Goal: Transaction & Acquisition: Purchase product/service

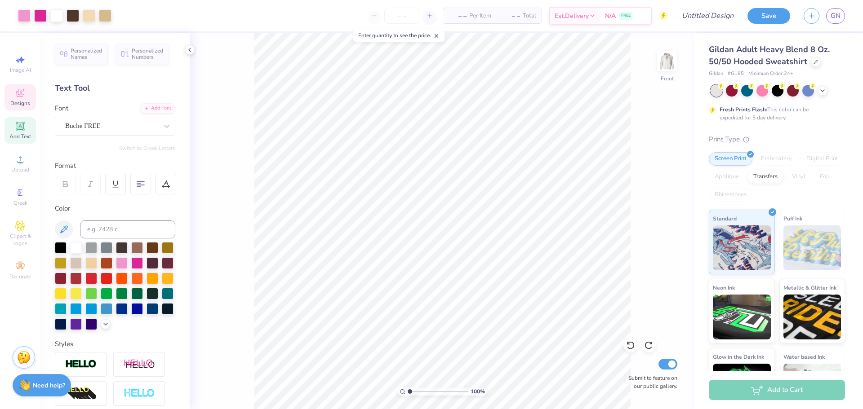
click at [10, 89] on div "Designs" at bounding box center [19, 97] width 31 height 27
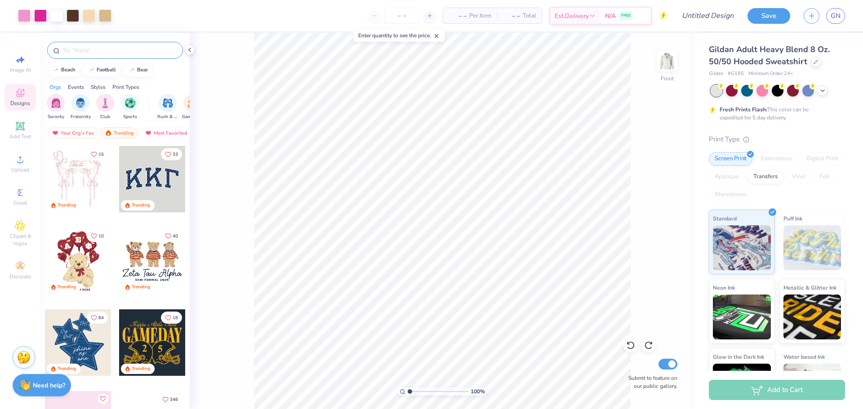
click at [115, 51] on input "text" at bounding box center [119, 50] width 115 height 9
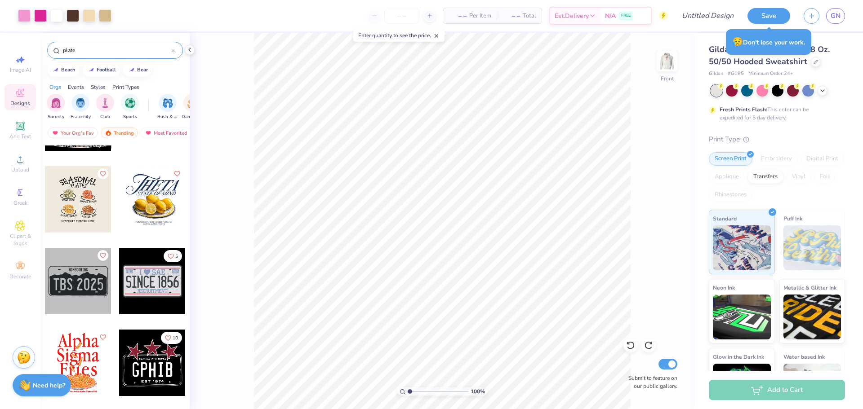
scroll to position [62, 0]
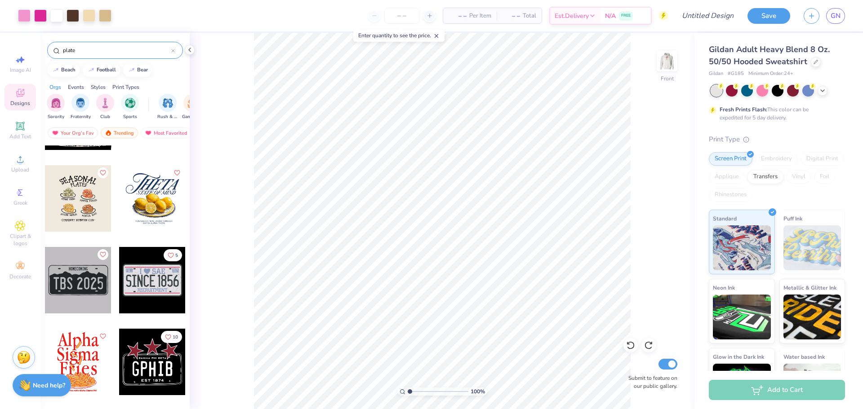
type input "plate"
click at [141, 382] on div at bounding box center [152, 362] width 67 height 67
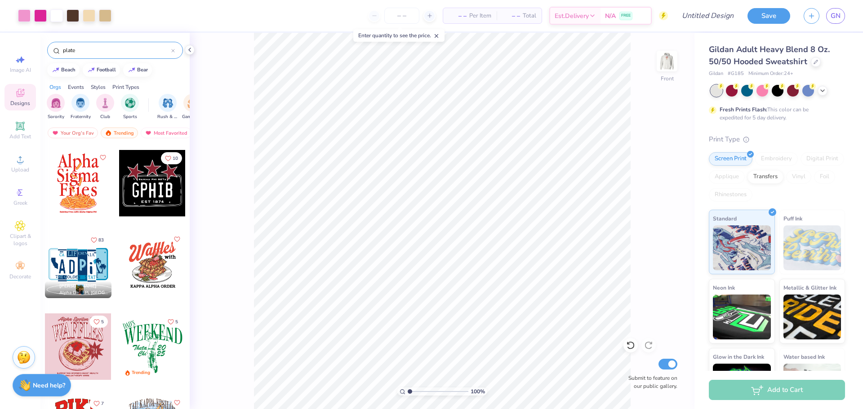
scroll to position [242, 0]
type input "10.91"
type input "16.94"
type input "6.69"
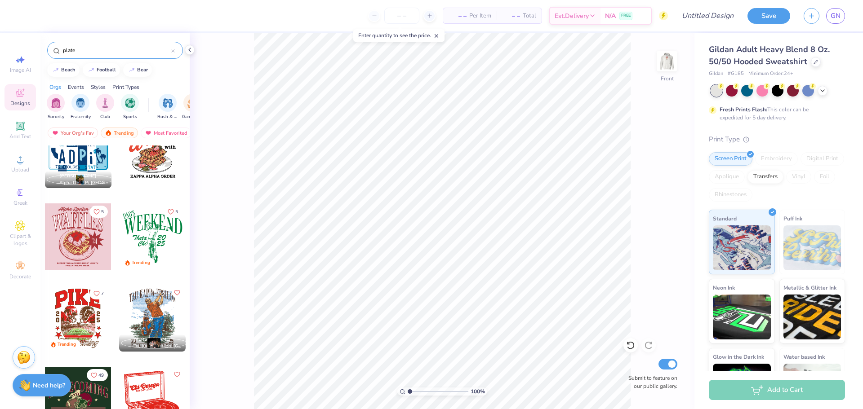
scroll to position [311, 0]
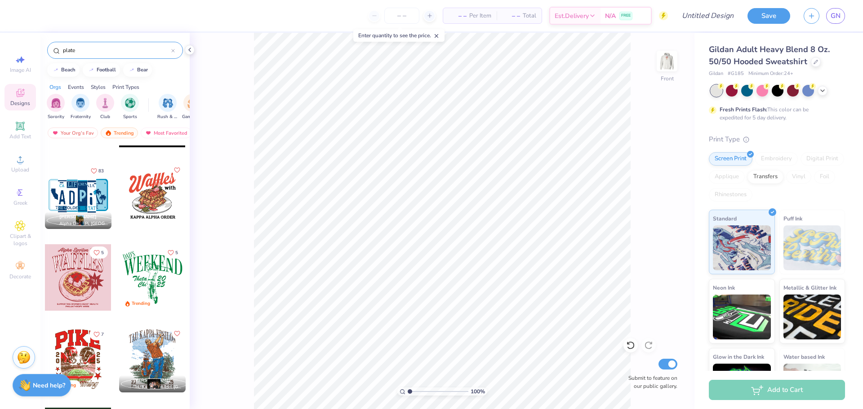
click at [75, 195] on div at bounding box center [78, 196] width 67 height 67
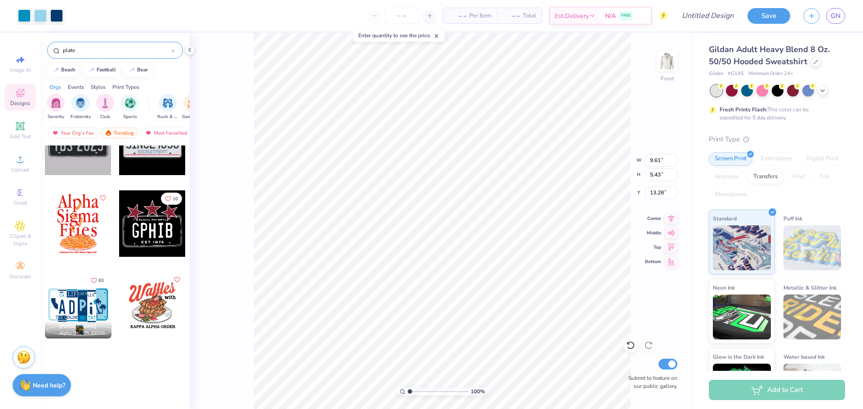
scroll to position [0, 0]
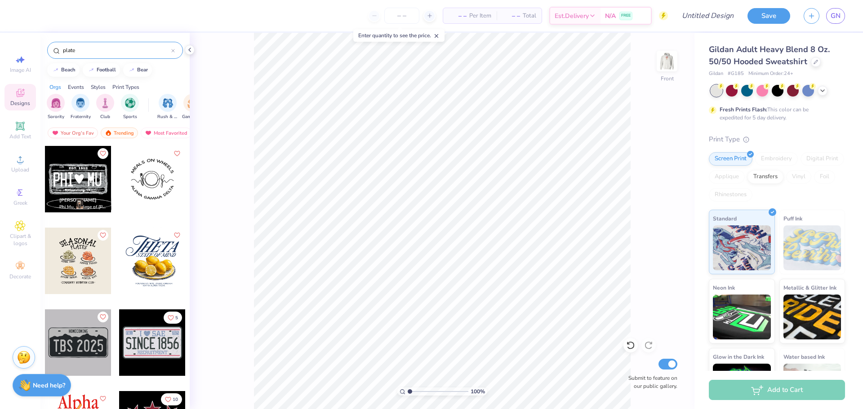
click at [74, 172] on div at bounding box center [78, 179] width 67 height 67
click at [762, 90] on div at bounding box center [762, 90] width 12 height 12
click at [815, 60] on icon at bounding box center [815, 61] width 4 height 4
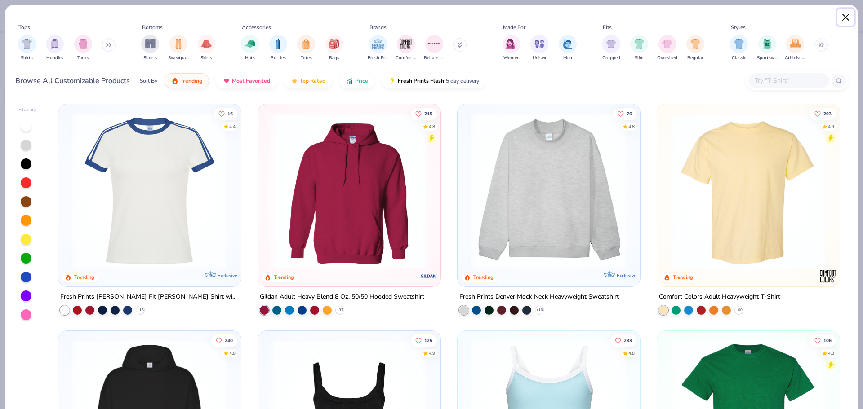
click at [839, 17] on button "Close" at bounding box center [845, 17] width 17 height 17
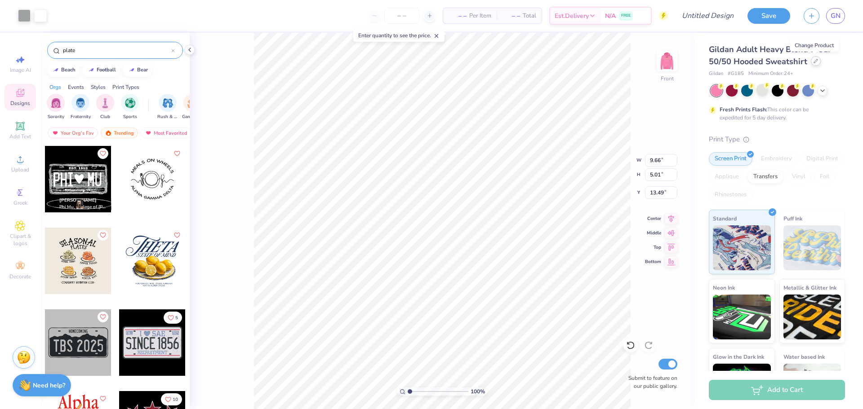
click at [811, 60] on div at bounding box center [816, 61] width 10 height 10
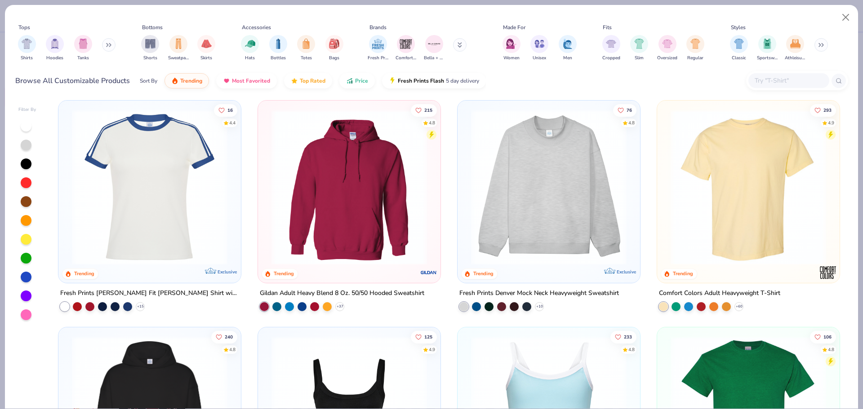
scroll to position [4, 0]
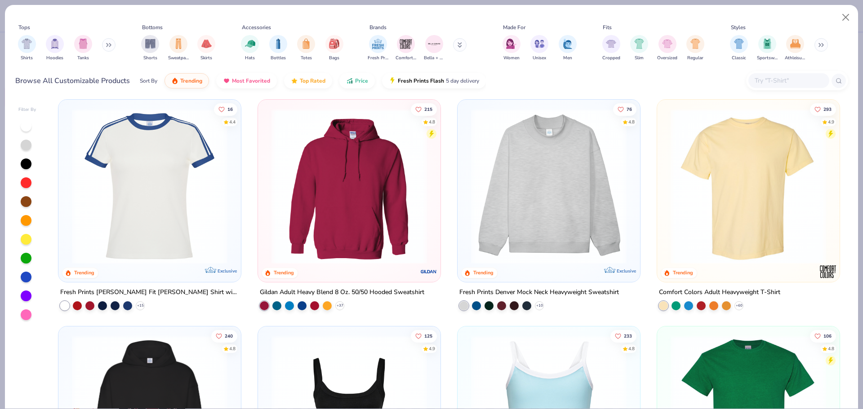
click at [751, 199] on img at bounding box center [748, 186] width 164 height 155
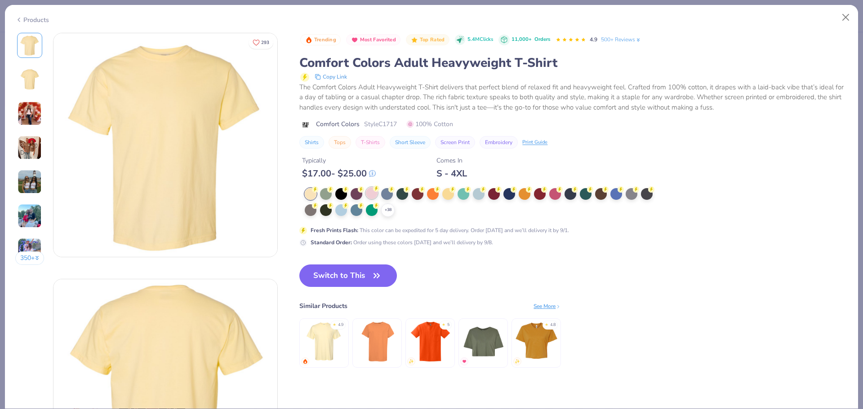
click at [318, 190] on circle at bounding box center [315, 190] width 6 height 6
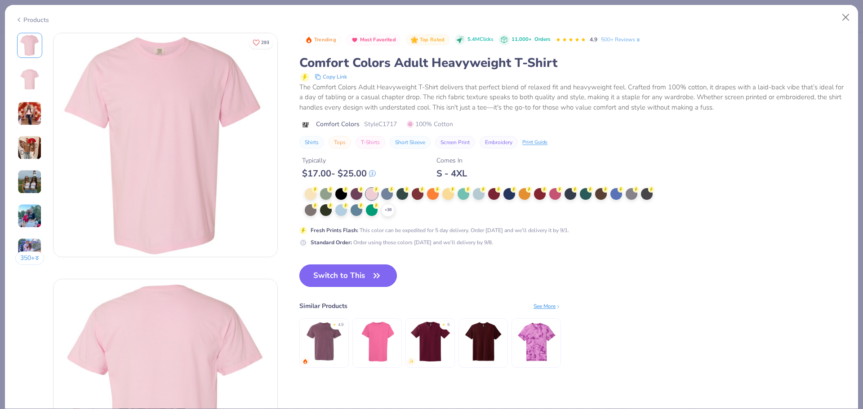
click at [359, 276] on button "Switch to This" at bounding box center [348, 276] width 98 height 22
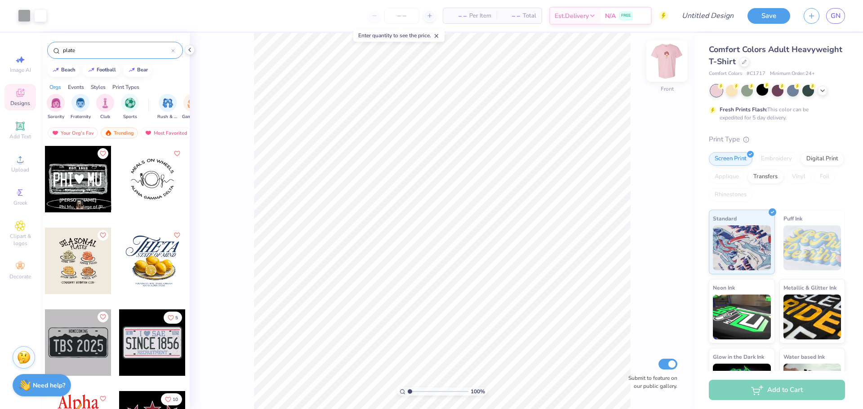
click at [666, 52] on img at bounding box center [667, 61] width 36 height 36
click at [158, 339] on div at bounding box center [152, 343] width 67 height 67
click at [666, 63] on img at bounding box center [667, 61] width 18 height 18
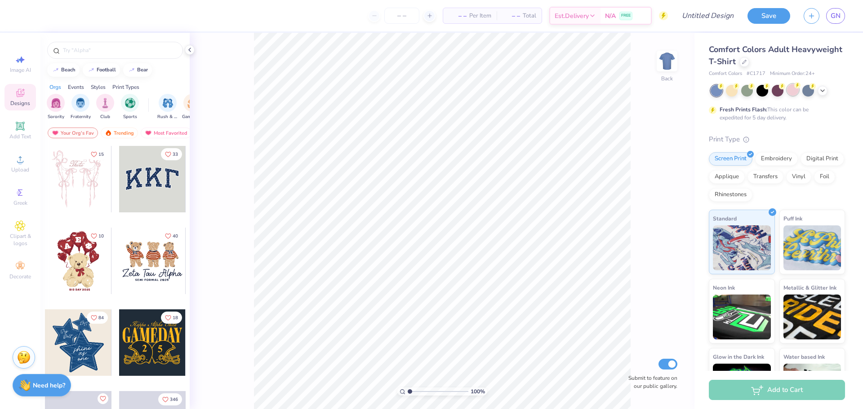
click at [794, 93] on div at bounding box center [793, 90] width 12 height 12
click at [155, 58] on div at bounding box center [115, 50] width 136 height 17
click at [164, 51] on input "text" at bounding box center [119, 50] width 115 height 9
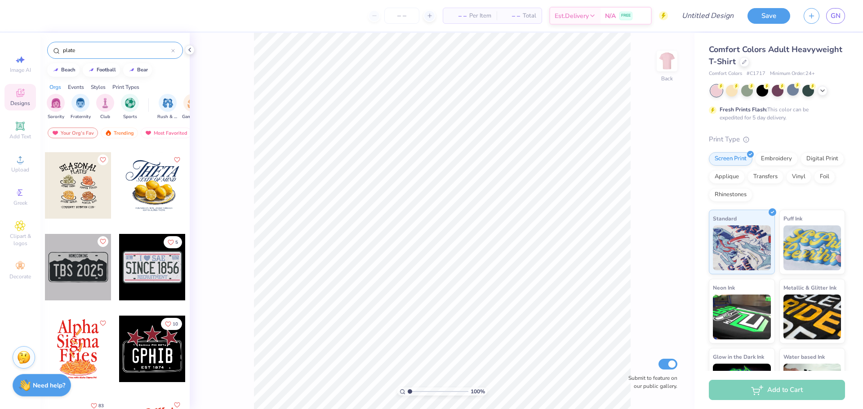
scroll to position [78, 0]
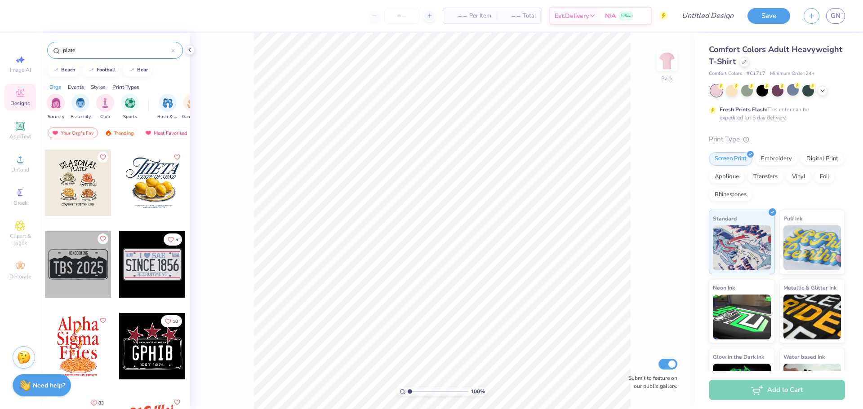
type input "plate"
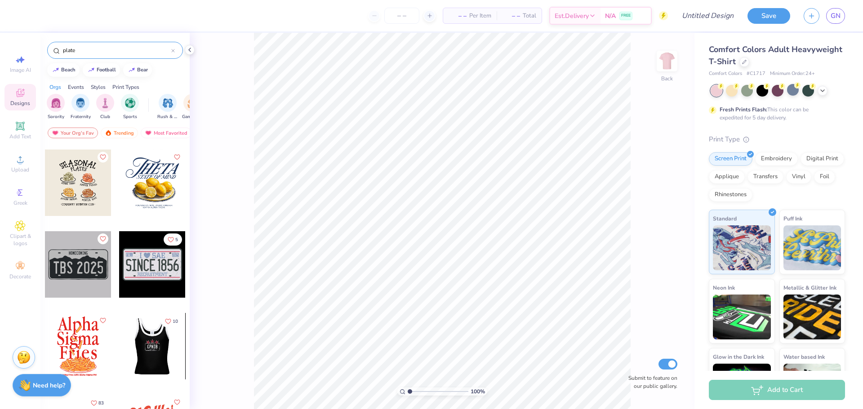
click at [119, 343] on div at bounding box center [86, 346] width 67 height 67
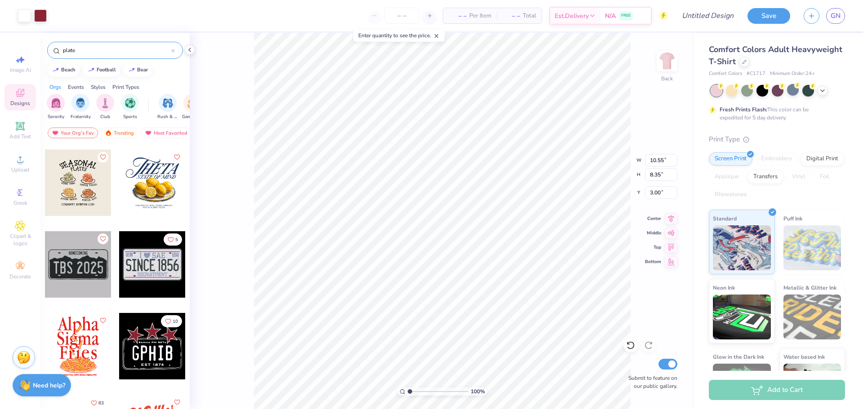
type input "10.55"
type input "8.35"
type input "12.25"
type input "9.69"
type input "2.24"
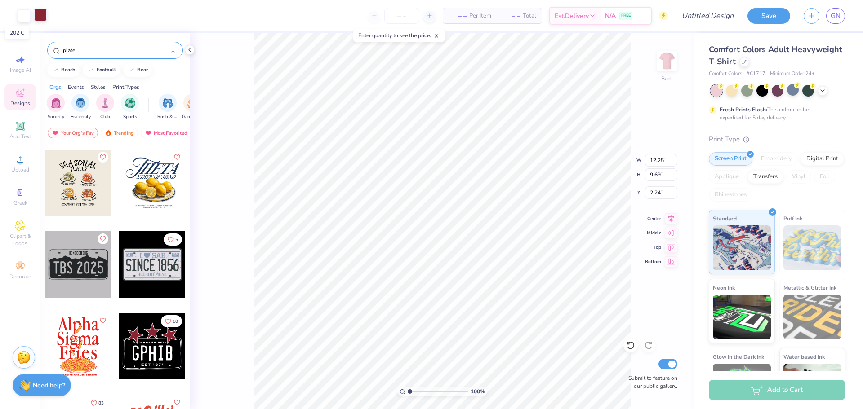
click at [39, 14] on div at bounding box center [40, 15] width 13 height 13
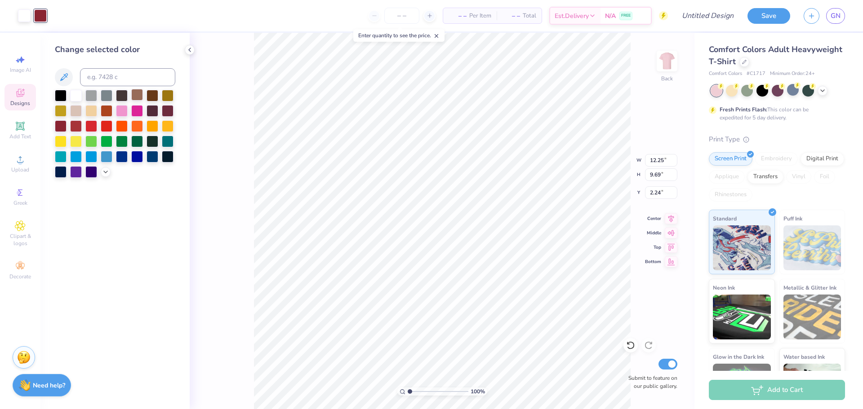
click at [136, 94] on div at bounding box center [137, 95] width 12 height 12
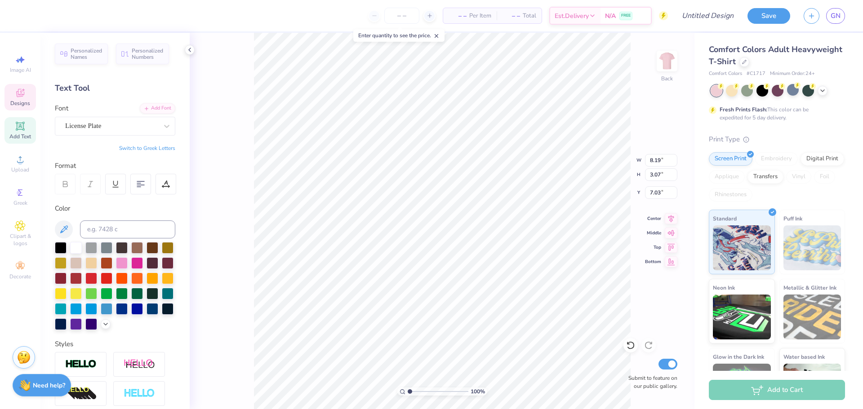
type textarea "BUKL"
type input "5.62"
type input "0.34"
type input "6.14"
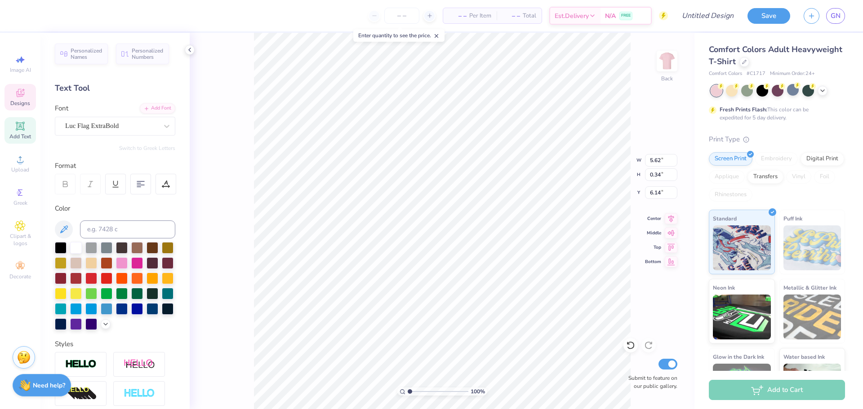
type textarea "Binghamton kickline"
type input "2.80"
click at [15, 102] on span "Designs" at bounding box center [20, 103] width 20 height 7
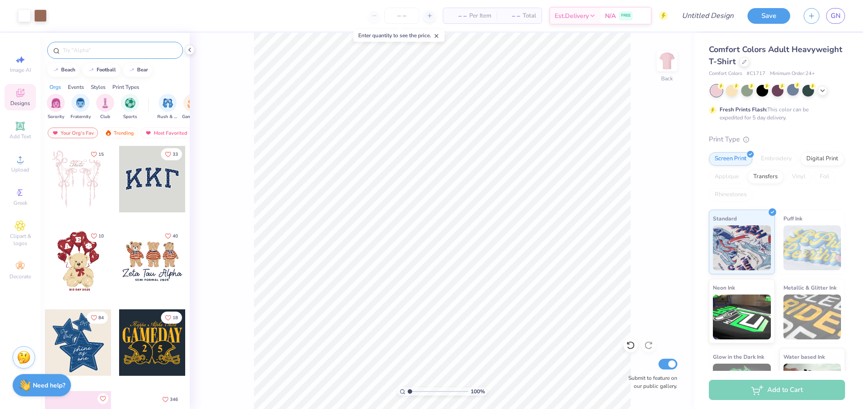
click at [138, 50] on input "text" at bounding box center [119, 50] width 115 height 9
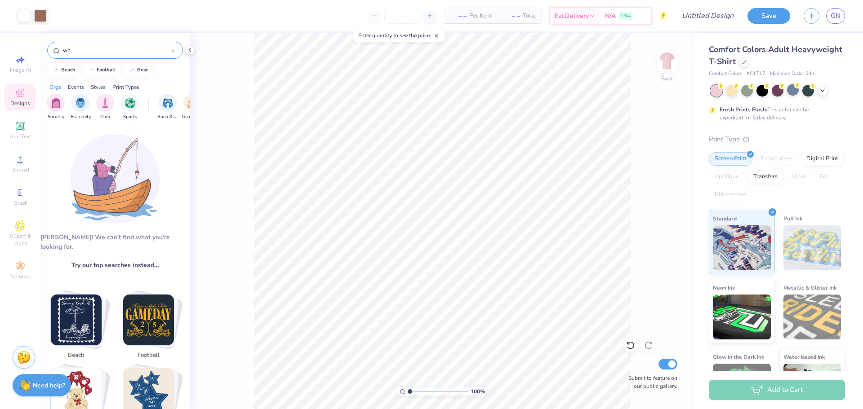
type input "w"
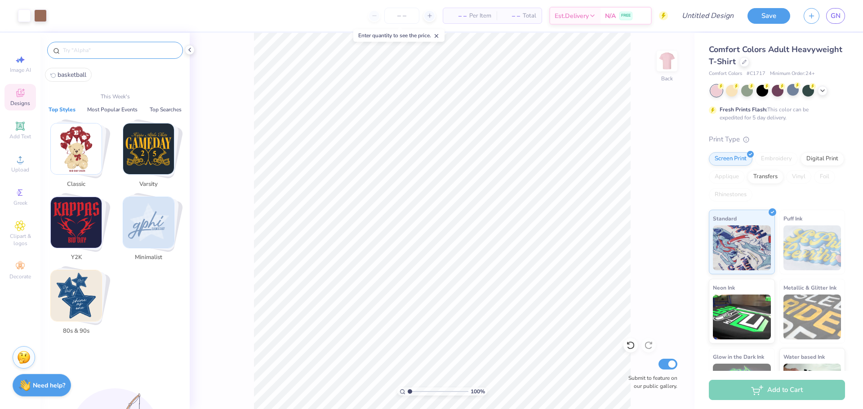
click at [93, 141] on img "Stack Card Button Classic" at bounding box center [76, 149] width 51 height 51
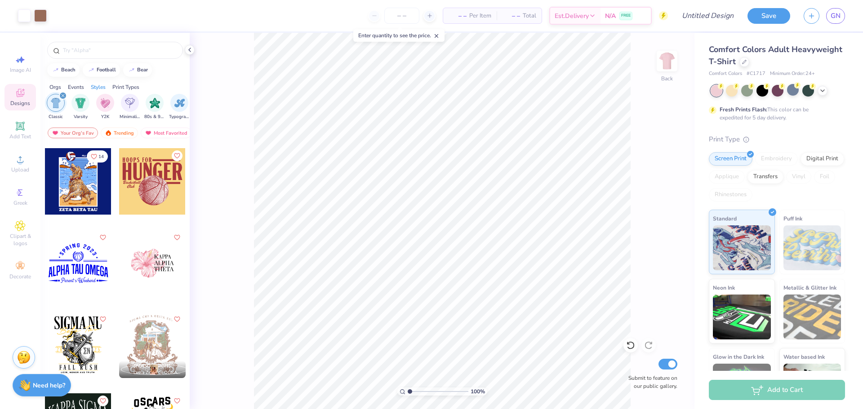
scroll to position [245, 0]
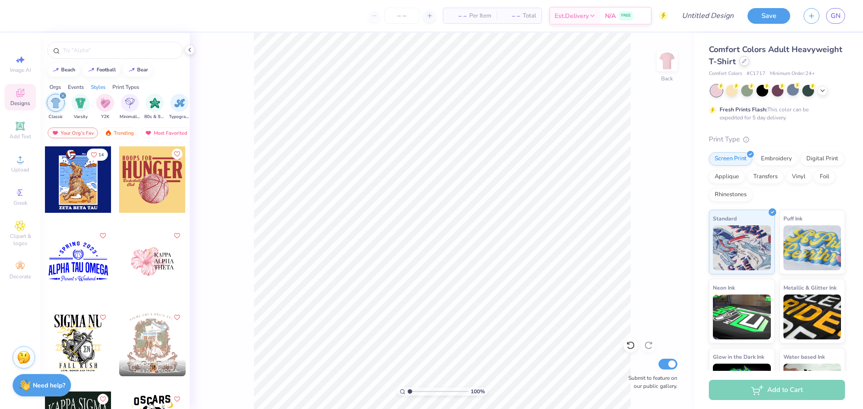
click at [742, 62] on icon at bounding box center [744, 61] width 4 height 4
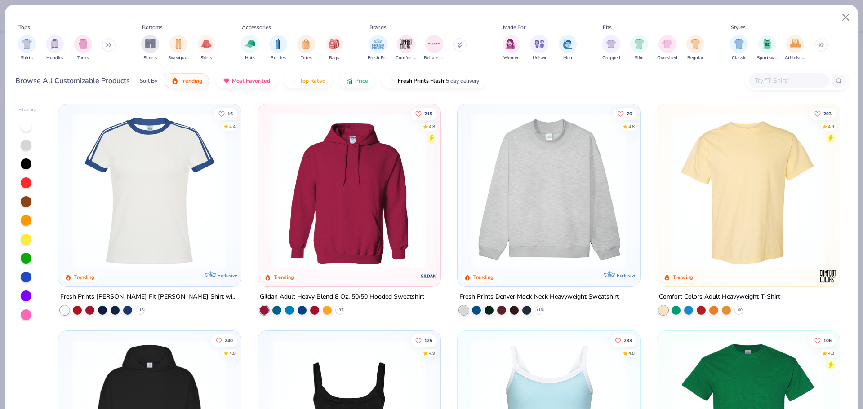
click at [355, 214] on img at bounding box center [349, 190] width 164 height 155
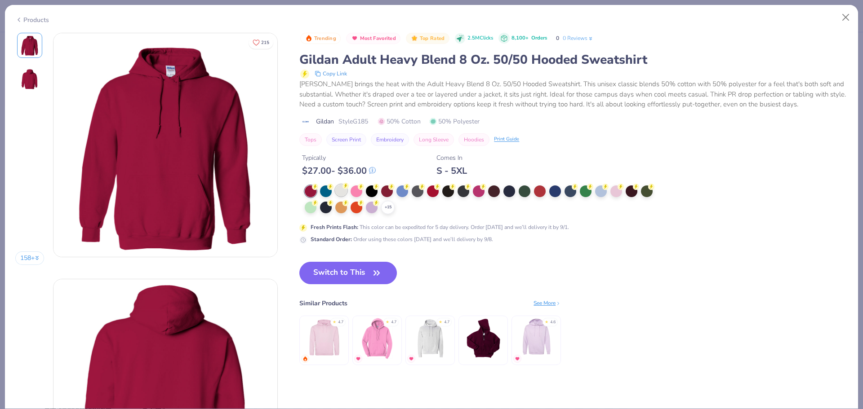
click at [341, 188] on div at bounding box center [341, 191] width 12 height 12
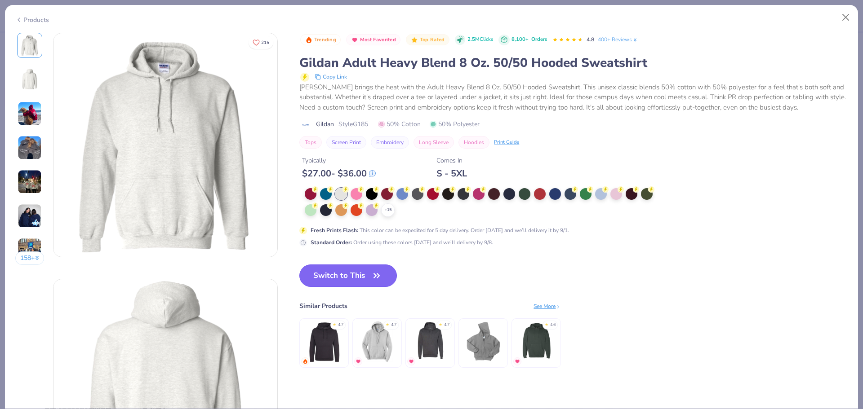
click at [359, 266] on button "Switch to This" at bounding box center [348, 276] width 98 height 22
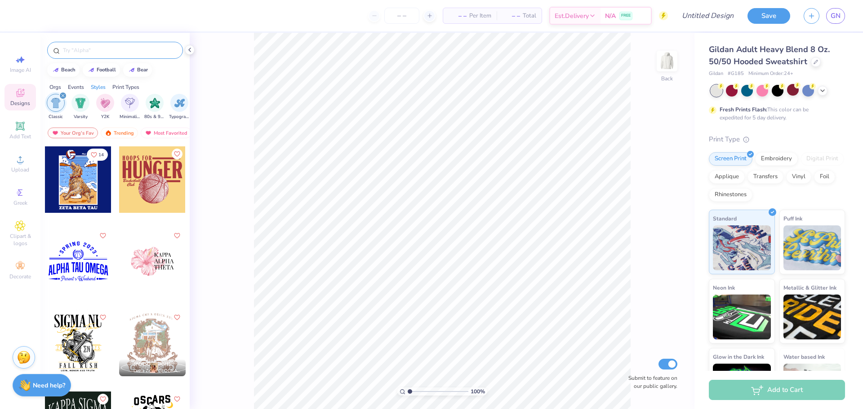
click at [160, 49] on input "text" at bounding box center [119, 50] width 115 height 9
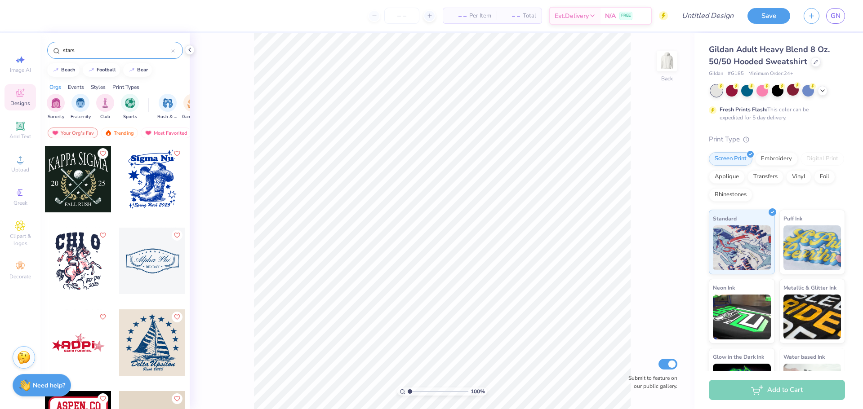
type input "stars"
click at [51, 106] on img "filter for Sorority" at bounding box center [56, 102] width 10 height 10
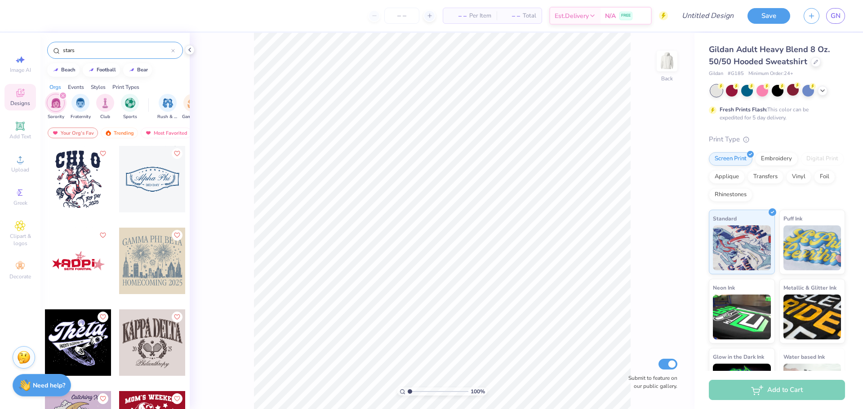
click at [64, 94] on icon "filter for Sorority" at bounding box center [63, 95] width 3 height 3
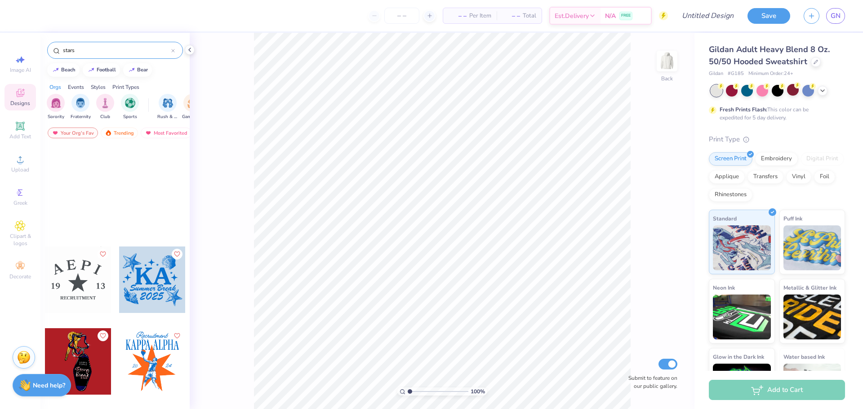
scroll to position [1353, 0]
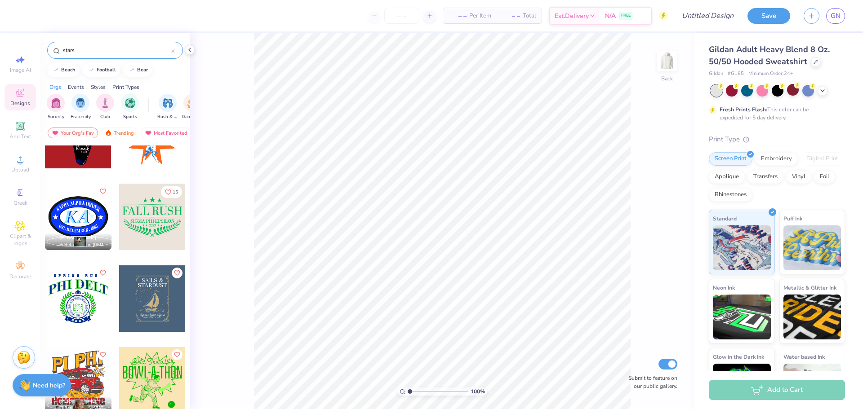
click at [172, 52] on icon at bounding box center [173, 50] width 3 height 3
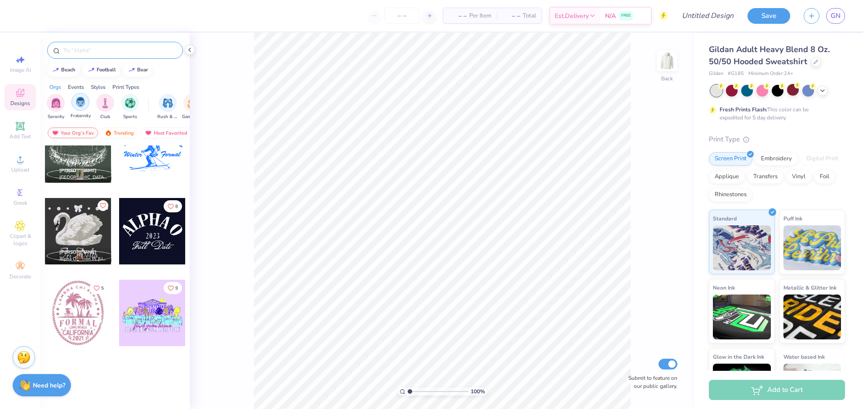
scroll to position [1011, 0]
click at [56, 106] on img "filter for Sorority" at bounding box center [56, 102] width 10 height 10
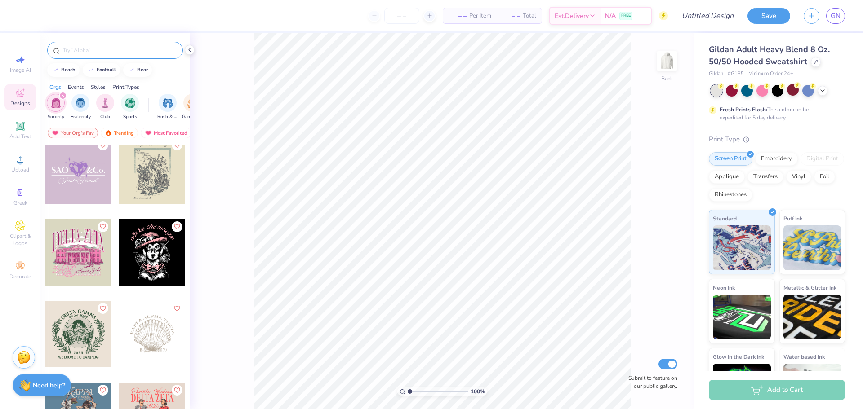
scroll to position [4648, 0]
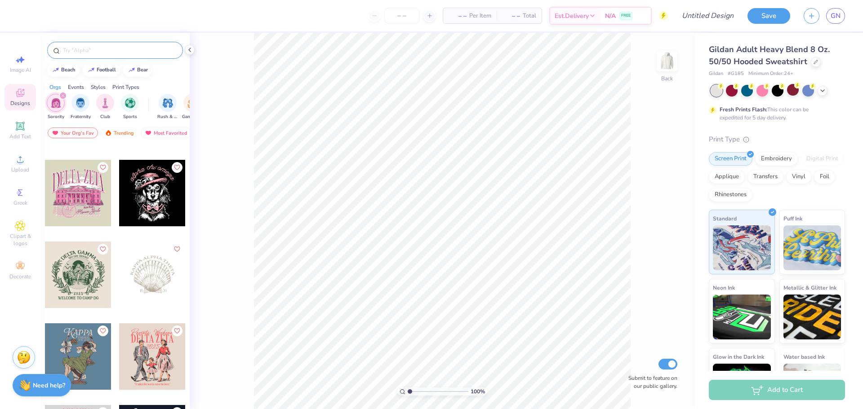
click at [93, 195] on div at bounding box center [78, 193] width 67 height 67
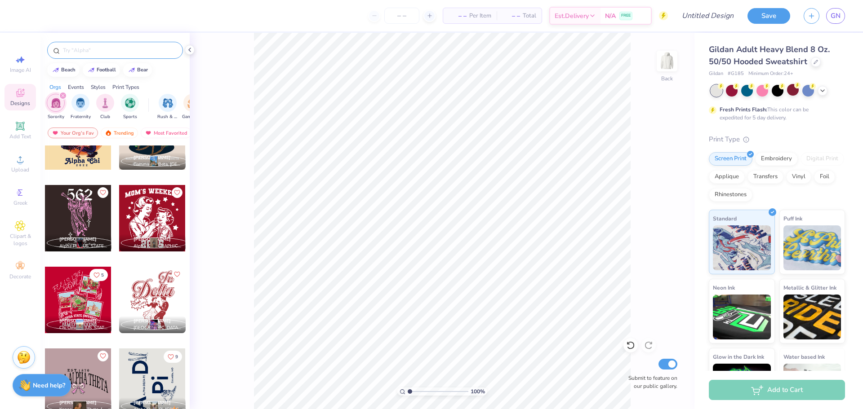
scroll to position [12315, 0]
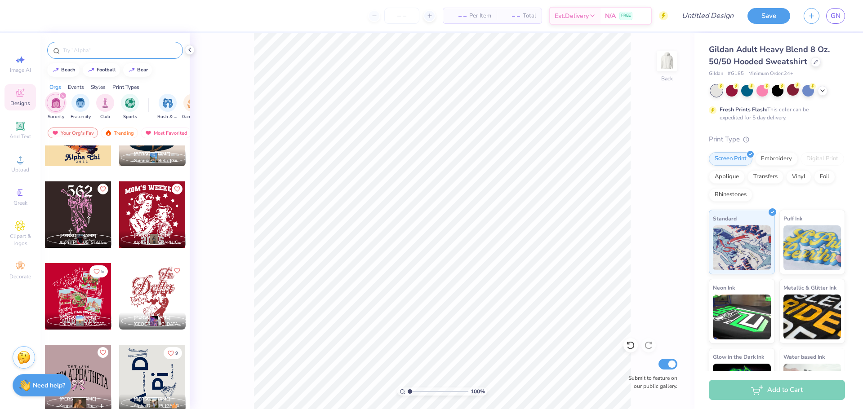
click at [163, 50] on input "text" at bounding box center [119, 50] width 115 height 9
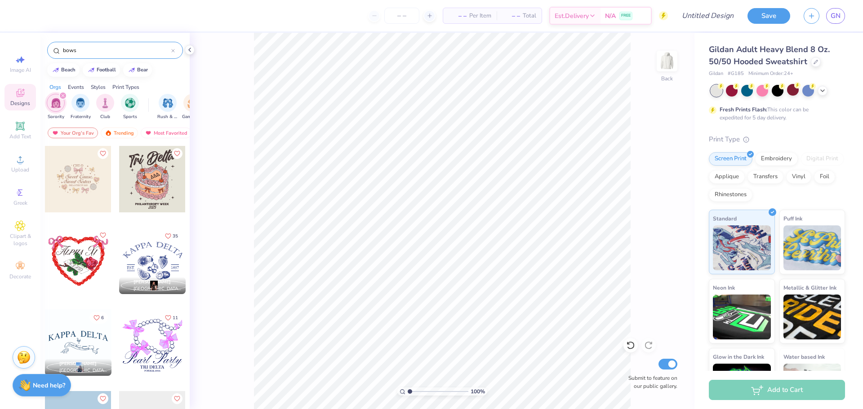
type input "bows"
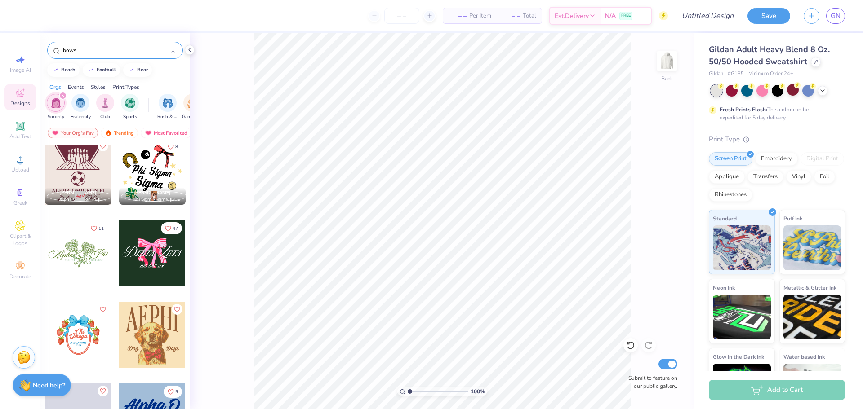
scroll to position [913, 0]
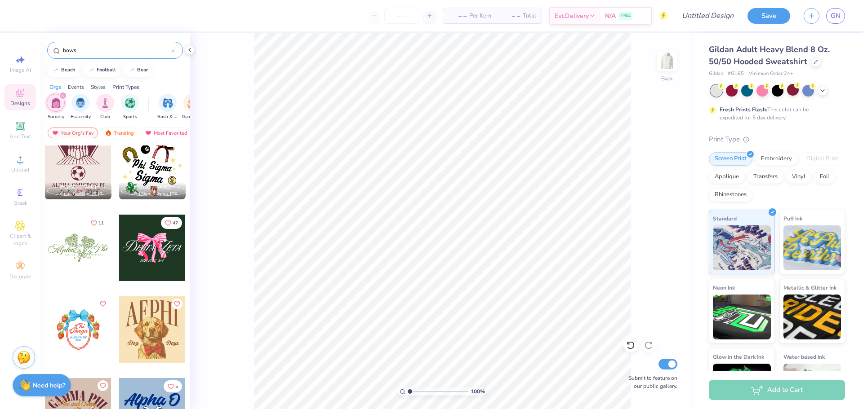
click at [173, 51] on icon at bounding box center [173, 51] width 4 height 4
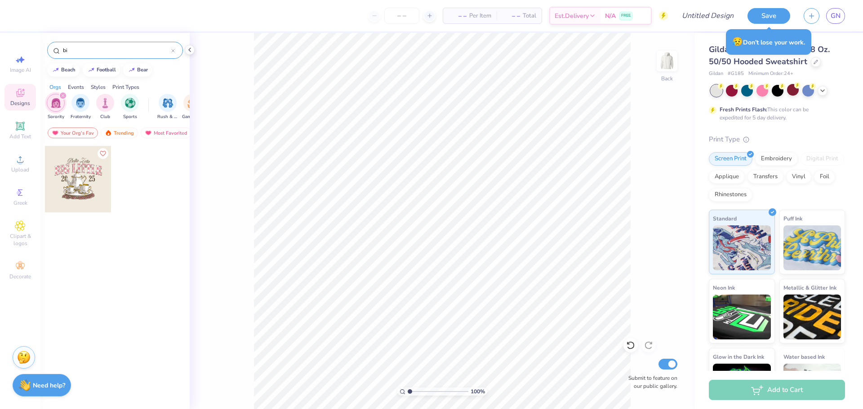
type input "b"
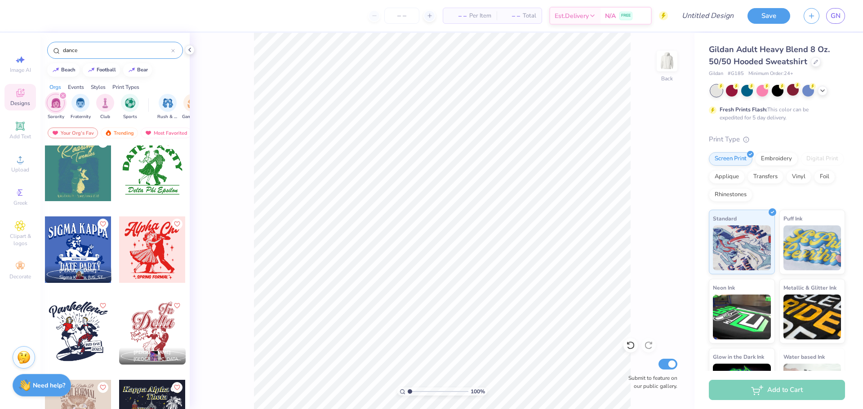
scroll to position [6, 0]
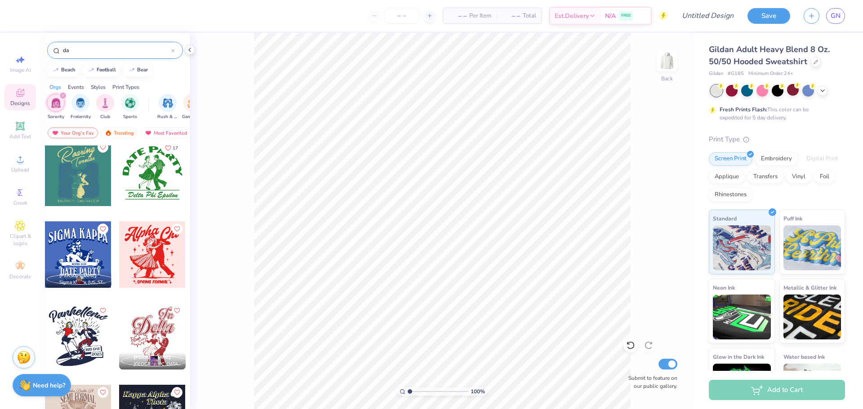
type input "d"
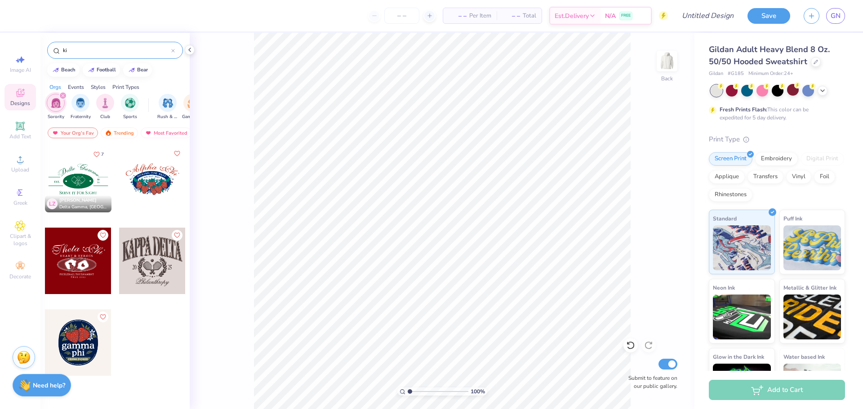
type input "k"
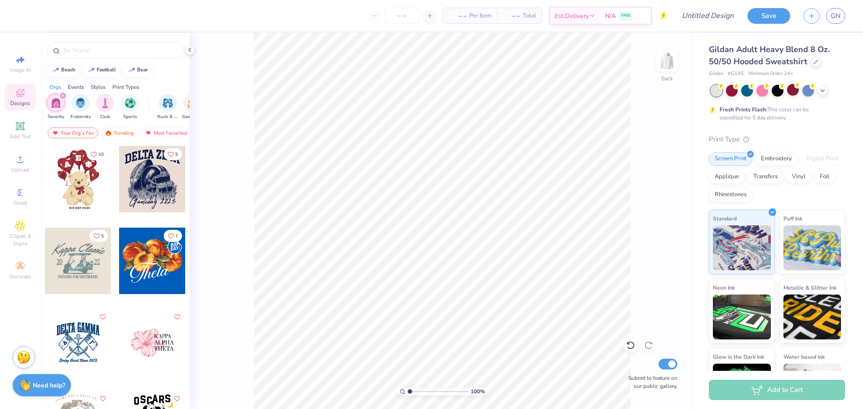
click at [62, 96] on icon "filter for Sorority" at bounding box center [63, 95] width 3 height 3
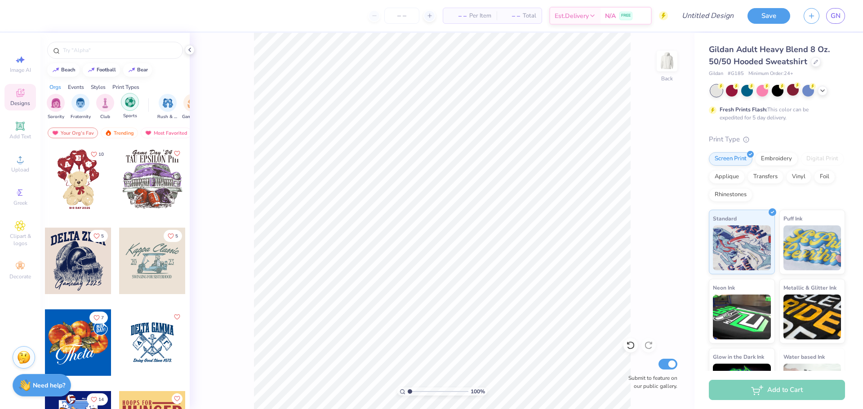
click at [129, 107] on div "filter for Sports" at bounding box center [130, 102] width 18 height 18
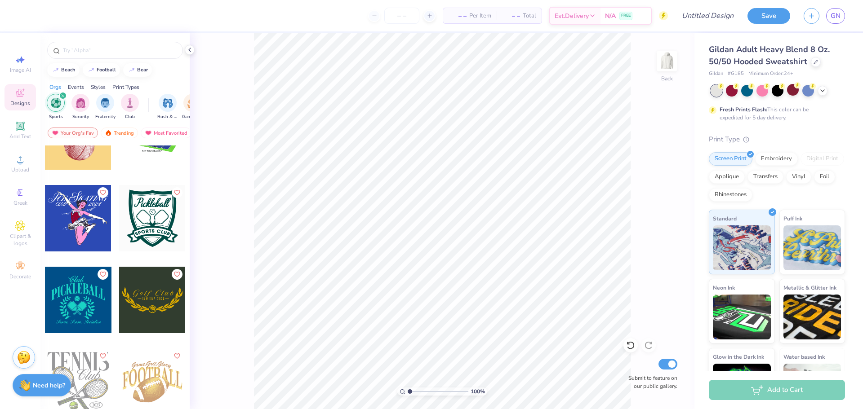
scroll to position [0, 0]
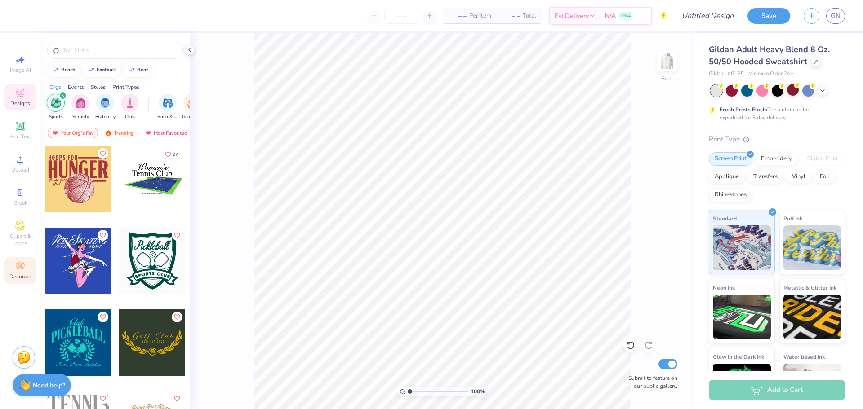
click at [23, 261] on icon at bounding box center [20, 266] width 11 height 11
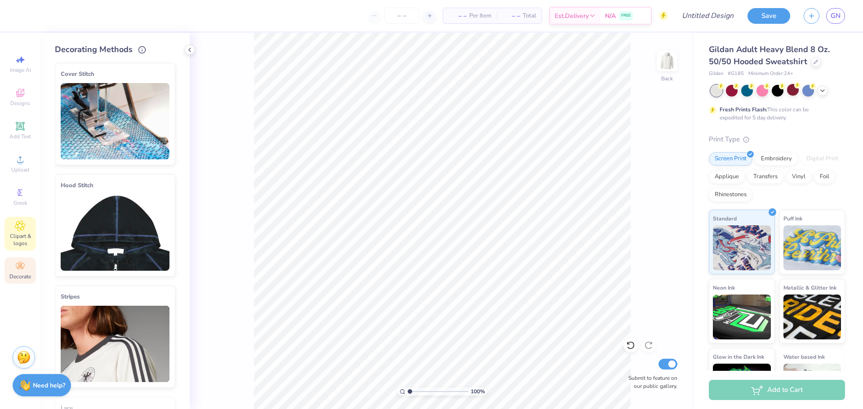
click at [30, 237] on span "Clipart & logos" at bounding box center [19, 240] width 31 height 14
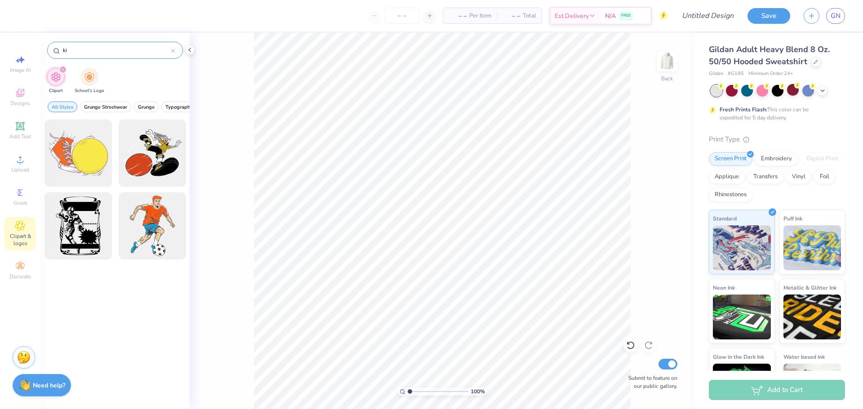
type input "k"
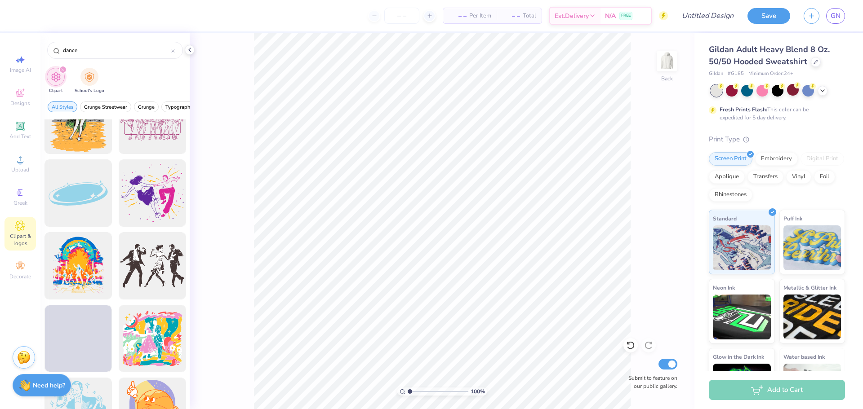
scroll to position [2682, 0]
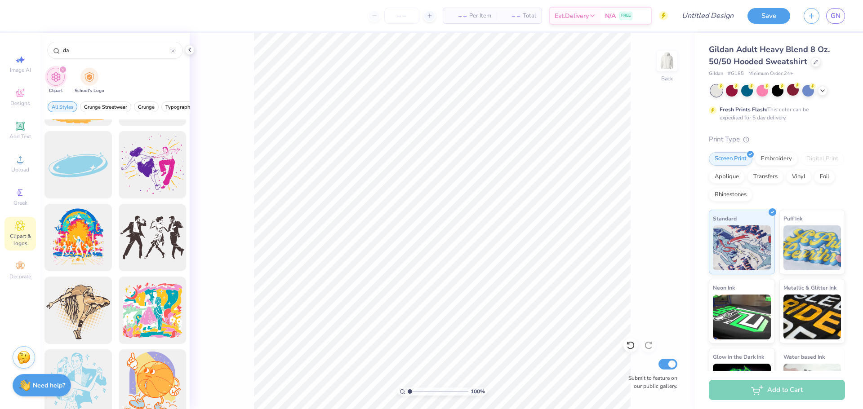
type input "d"
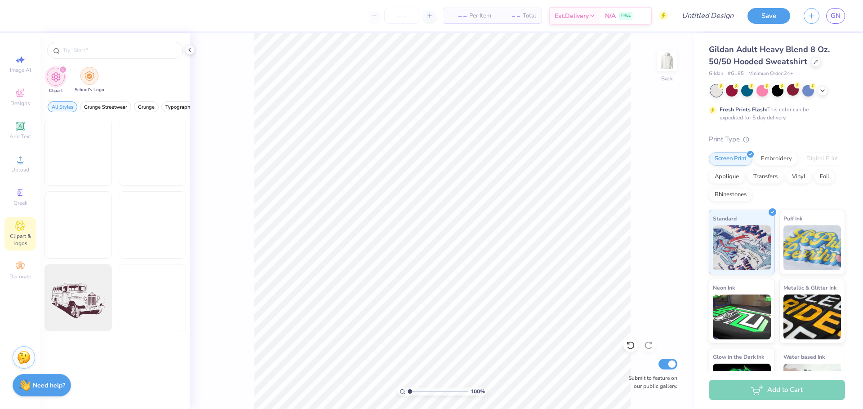
click at [92, 76] on img "filter for School's Logo" at bounding box center [89, 76] width 10 height 10
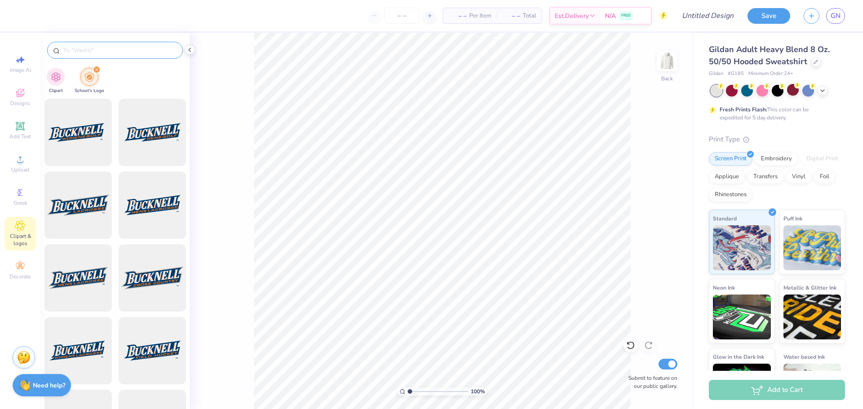
click at [93, 50] on input "text" at bounding box center [119, 50] width 115 height 9
click at [93, 50] on input "b" at bounding box center [119, 50] width 115 height 9
type input "binghamton"
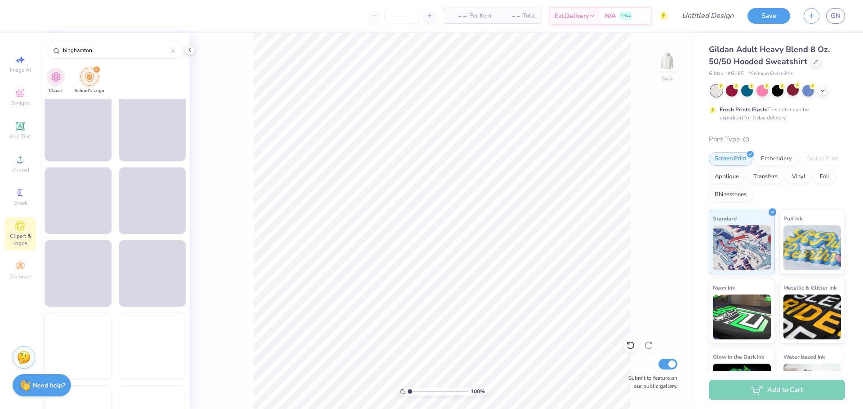
scroll to position [2747, 0]
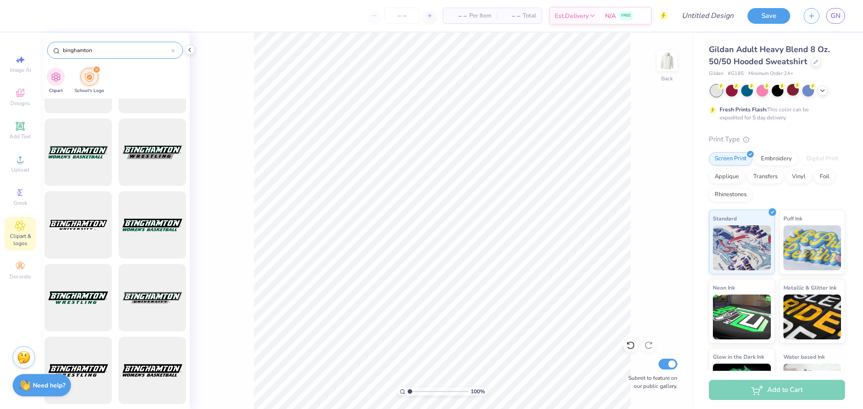
click at [172, 53] on div at bounding box center [173, 50] width 4 height 8
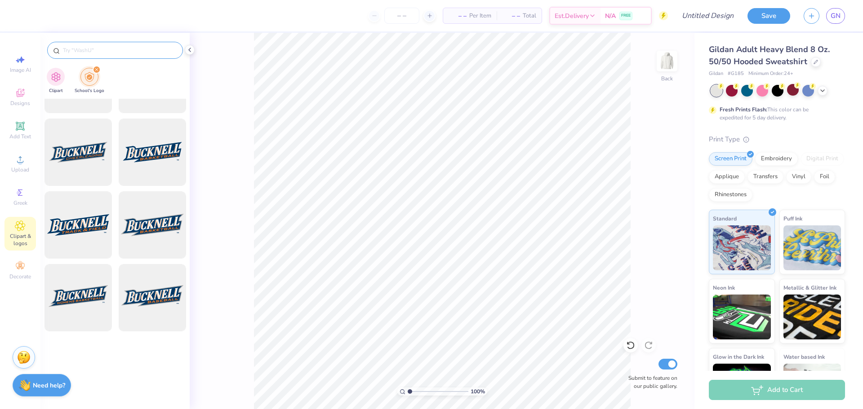
click at [97, 69] on icon "filter for School's Logo" at bounding box center [96, 69] width 3 height 3
click at [57, 80] on img "filter for Clipart" at bounding box center [56, 76] width 10 height 10
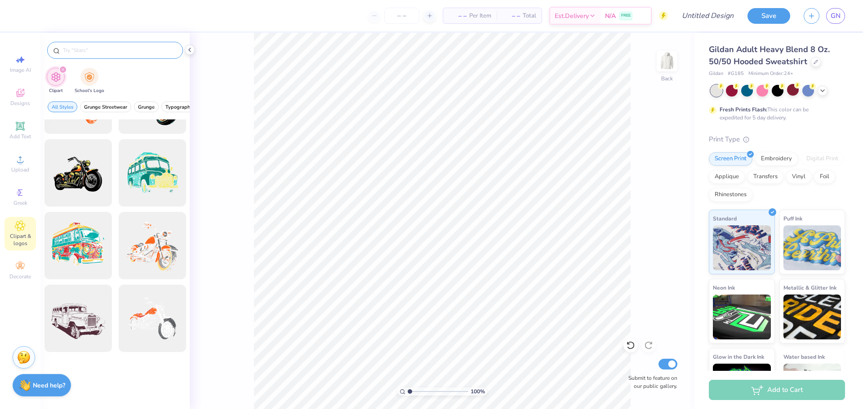
click at [79, 47] on input "text" at bounding box center [119, 50] width 115 height 9
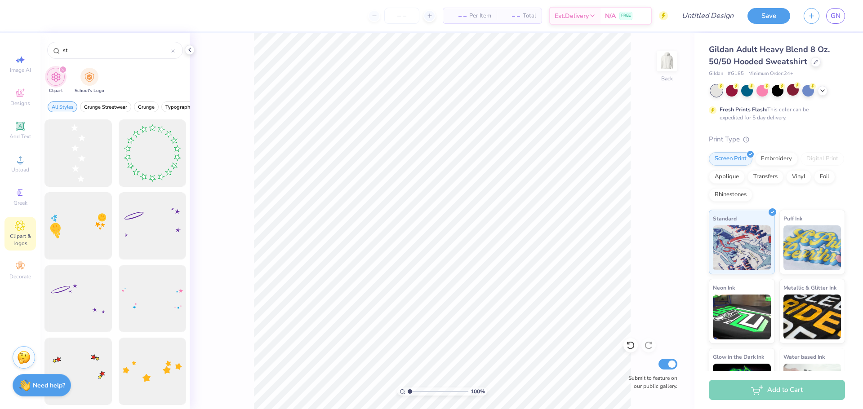
type input "s"
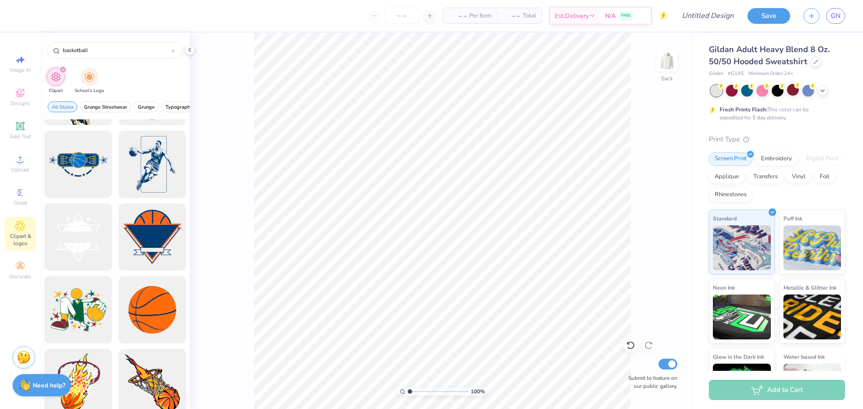
scroll to position [1811, 0]
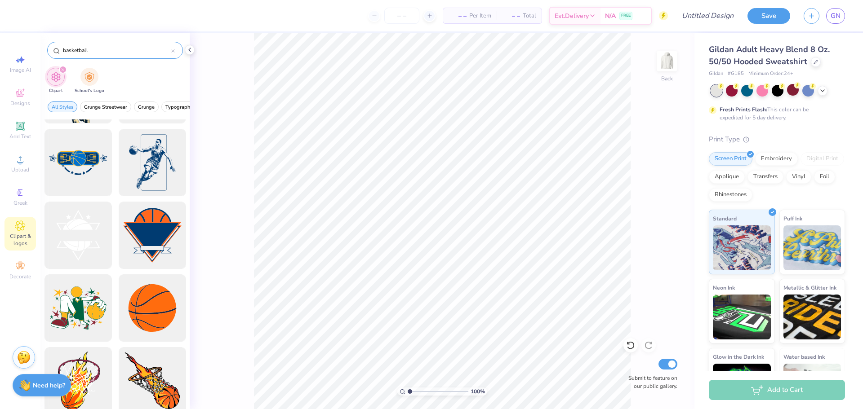
type input "basketball"
click at [176, 49] on div "basketball" at bounding box center [115, 50] width 136 height 17
click at [175, 51] on div "basketball" at bounding box center [115, 50] width 136 height 17
click at [173, 51] on icon at bounding box center [173, 50] width 3 height 3
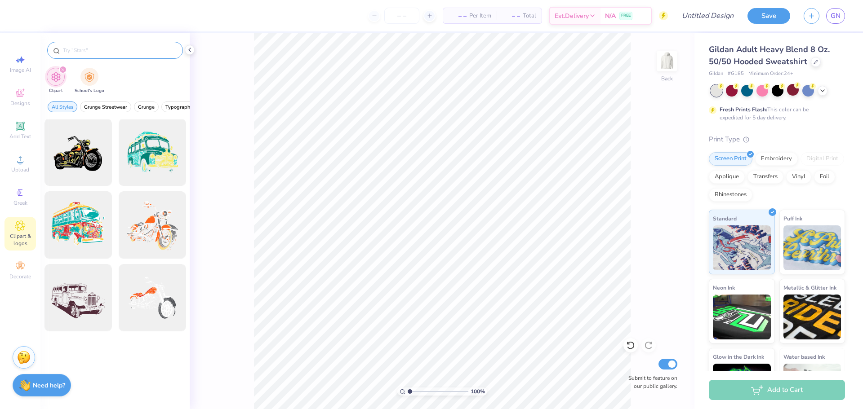
scroll to position [875, 0]
click at [159, 46] on input "text" at bounding box center [119, 50] width 115 height 9
type input "jump"
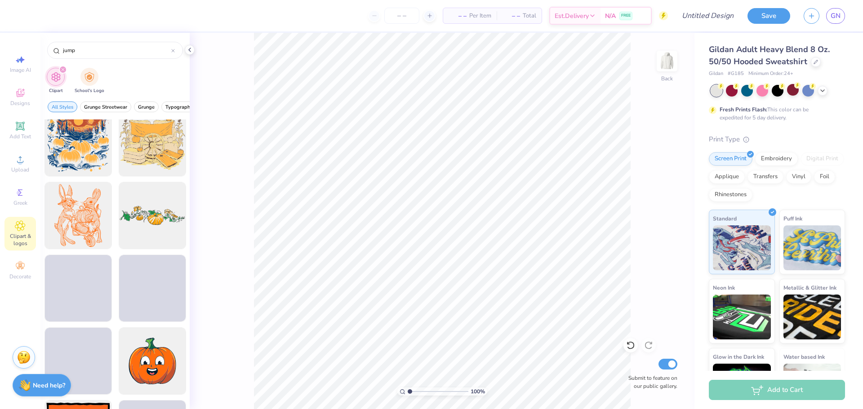
scroll to position [1326, 0]
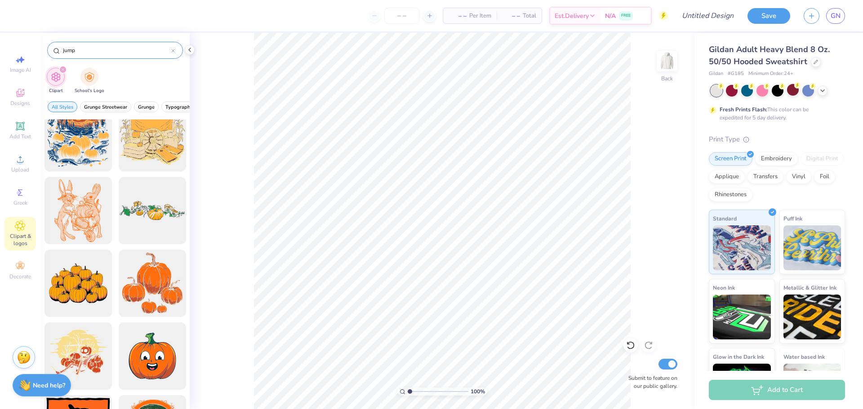
click at [174, 50] on icon at bounding box center [173, 51] width 4 height 4
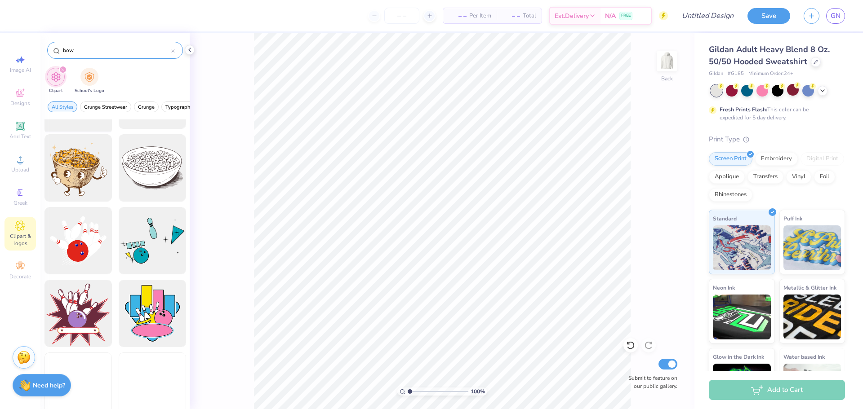
scroll to position [324, 0]
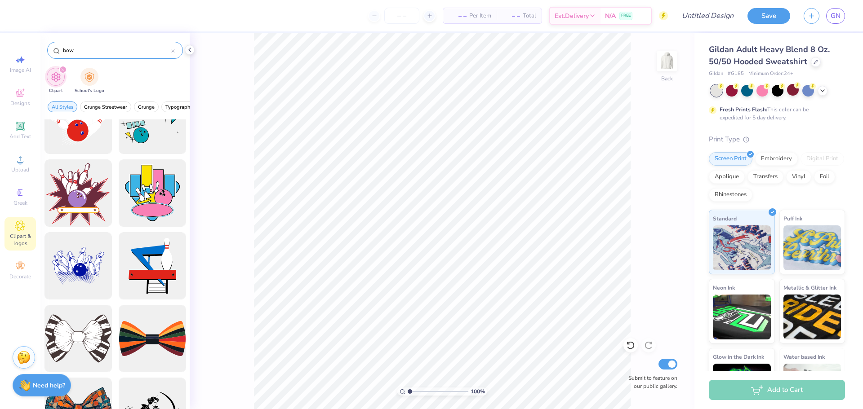
click at [63, 50] on input "bow" at bounding box center [116, 50] width 109 height 9
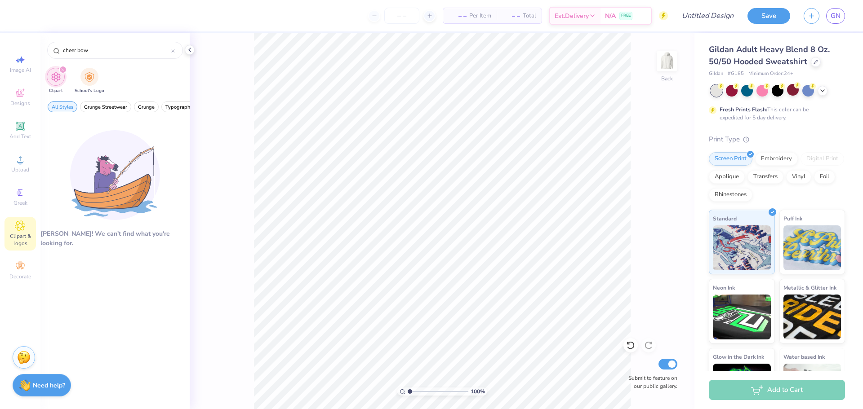
click at [63, 68] on icon "filter for Clipart" at bounding box center [63, 70] width 4 height 4
click at [92, 52] on input "cheer bow" at bounding box center [116, 50] width 109 height 9
type input "stars"
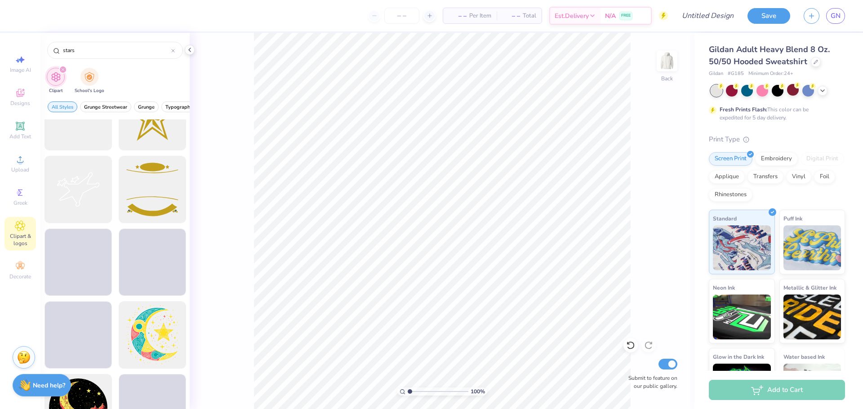
scroll to position [2585, 0]
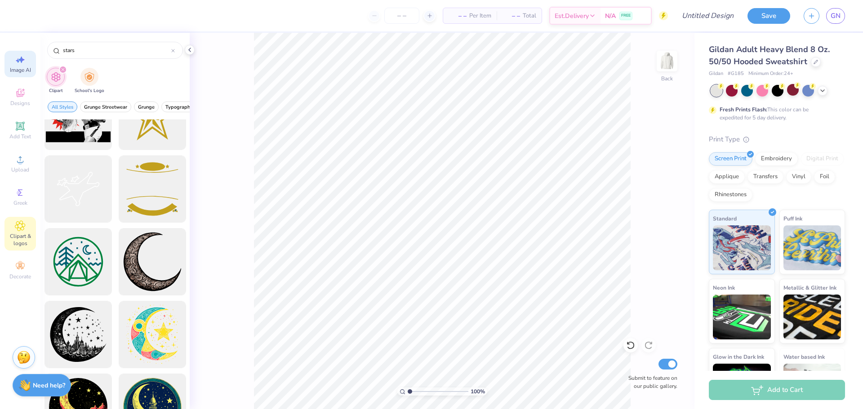
click at [22, 65] on div "Image AI" at bounding box center [19, 64] width 31 height 27
select select "4"
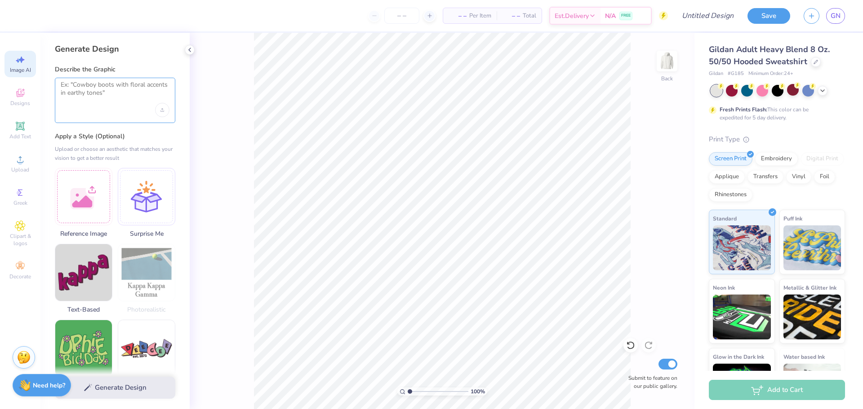
click at [106, 88] on textarea at bounding box center [115, 92] width 109 height 22
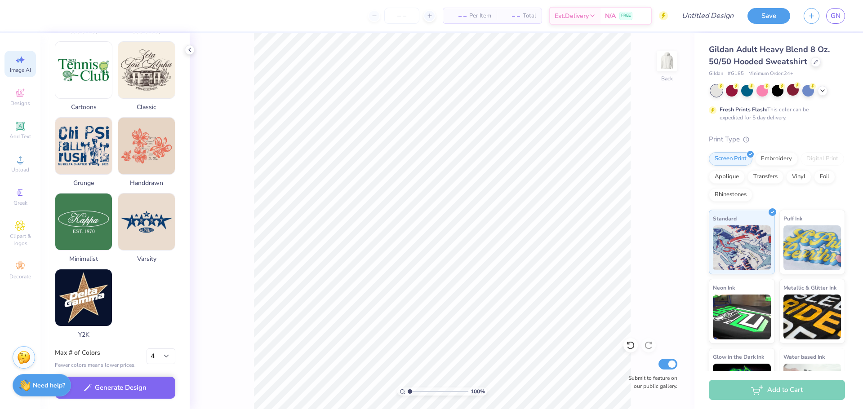
scroll to position [361, 0]
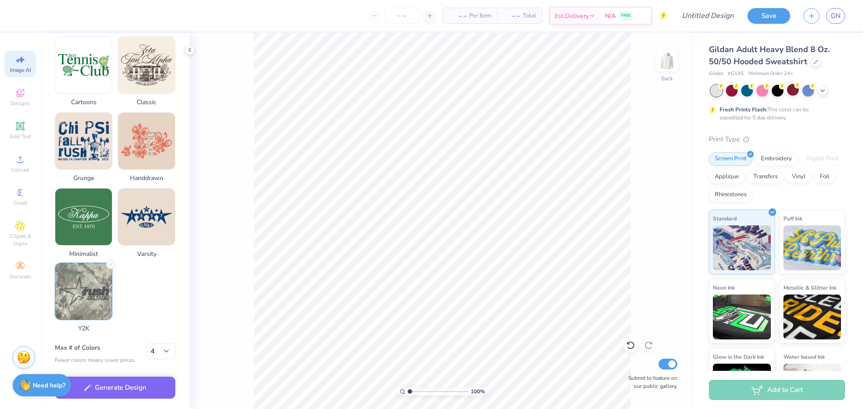
click at [96, 298] on img at bounding box center [83, 291] width 57 height 57
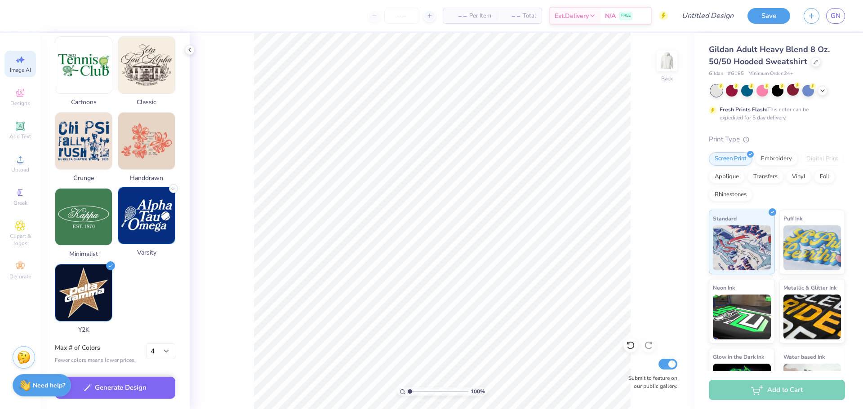
click at [150, 227] on img at bounding box center [146, 215] width 57 height 57
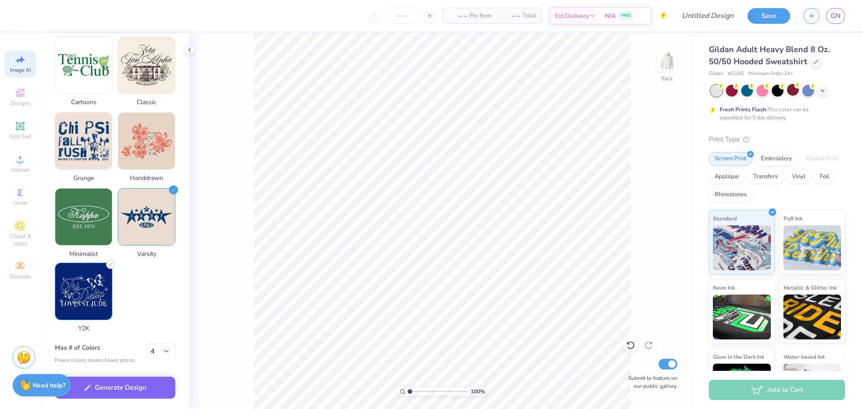
click at [98, 292] on img at bounding box center [83, 291] width 57 height 57
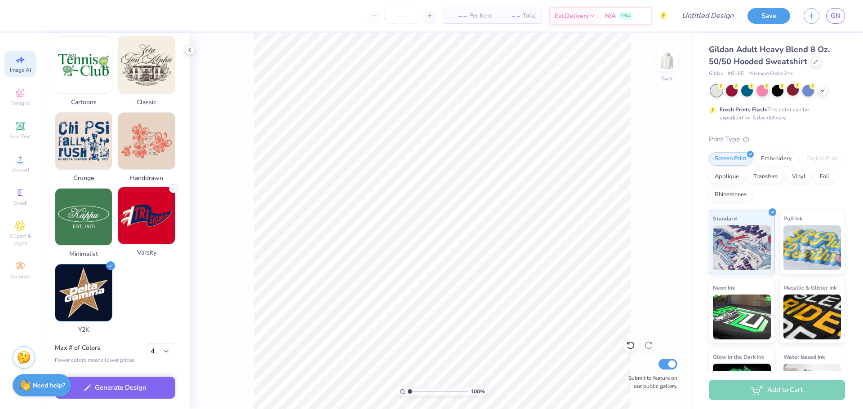
click at [142, 245] on div "Varsity" at bounding box center [147, 222] width 58 height 71
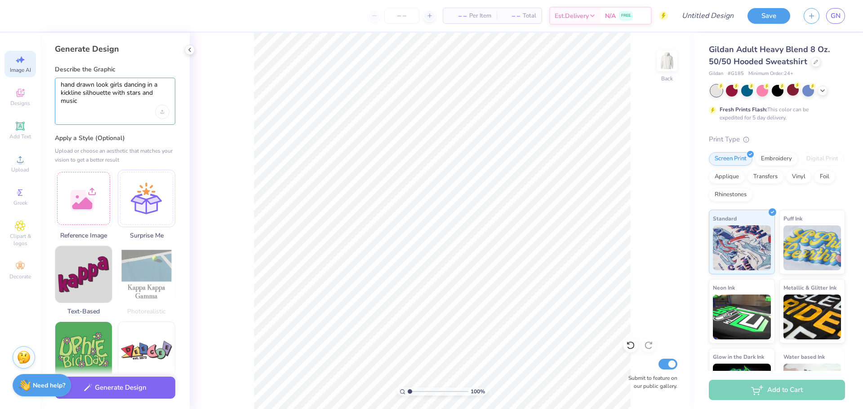
click at [108, 104] on textarea "hand drawn look girls dancing in a kickline silhouette with stars and music" at bounding box center [115, 93] width 109 height 24
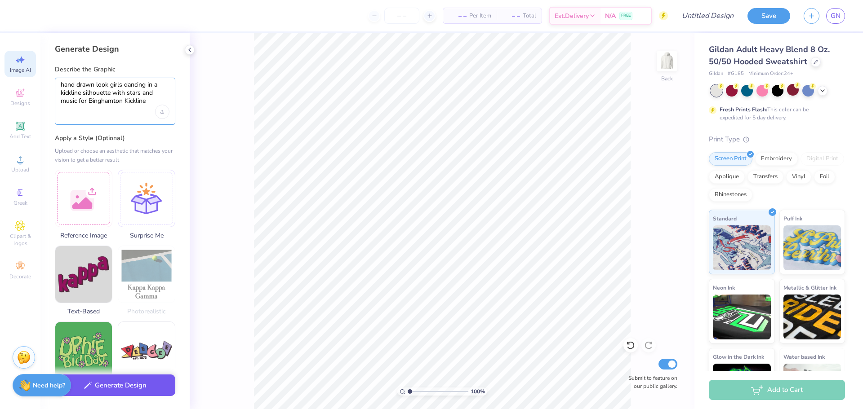
type textarea "hand drawn look girls dancing in a kickline silhouette with stars and music for…"
click at [135, 395] on button "Generate Design" at bounding box center [115, 386] width 120 height 22
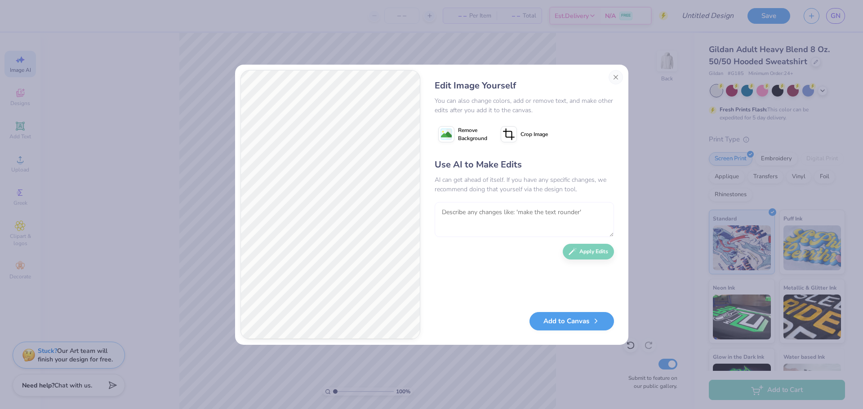
click at [512, 212] on textarea at bounding box center [524, 219] width 179 height 35
type textarea "black and white more hand drawn, remove the filled in colors, only 3 girls inst…"
click at [593, 254] on button "Apply Edits" at bounding box center [588, 250] width 51 height 16
type textarea "less clutter in the background, focus on the dancers with only a few stars here…"
click at [600, 251] on button "Apply Edits" at bounding box center [588, 250] width 51 height 16
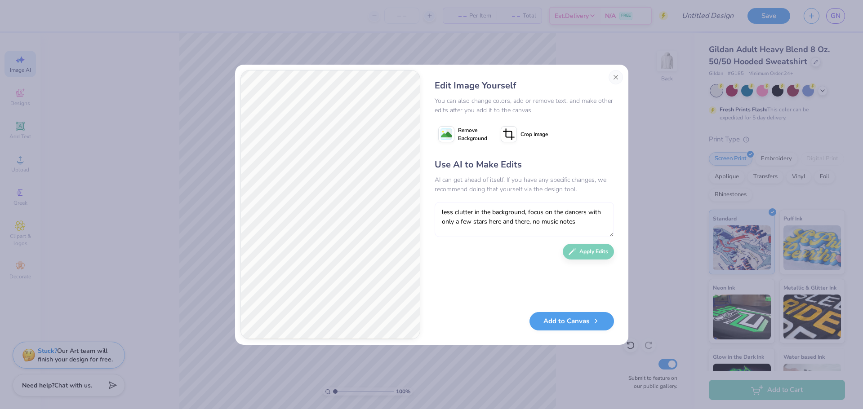
click at [512, 218] on textarea "less clutter in the background, focus on the dancers with only a few stars here…" at bounding box center [524, 219] width 179 height 35
type textarea "get rid of the girl on the left"
click at [584, 255] on button "Apply Edits" at bounding box center [588, 250] width 51 height 16
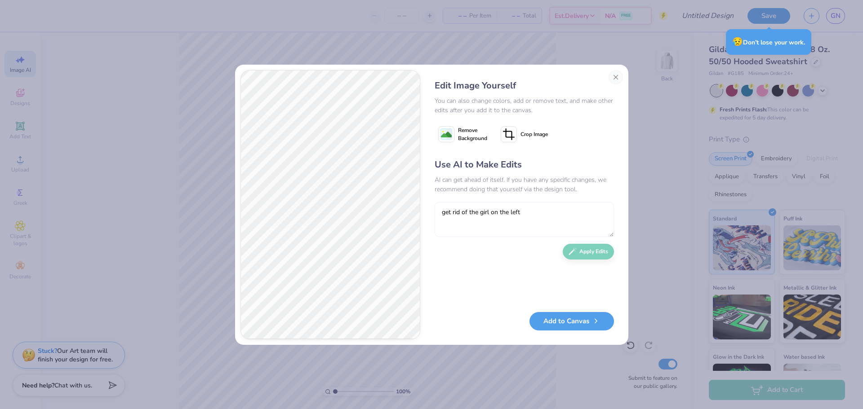
click at [484, 213] on textarea "get rid of the girl on the left" at bounding box center [524, 219] width 179 height 35
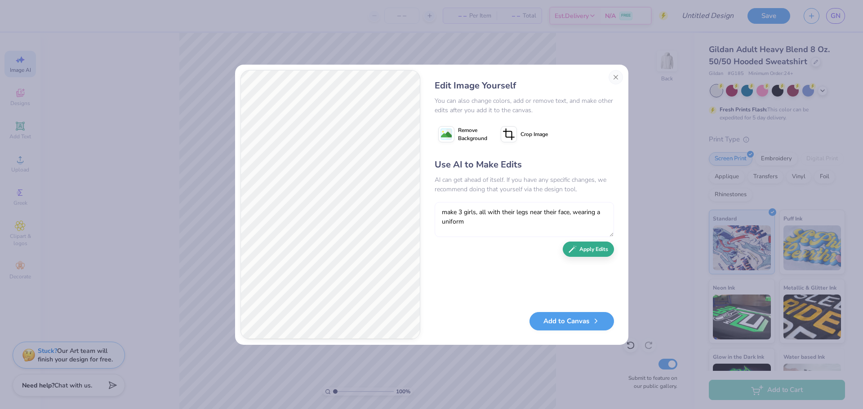
type textarea "make 3 girls, all with their legs near their face, wearing a uniform"
click at [582, 253] on button "Apply Edits" at bounding box center [588, 250] width 51 height 16
click at [614, 73] on button "Close" at bounding box center [615, 77] width 14 height 14
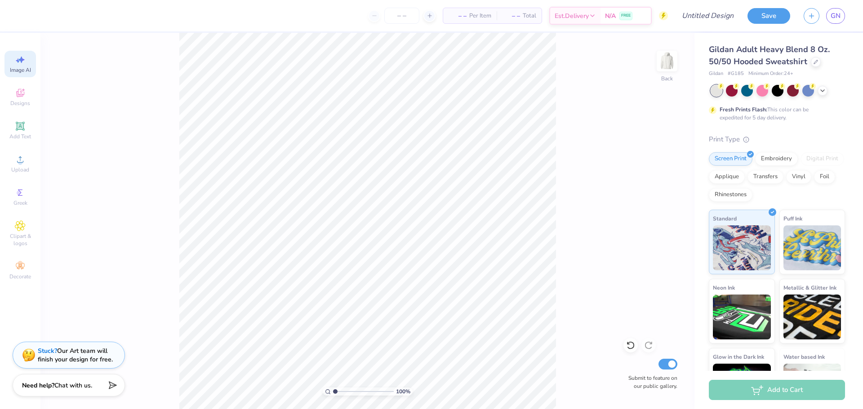
scroll to position [0, 20]
click at [21, 69] on span "Image AI" at bounding box center [20, 70] width 21 height 7
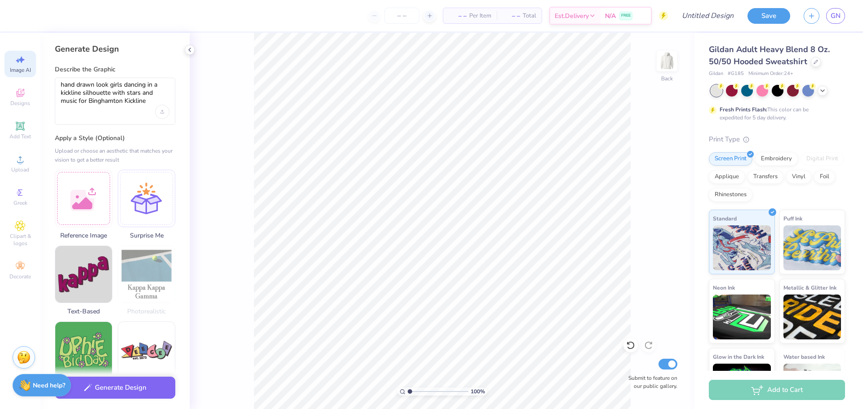
scroll to position [0, 0]
drag, startPoint x: 150, startPoint y: 104, endPoint x: 84, endPoint y: 95, distance: 67.1
click at [84, 95] on textarea "hand drawn look girls dancing in a kickline silhouette with stars and music for…" at bounding box center [115, 93] width 109 height 24
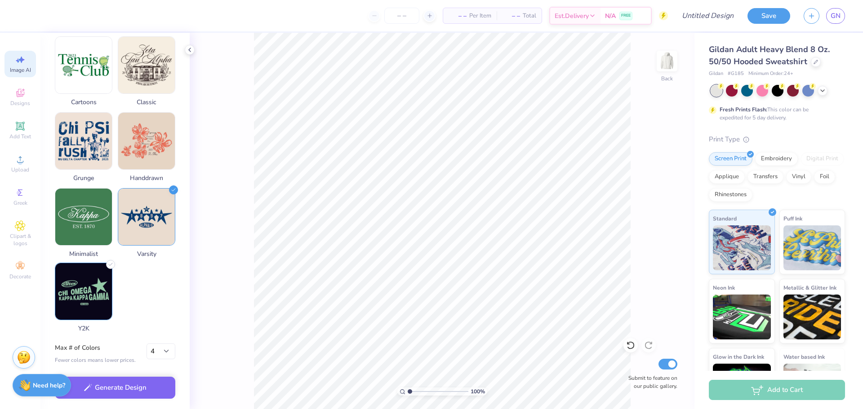
type textarea "hand drawn look girls dancing in a kickline all their legs kicked to the same h…"
click at [89, 303] on img at bounding box center [83, 291] width 57 height 57
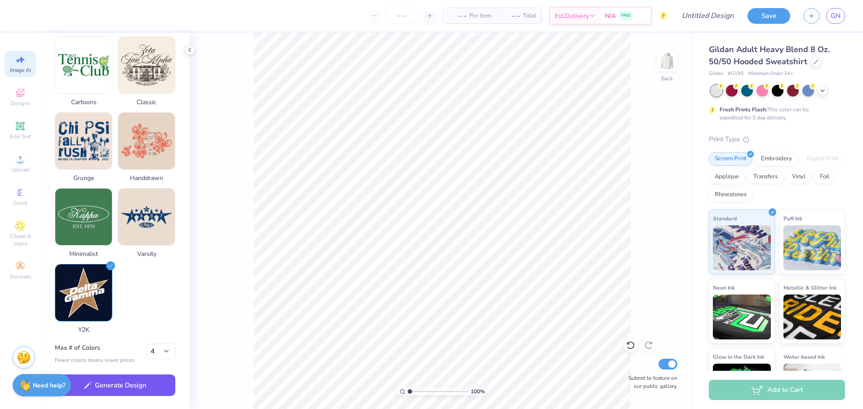
click at [107, 390] on button "Generate Design" at bounding box center [115, 386] width 120 height 22
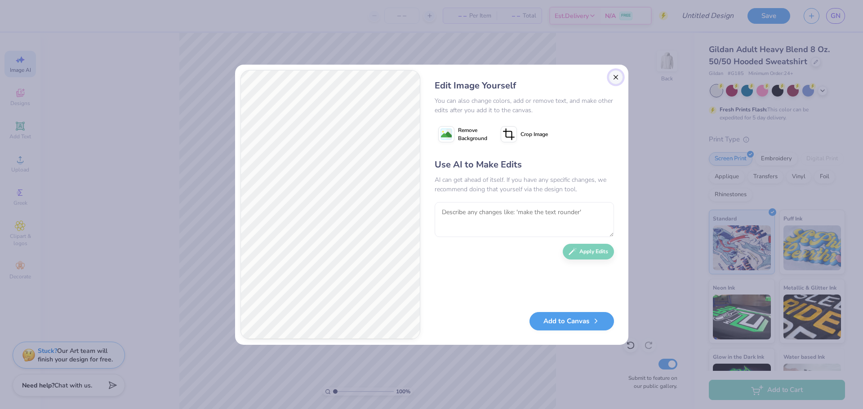
click at [617, 81] on button "Close" at bounding box center [615, 77] width 14 height 14
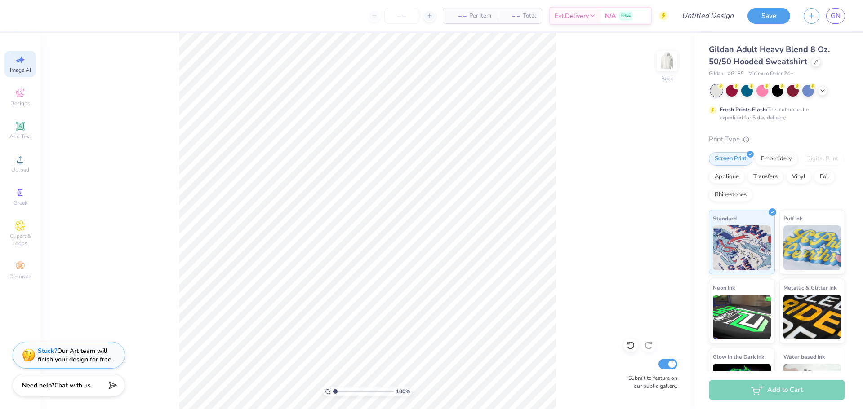
scroll to position [0, 20]
click at [28, 56] on div "Image AI" at bounding box center [19, 64] width 31 height 27
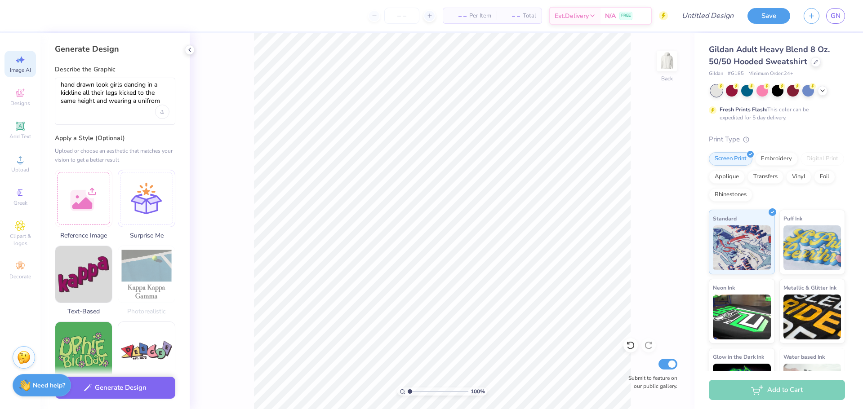
scroll to position [0, 0]
click at [128, 377] on button "Generate Design" at bounding box center [115, 386] width 120 height 22
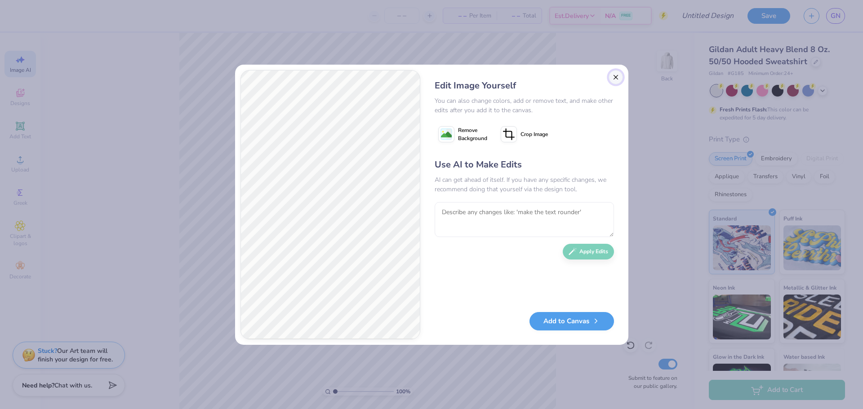
click at [617, 74] on button "Close" at bounding box center [615, 77] width 14 height 14
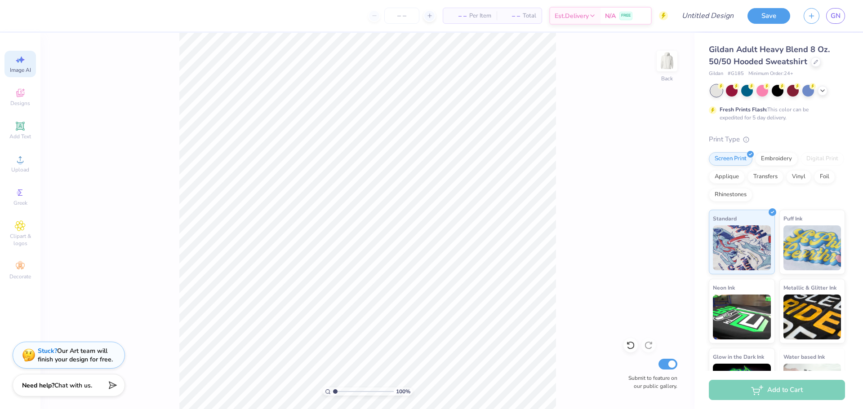
click at [6, 62] on div "Image AI" at bounding box center [19, 64] width 31 height 27
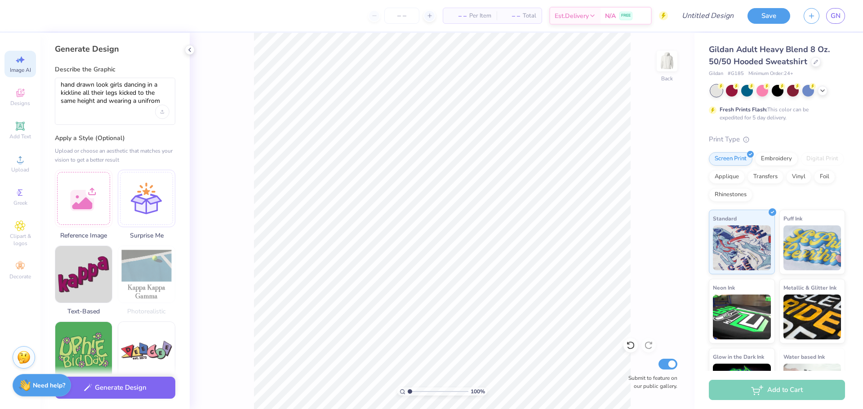
scroll to position [0, 0]
click at [140, 102] on textarea "hand drawn look girls dancing in a kickline all their legs kicked to the same h…" at bounding box center [115, 93] width 109 height 24
click at [139, 102] on textarea "hand drawn look girls dancing in a kickline all their legs kicked to the same h…" at bounding box center [115, 93] width 109 height 24
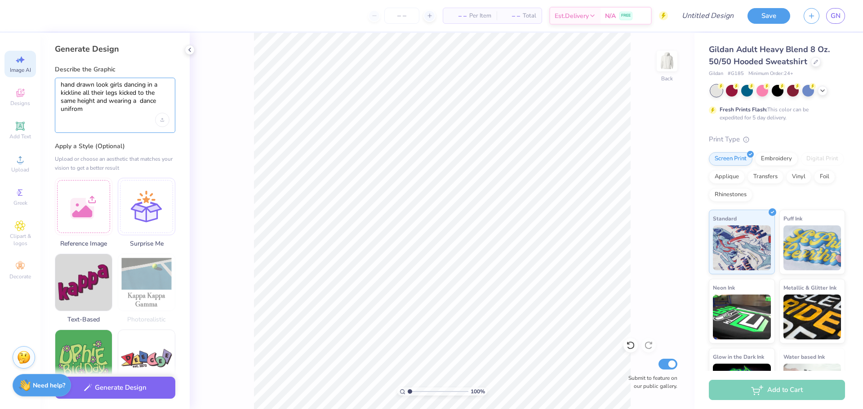
click at [119, 112] on textarea "hand drawn look girls dancing in a kickline all their legs kicked to the same h…" at bounding box center [115, 97] width 109 height 32
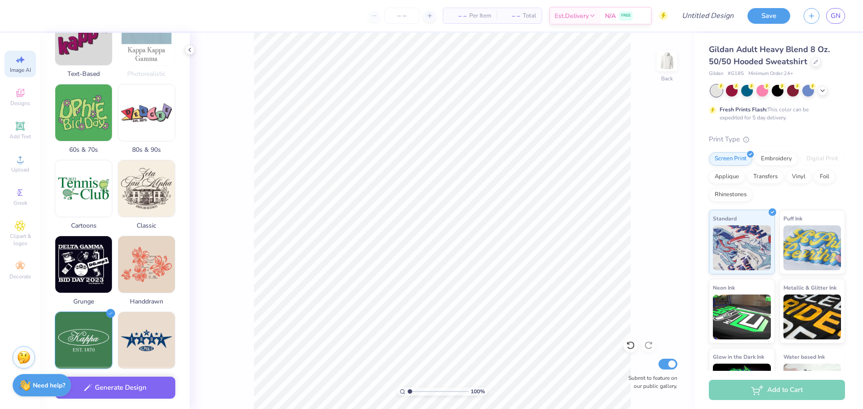
scroll to position [248, 0]
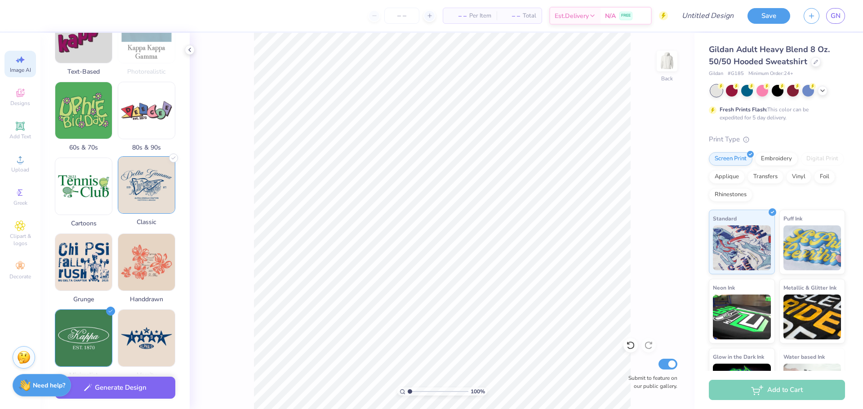
type textarea "hand drawn look girls dancing in a kickline all their legs kicked to the same h…"
click at [143, 191] on img at bounding box center [146, 185] width 57 height 57
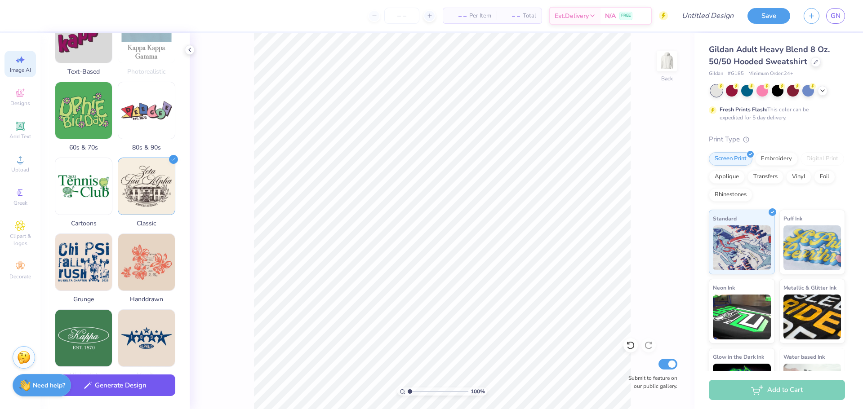
click at [101, 394] on button "Generate Design" at bounding box center [115, 386] width 120 height 22
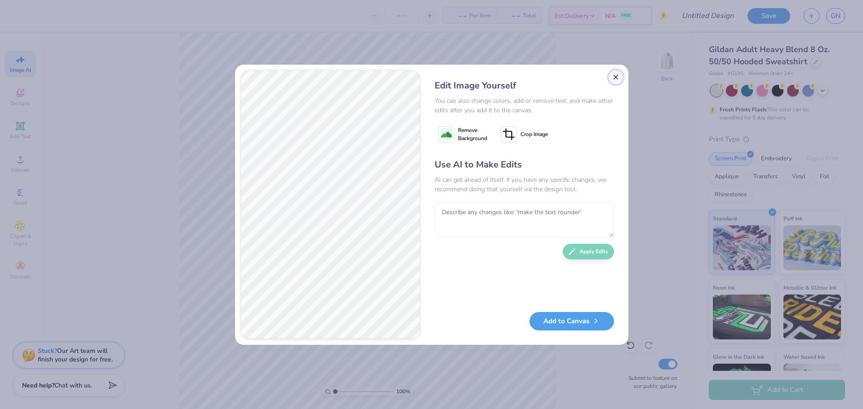
click at [613, 79] on button "Close" at bounding box center [615, 77] width 14 height 14
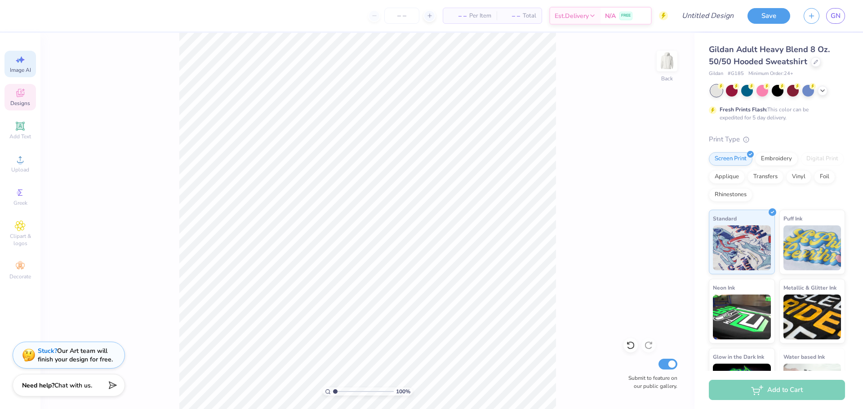
click at [13, 101] on span "Designs" at bounding box center [20, 103] width 20 height 7
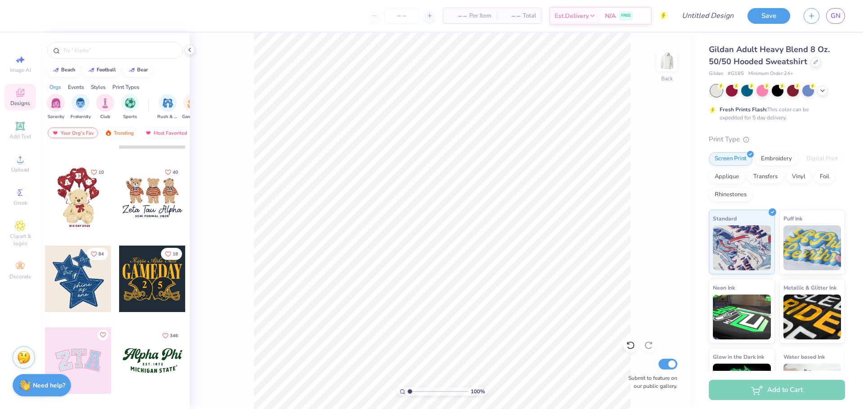
scroll to position [66, 0]
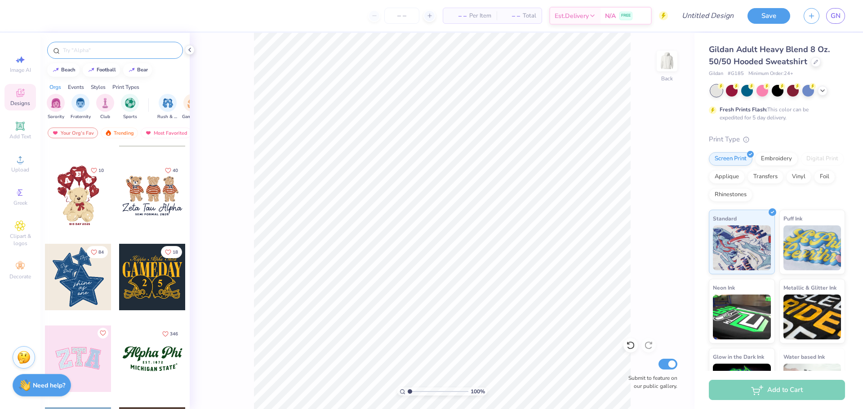
click at [81, 48] on input "text" at bounding box center [119, 50] width 115 height 9
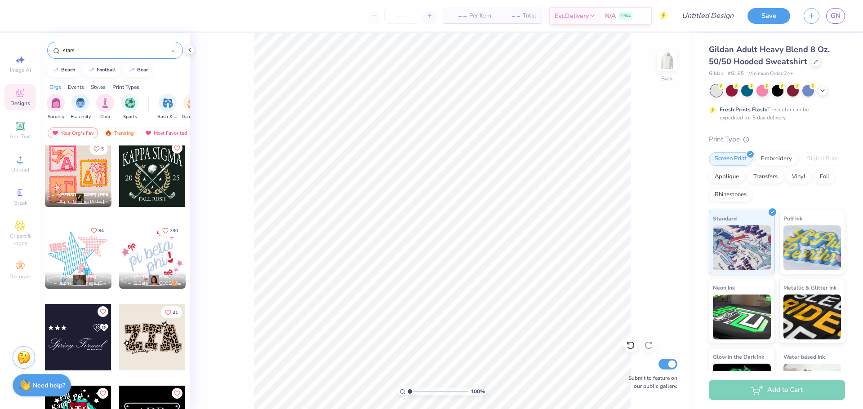
scroll to position [170, 0]
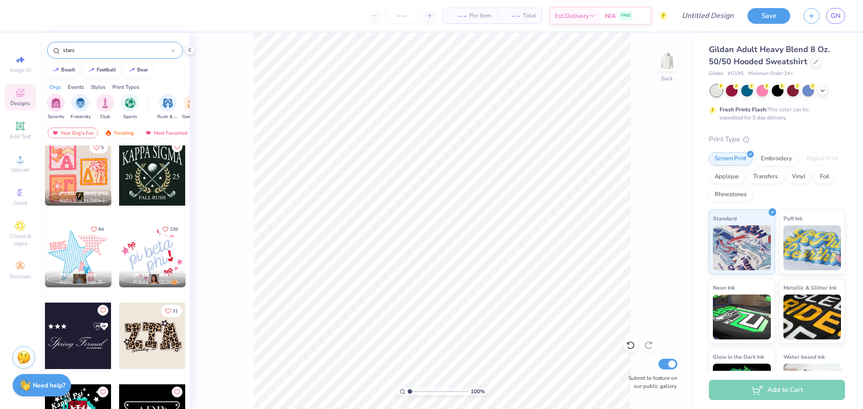
click at [117, 53] on input "stars" at bounding box center [116, 50] width 109 height 9
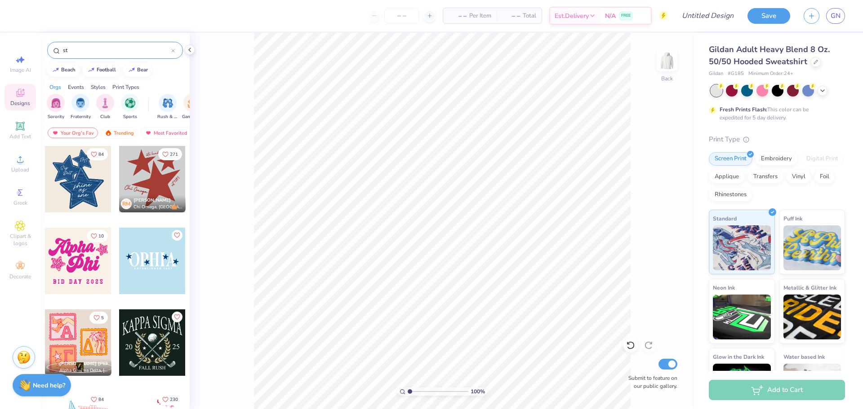
type input "s"
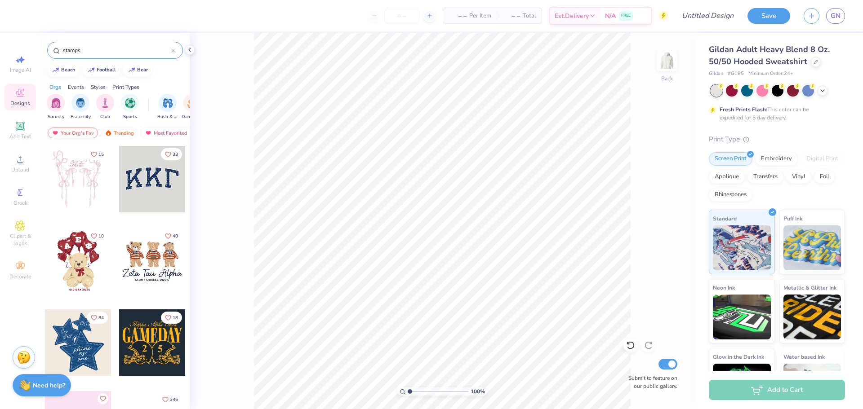
type input "stamps"
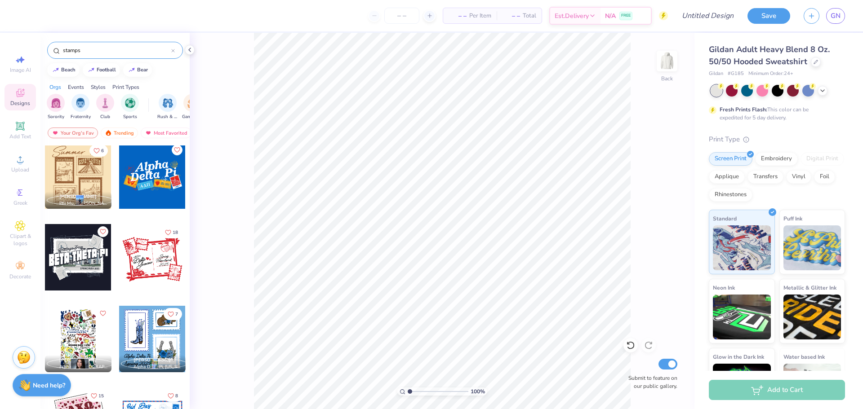
scroll to position [360, 0]
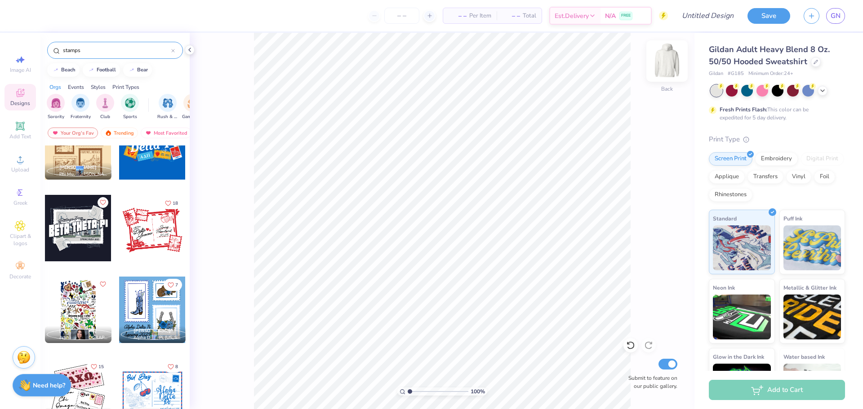
click at [665, 62] on img at bounding box center [667, 61] width 36 height 36
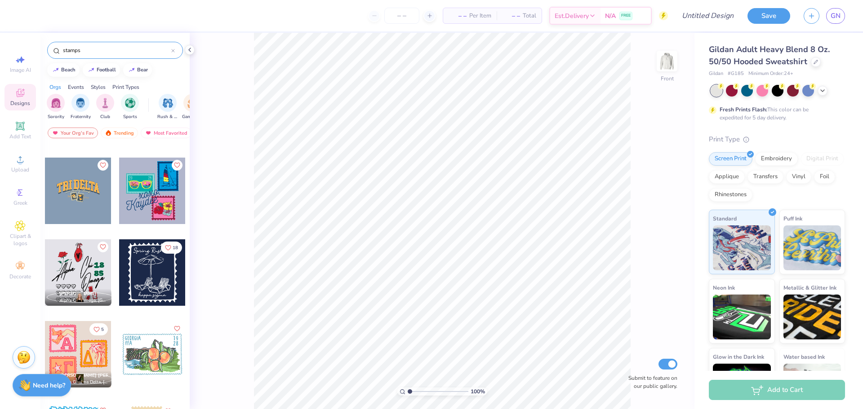
scroll to position [1299, 0]
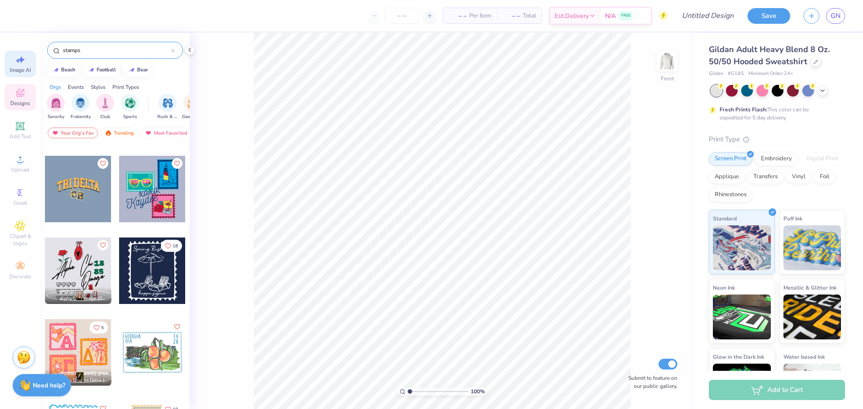
click at [24, 62] on icon at bounding box center [20, 59] width 11 height 11
select select "4"
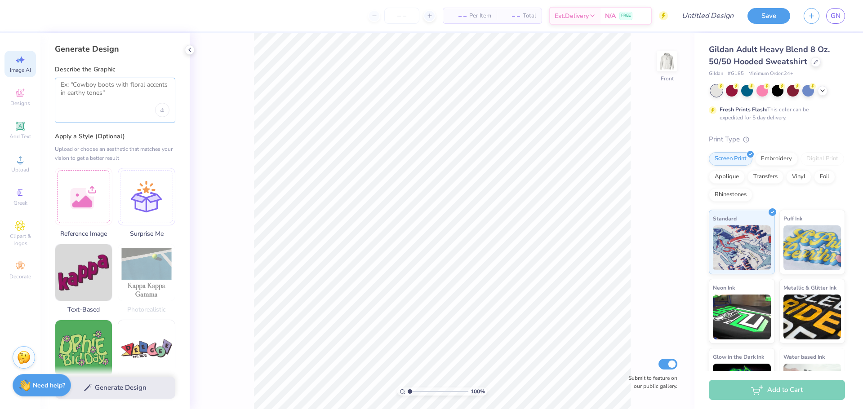
click at [113, 99] on textarea at bounding box center [115, 92] width 109 height 22
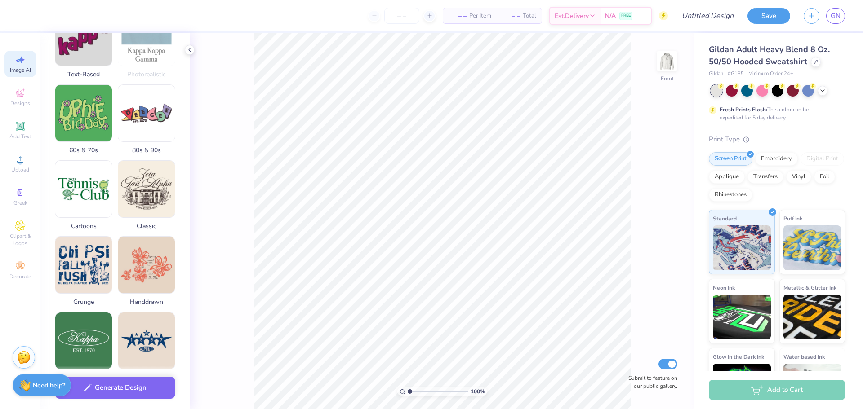
scroll to position [246, 0]
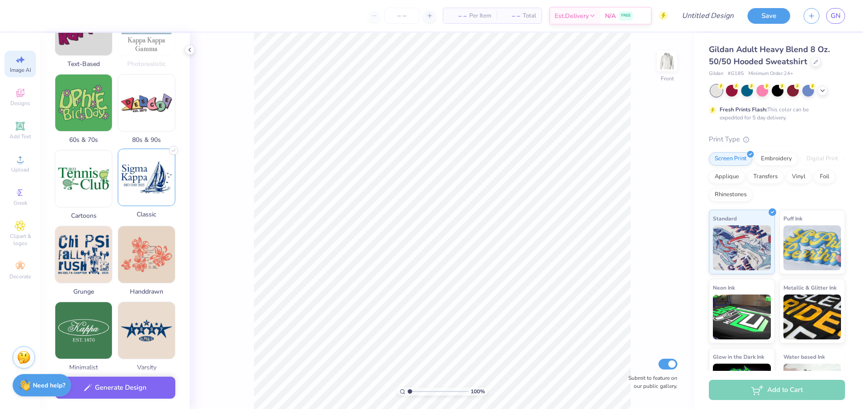
type textarea "minimalistic line drawing of Dr bai Lee court Binghamton university"
click at [139, 195] on img at bounding box center [146, 177] width 57 height 57
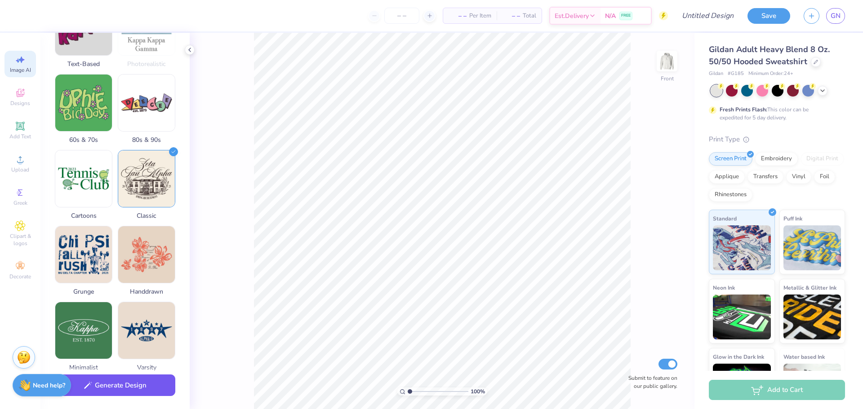
click at [129, 390] on button "Generate Design" at bounding box center [115, 386] width 120 height 22
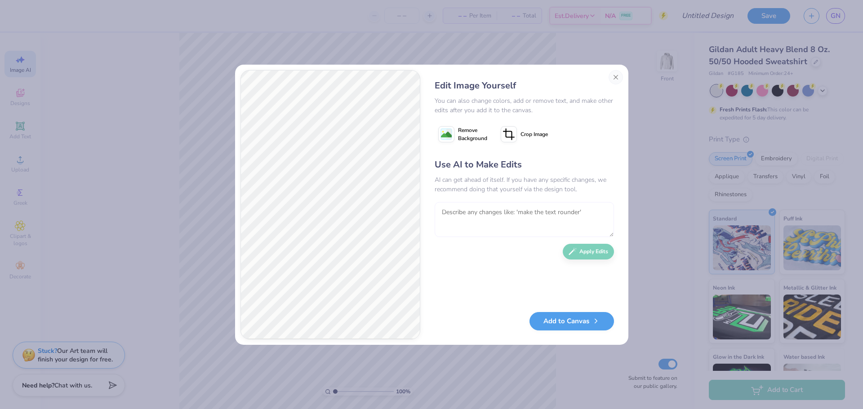
click at [469, 218] on textarea at bounding box center [524, 219] width 179 height 35
type textarea "minimalistic one colored line drawing of [GEOGRAPHIC_DATA]"
click at [593, 253] on button "Apply Edits" at bounding box center [588, 250] width 51 height 16
click at [617, 76] on div "Edit Image Yourself You can also change colors, add or remove text, and make ot…" at bounding box center [524, 205] width 197 height 270
click at [616, 76] on button "Close" at bounding box center [615, 77] width 14 height 14
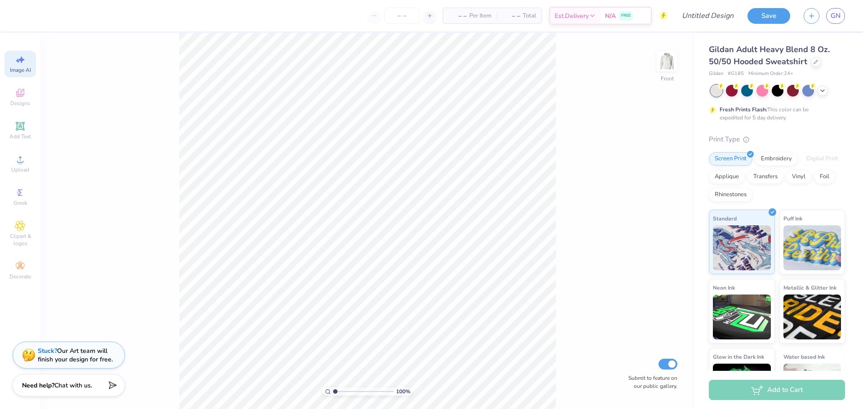
scroll to position [0, 20]
click at [24, 92] on icon at bounding box center [20, 93] width 11 height 11
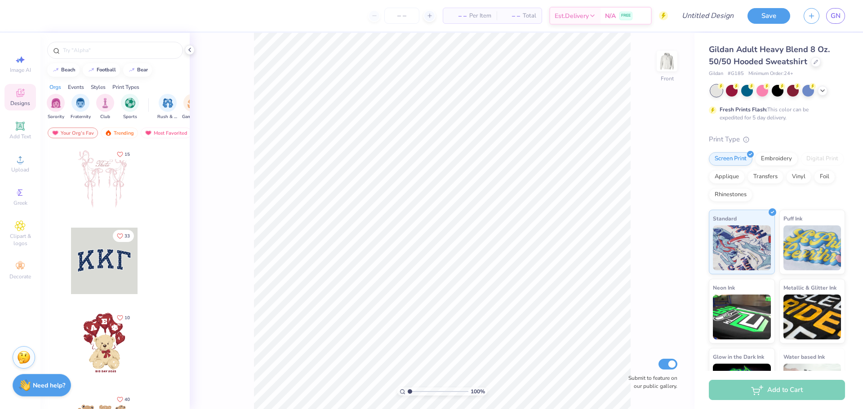
scroll to position [0, 0]
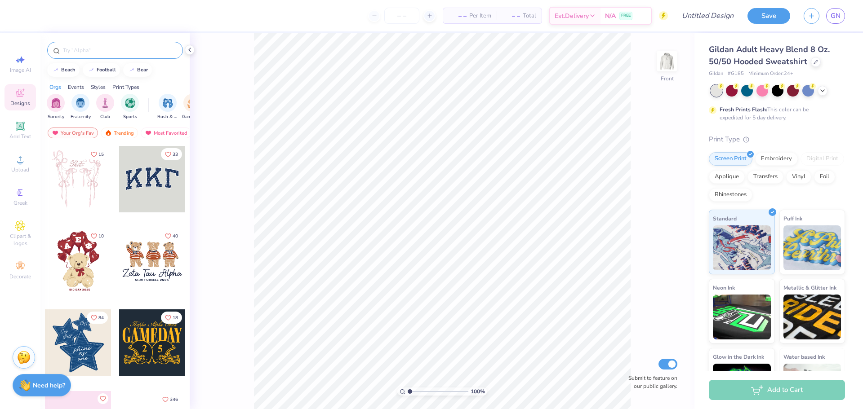
click at [98, 52] on input "text" at bounding box center [119, 50] width 115 height 9
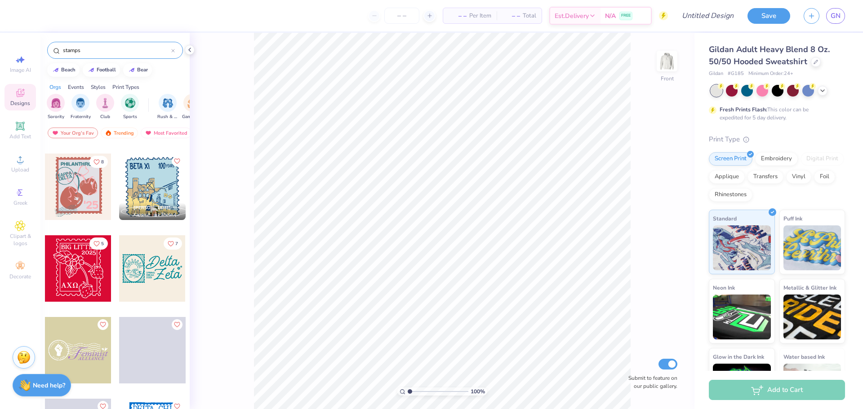
scroll to position [1956, 0]
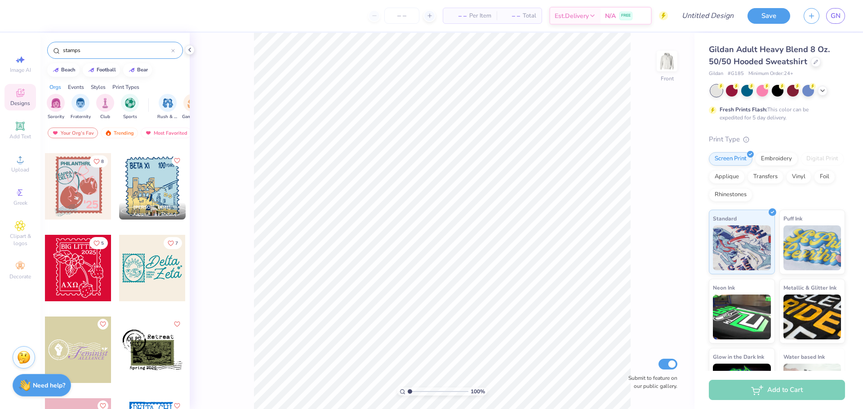
type input "stamps"
click at [173, 54] on div "stamps" at bounding box center [115, 50] width 136 height 17
click at [174, 52] on icon at bounding box center [173, 50] width 3 height 3
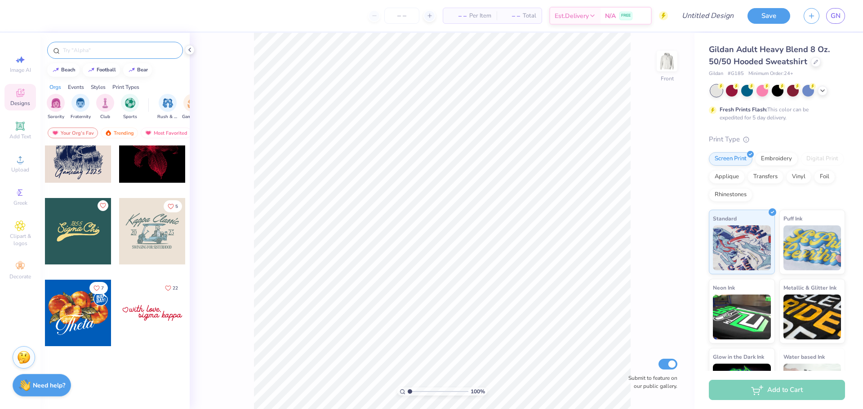
scroll to position [1011, 0]
click at [155, 47] on input "text" at bounding box center [119, 50] width 115 height 9
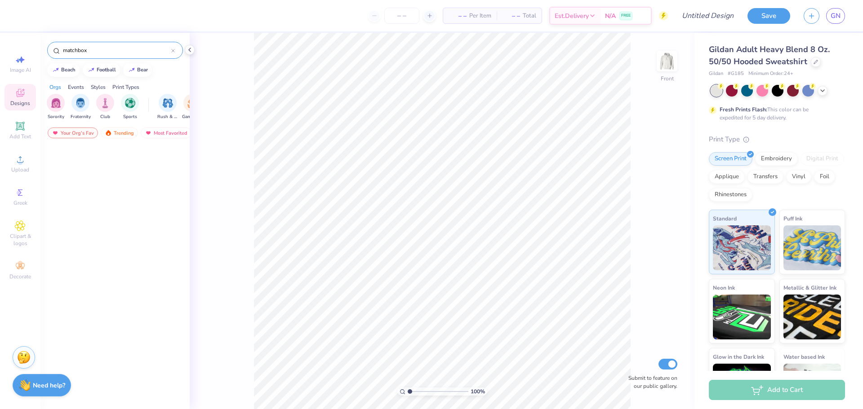
scroll to position [0, 0]
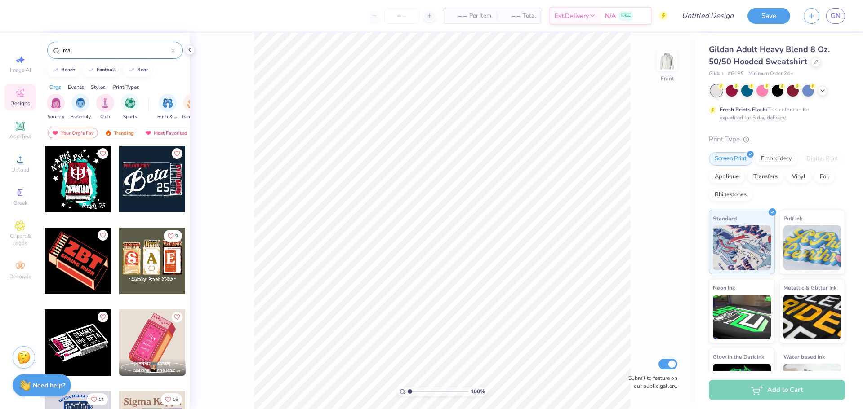
type input "m"
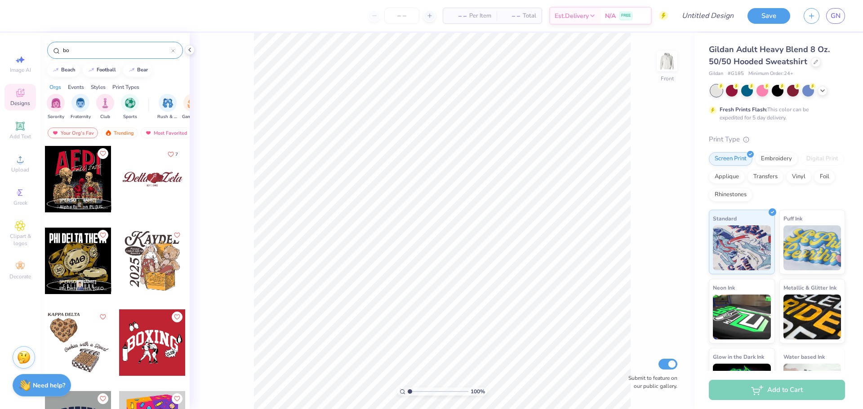
type input "b"
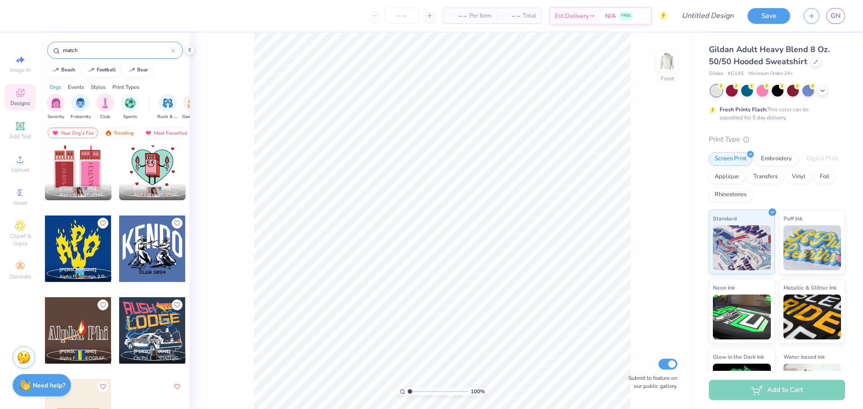
scroll to position [831, 0]
type input "match"
click at [175, 53] on div "match" at bounding box center [115, 50] width 136 height 17
click at [173, 52] on icon at bounding box center [173, 51] width 4 height 4
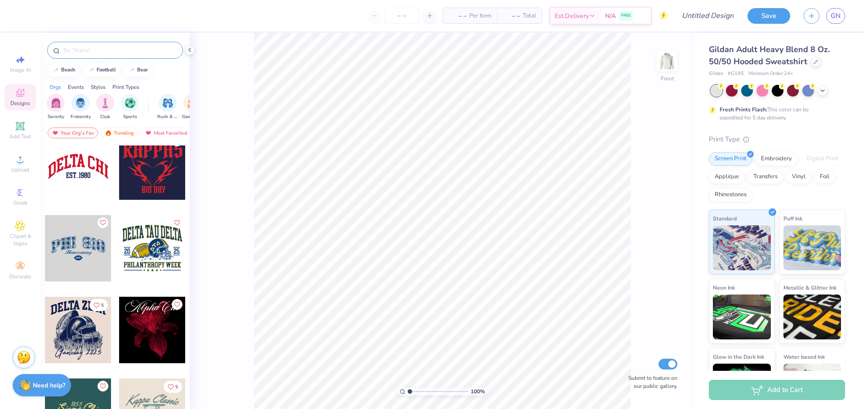
click at [111, 48] on input "text" at bounding box center [119, 50] width 115 height 9
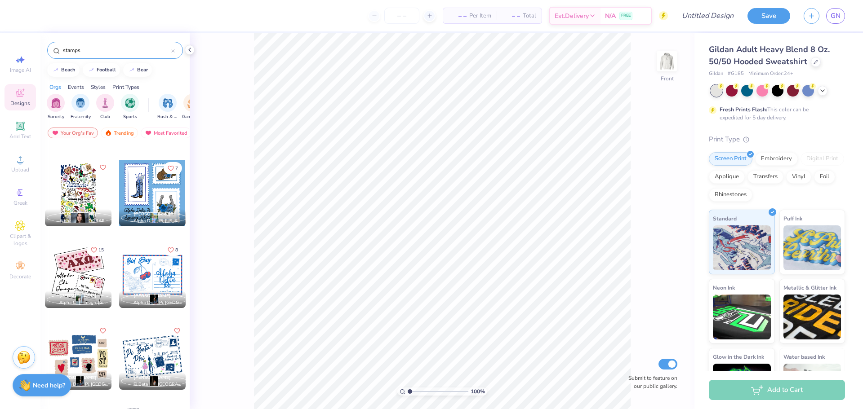
scroll to position [478, 0]
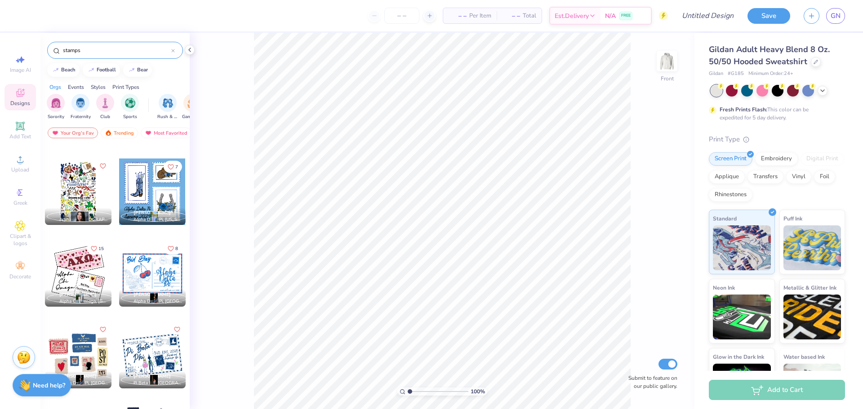
type input "stamps"
click at [79, 360] on div at bounding box center [78, 355] width 67 height 67
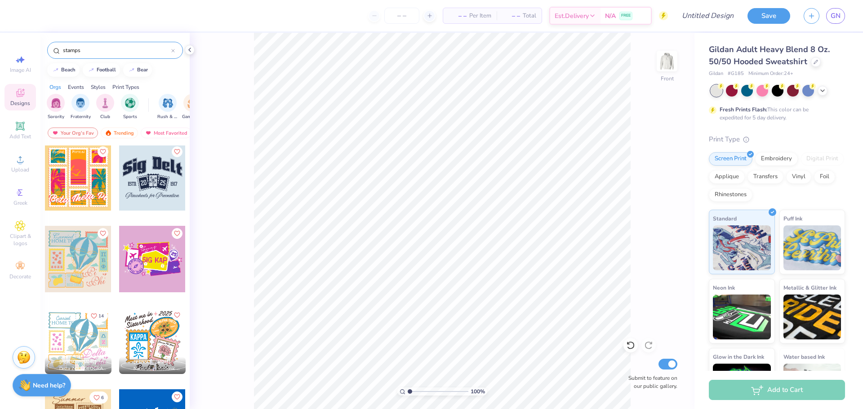
scroll to position [83, 0]
click at [150, 344] on div at bounding box center [152, 342] width 67 height 67
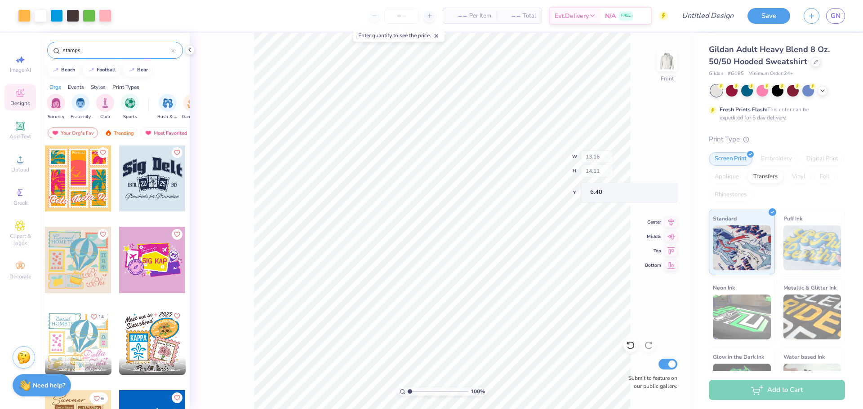
type input "6.40"
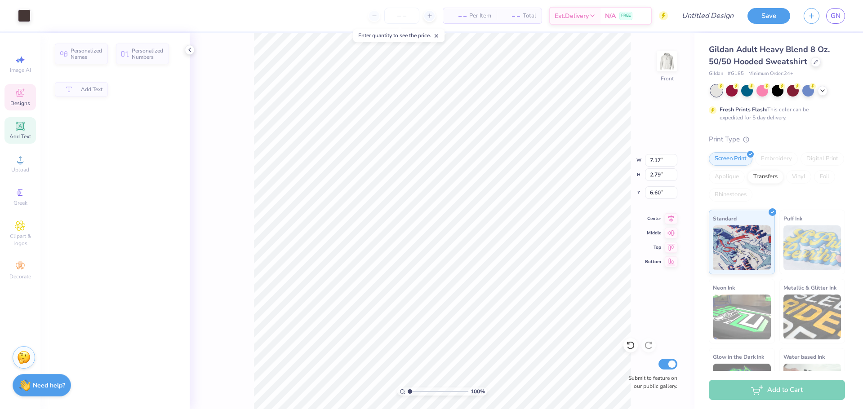
type input "7.17"
type input "2.79"
type input "6.60"
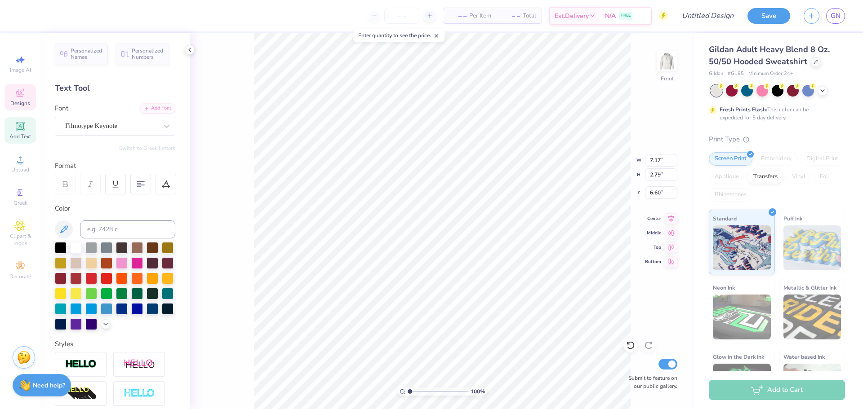
scroll to position [0, 1]
type textarea "Binghamton"
type textarea "Kickline"
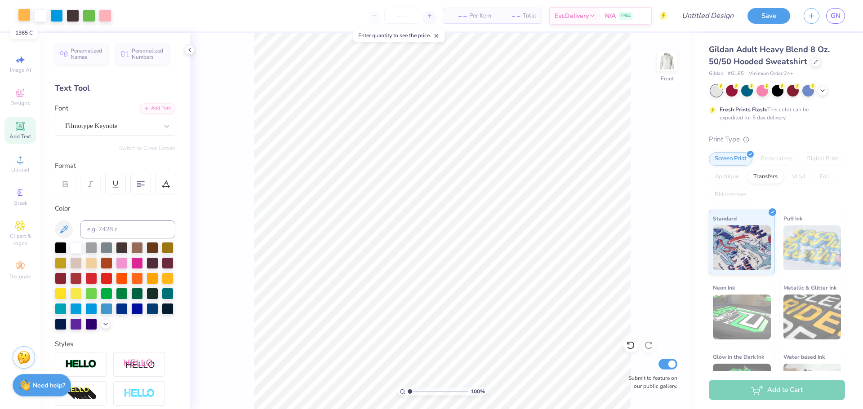
click at [24, 14] on div at bounding box center [24, 15] width 13 height 13
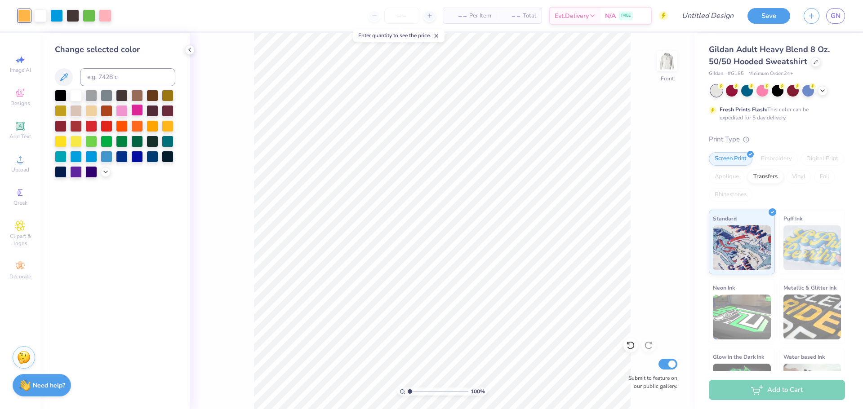
click at [134, 111] on div at bounding box center [137, 110] width 12 height 12
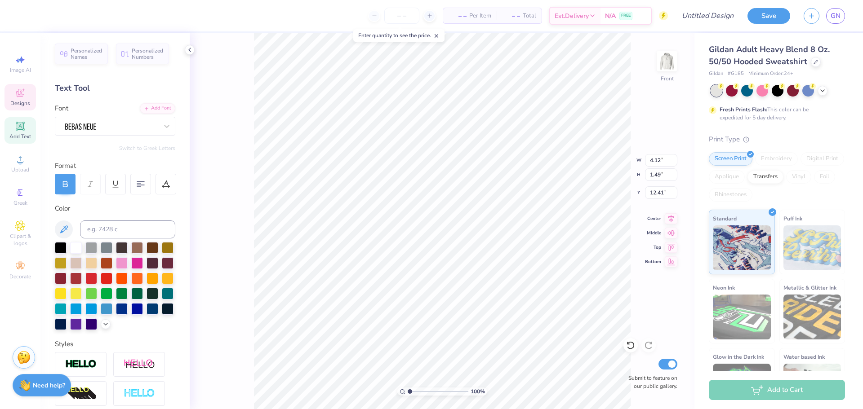
type textarea "BUKL"
click at [23, 226] on icon at bounding box center [20, 226] width 10 height 11
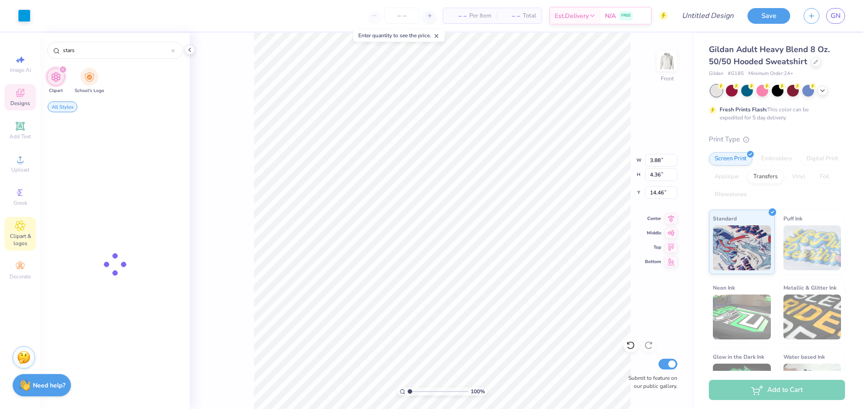
type input "3.88"
type input "4.36"
type input "14.46"
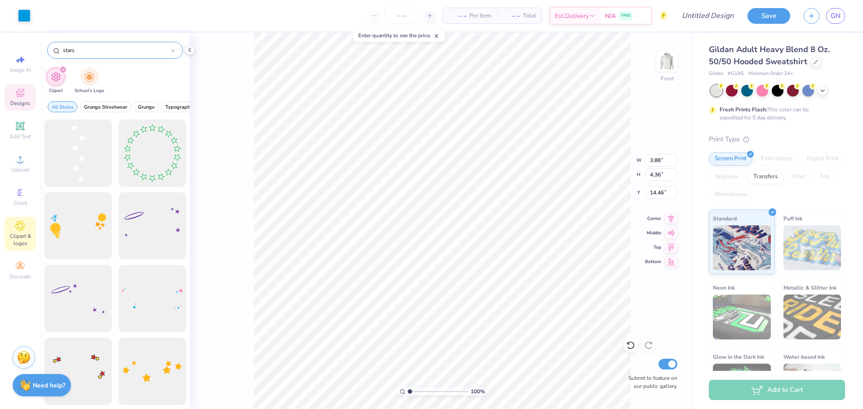
click at [135, 50] on input "stars" at bounding box center [116, 50] width 109 height 9
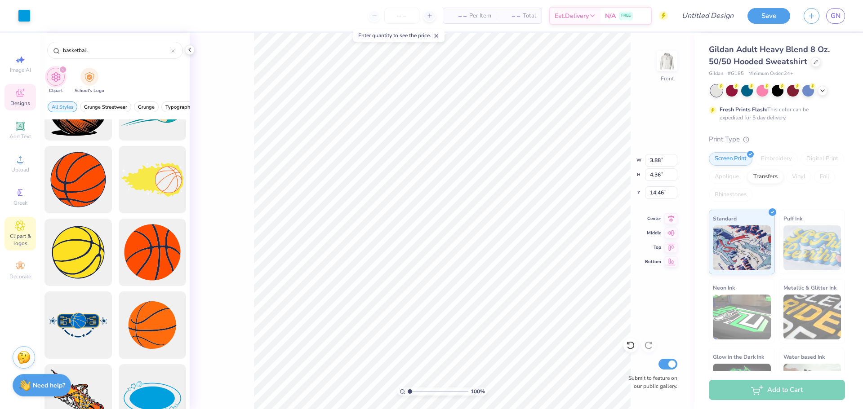
scroll to position [482, 0]
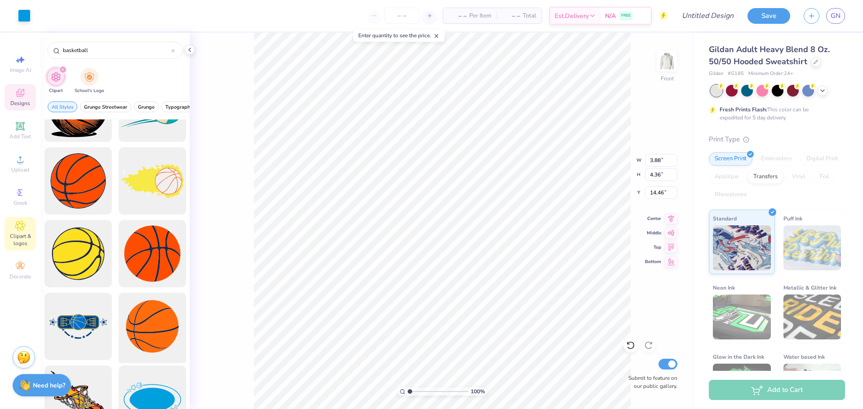
type input "basketball"
click at [160, 327] on div at bounding box center [152, 327] width 74 height 74
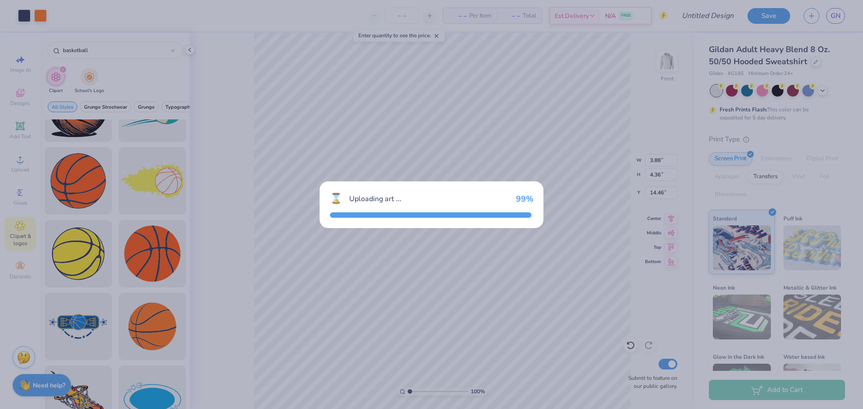
type input "15.00"
type input "14.94"
type input "8.53"
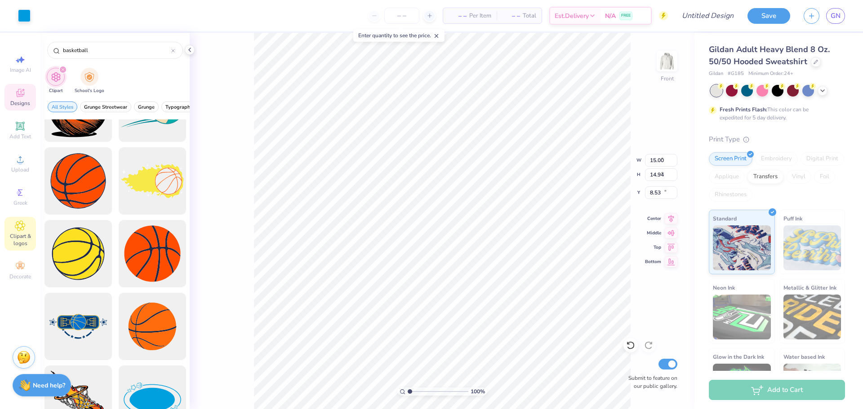
type input "3.88"
type input "4.36"
type input "14.46"
type input "15.72"
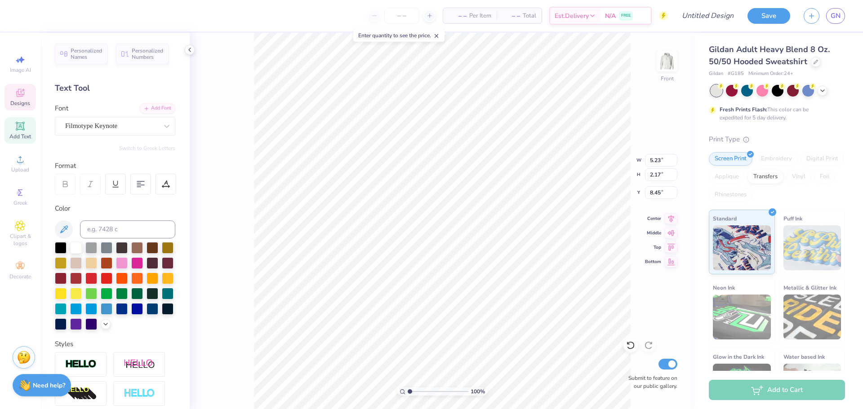
scroll to position [0, 0]
type textarea "University"
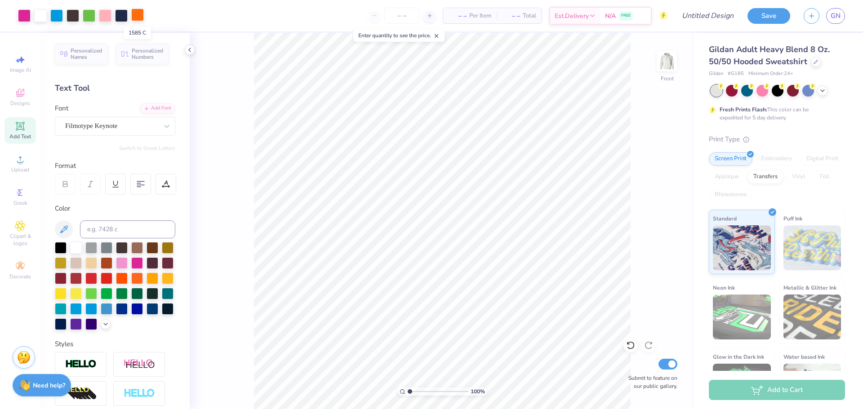
click at [138, 14] on div at bounding box center [137, 15] width 13 height 13
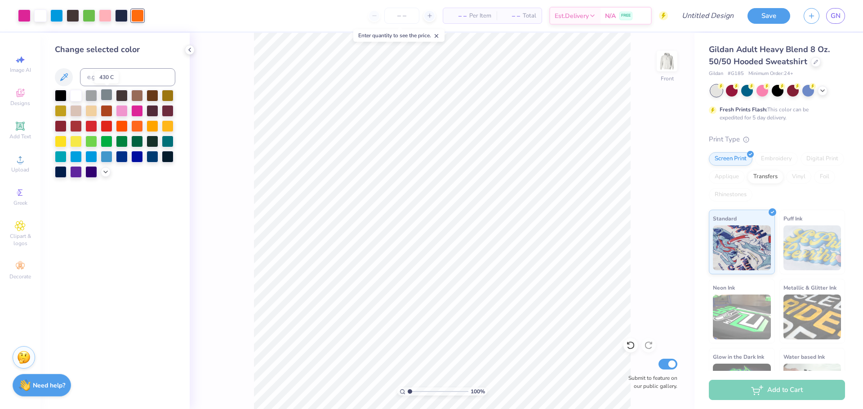
click at [103, 94] on div at bounding box center [107, 95] width 12 height 12
click at [122, 111] on div at bounding box center [122, 110] width 12 height 12
click at [14, 241] on span "Clipart & logos" at bounding box center [19, 240] width 31 height 14
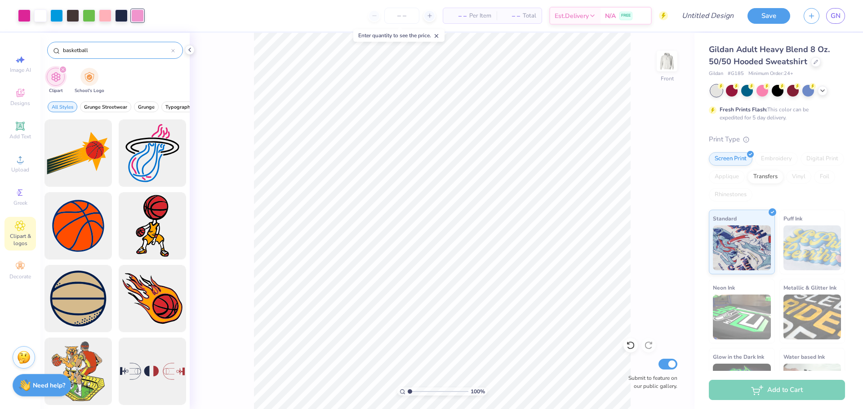
click at [174, 53] on div at bounding box center [173, 50] width 4 height 8
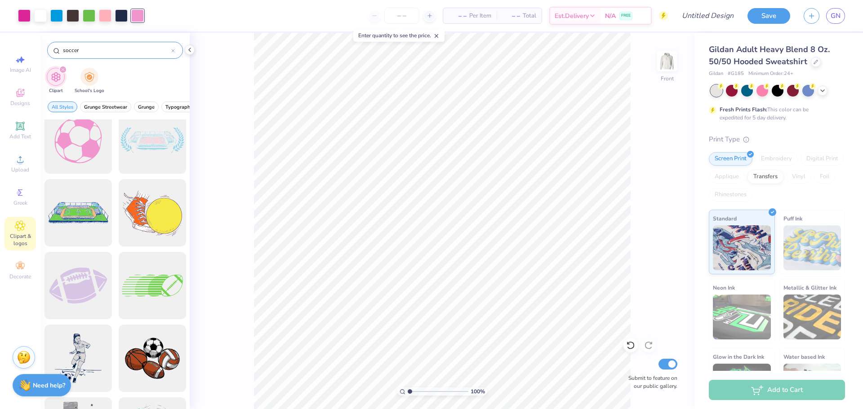
scroll to position [371, 0]
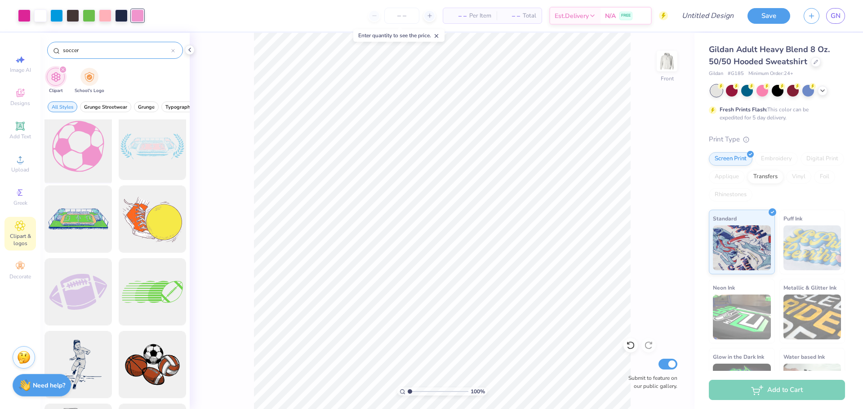
type input "soccer"
click at [81, 154] on div at bounding box center [78, 147] width 74 height 74
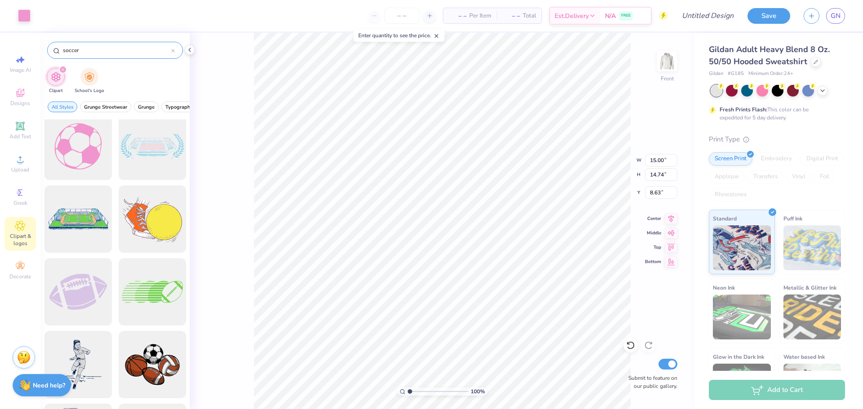
click at [251, 254] on div "100 % Front W 15.00 15.00 " H 14.74 14.74 " Y 8.63 8.63 " Center Middle Top Bot…" at bounding box center [442, 221] width 505 height 377
type input "14.53"
click at [54, 16] on div at bounding box center [56, 15] width 13 height 13
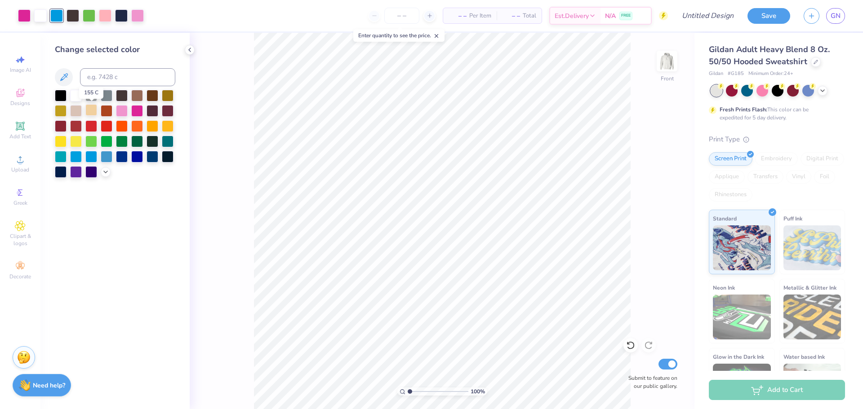
click at [91, 112] on div at bounding box center [91, 110] width 12 height 12
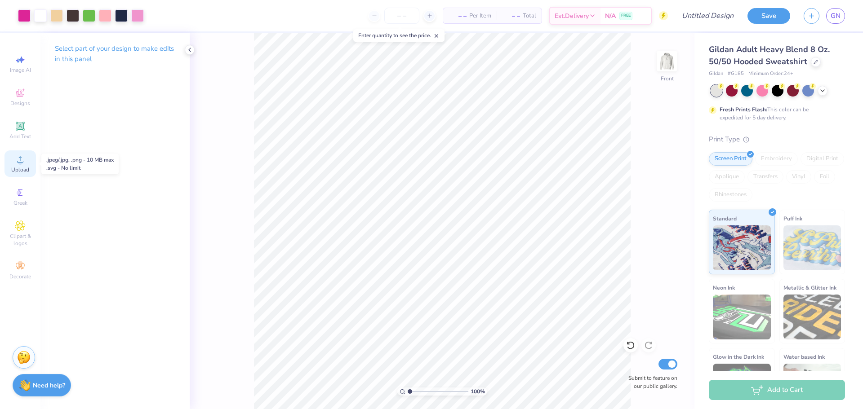
click at [21, 164] on circle at bounding box center [20, 162] width 5 height 5
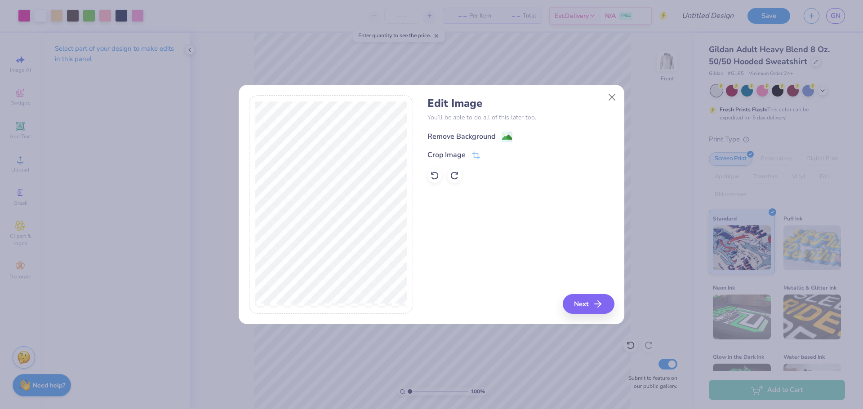
click at [485, 134] on div "Remove Background" at bounding box center [461, 136] width 68 height 11
click at [588, 302] on button "Next" at bounding box center [590, 304] width 52 height 20
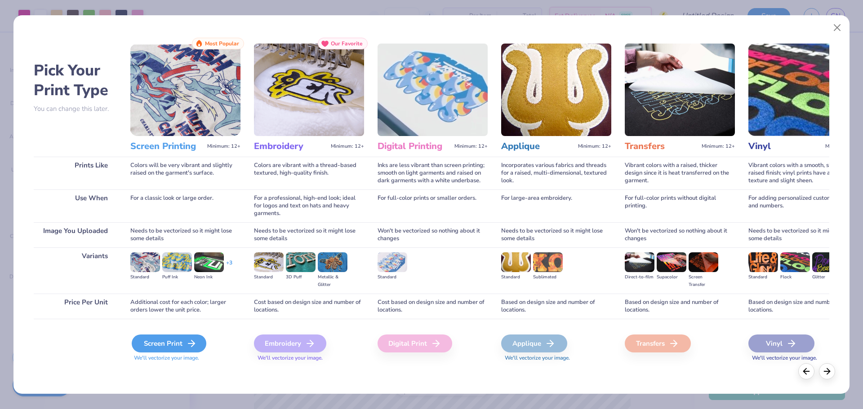
click at [184, 341] on div "Screen Print" at bounding box center [169, 344] width 75 height 18
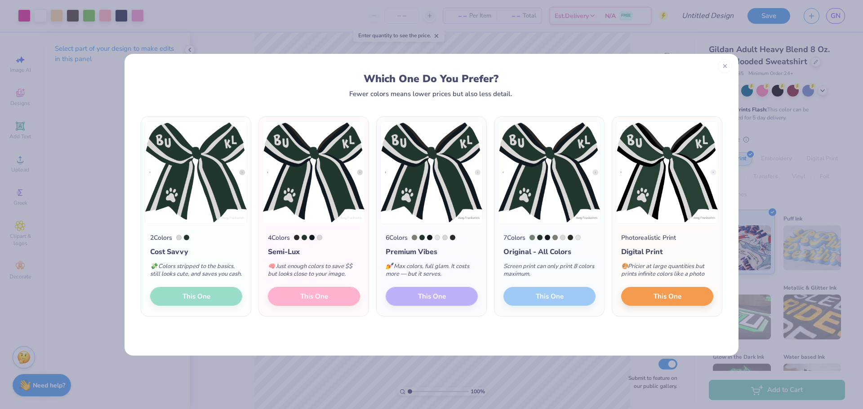
click at [172, 302] on div "2 Colors Cost Savvy 💸 Colors stripped to the basics, still looks cute, and save…" at bounding box center [196, 270] width 110 height 93
click at [207, 299] on div "2 Colors Cost Savvy 💸 Colors stripped to the basics, still looks cute, and save…" at bounding box center [196, 270] width 110 height 93
click at [213, 215] on img at bounding box center [196, 172] width 102 height 103
click at [204, 306] on div "2 Colors Cost Savvy 💸 Colors stripped to the basics, still looks cute, and save…" at bounding box center [196, 270] width 110 height 93
click at [691, 305] on button "This One" at bounding box center [667, 295] width 92 height 19
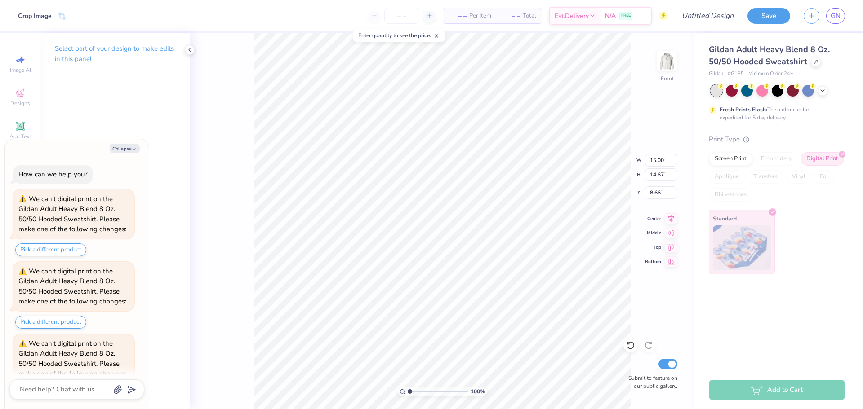
scroll to position [33, 0]
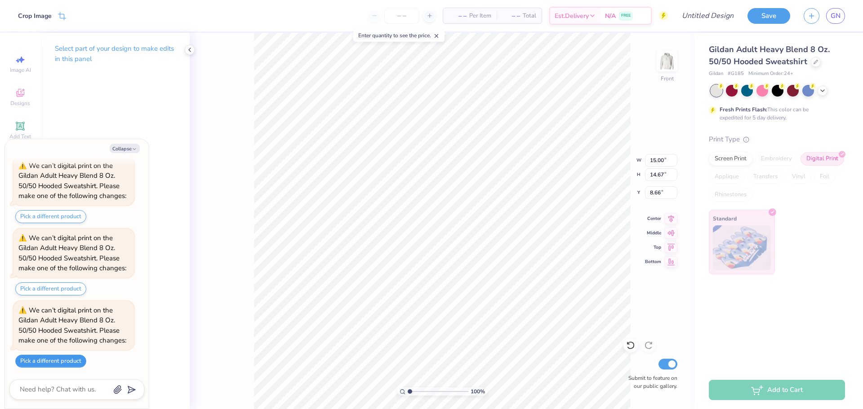
click at [53, 363] on button "Pick a different product" at bounding box center [50, 361] width 71 height 13
type textarea "x"
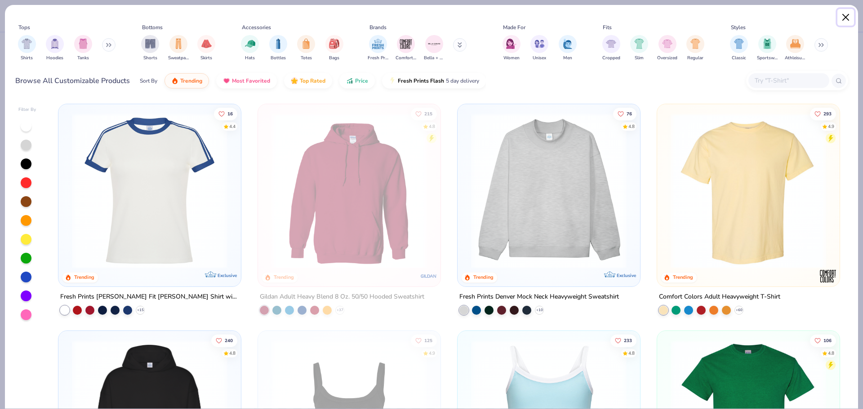
click at [849, 16] on button "Close" at bounding box center [845, 17] width 17 height 17
click at [848, 18] on button "Close" at bounding box center [845, 17] width 17 height 17
click at [844, 16] on button "Close" at bounding box center [845, 17] width 17 height 17
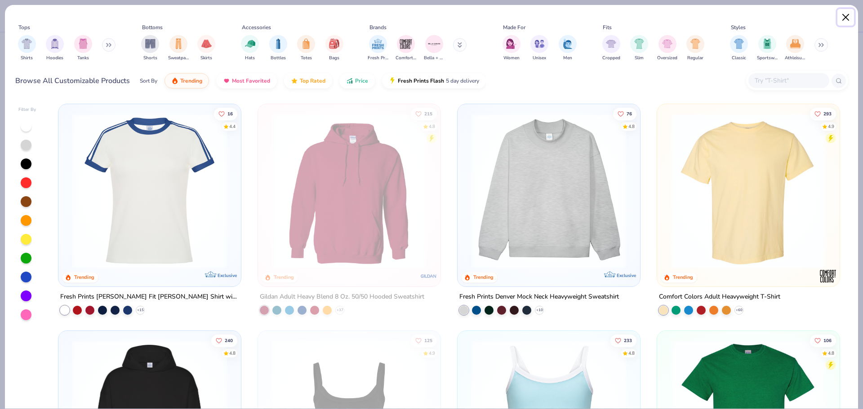
click at [844, 16] on button "Close" at bounding box center [845, 17] width 17 height 17
click at [722, 148] on img at bounding box center [748, 190] width 164 height 155
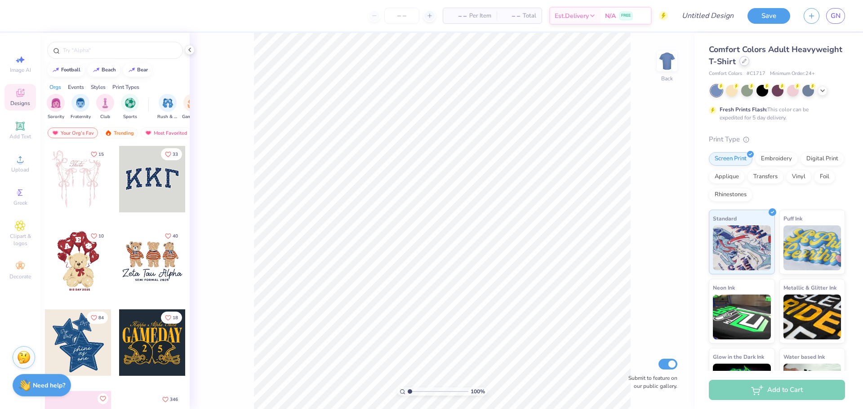
click at [746, 64] on div at bounding box center [744, 61] width 10 height 10
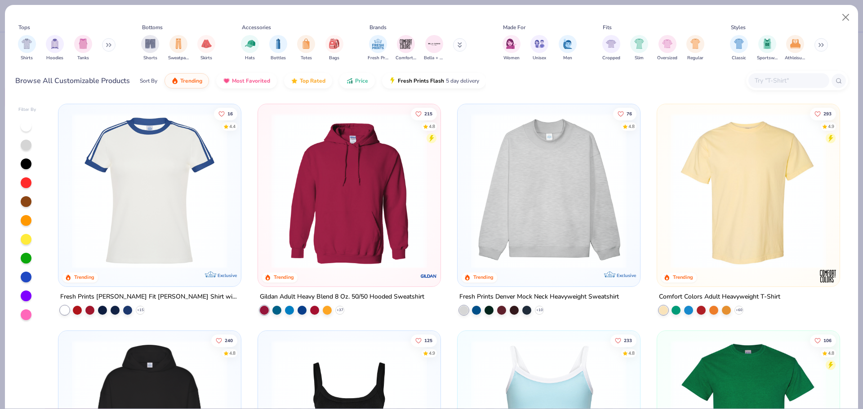
click at [325, 245] on img at bounding box center [349, 190] width 164 height 155
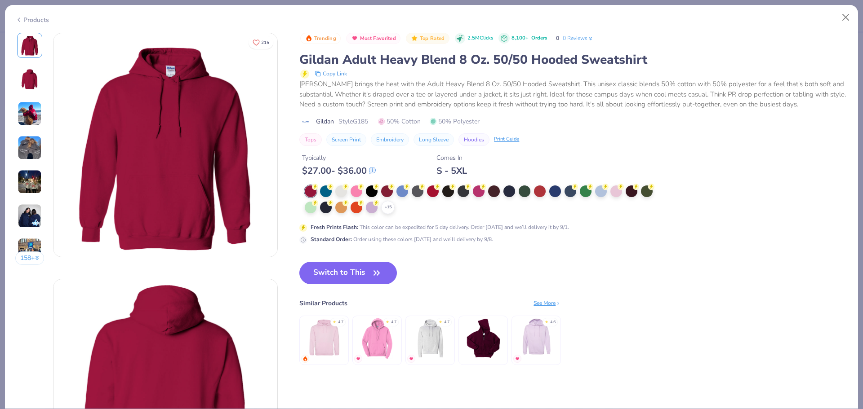
click at [340, 198] on div "+ 15" at bounding box center [482, 200] width 354 height 29
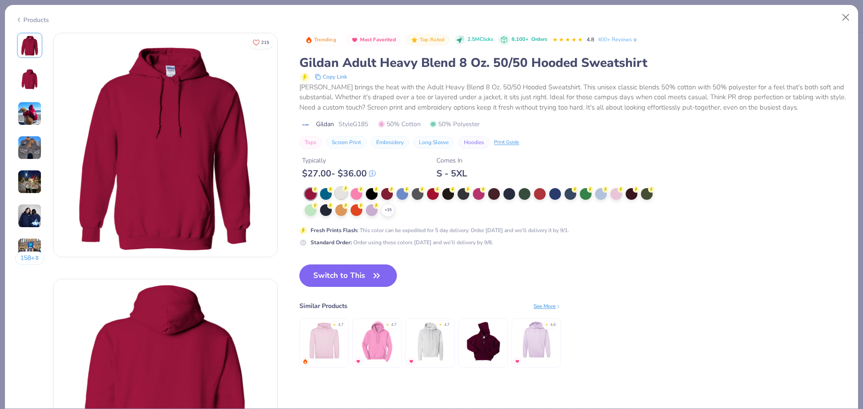
click at [346, 194] on div at bounding box center [341, 193] width 12 height 12
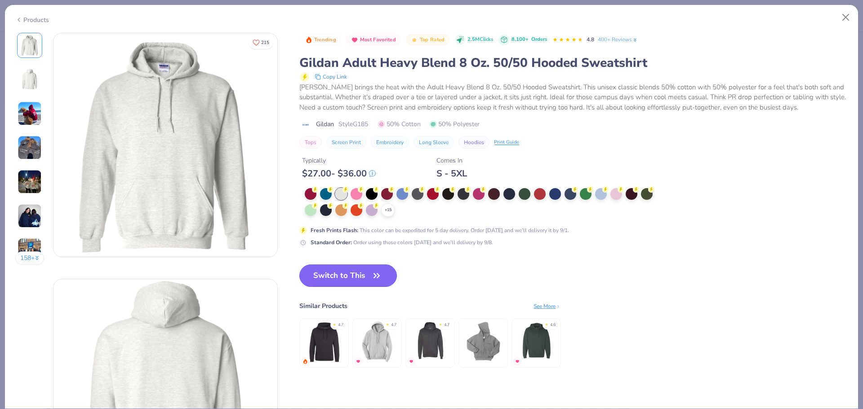
click at [346, 276] on button "Switch to This" at bounding box center [348, 276] width 98 height 22
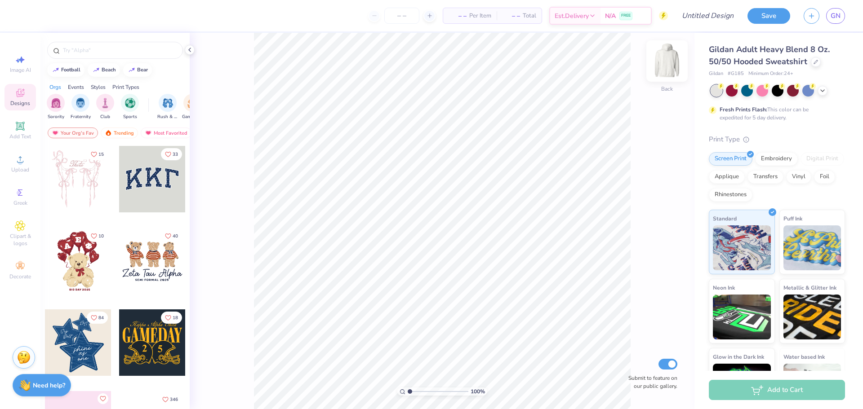
click at [669, 67] on img at bounding box center [667, 61] width 36 height 36
click at [71, 53] on input "text" at bounding box center [119, 50] width 115 height 9
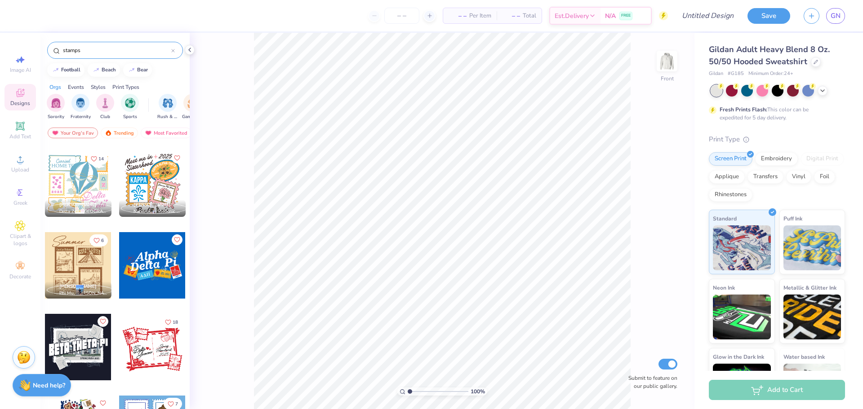
scroll to position [242, 0]
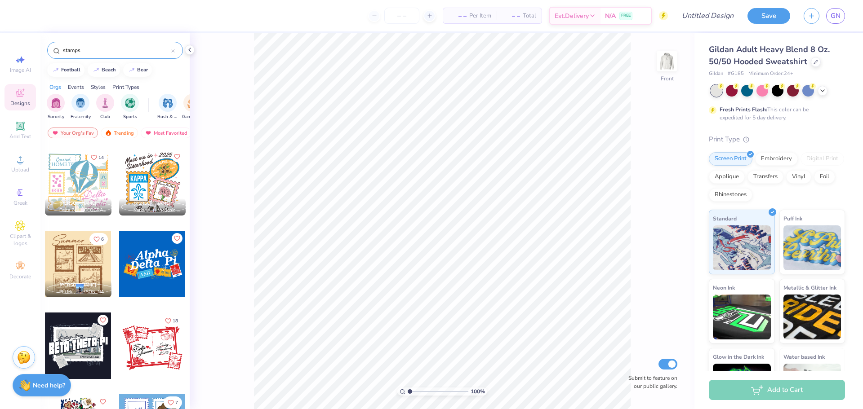
type input "stamps"
click at [157, 179] on div at bounding box center [152, 182] width 67 height 67
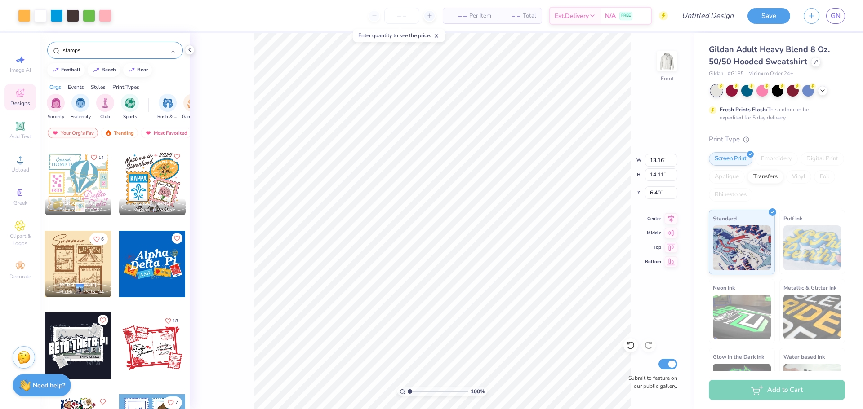
type input "6.66"
type input "14.83"
type input "15.90"
type input "6.69"
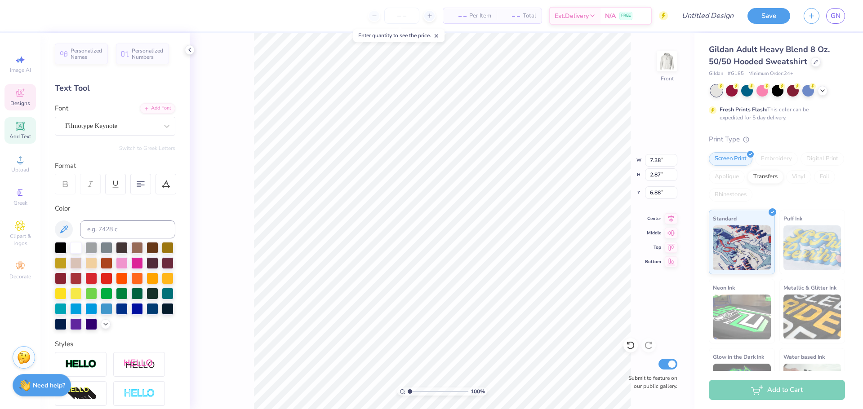
scroll to position [0, 0]
type textarea "M"
type textarea "Binghamton"
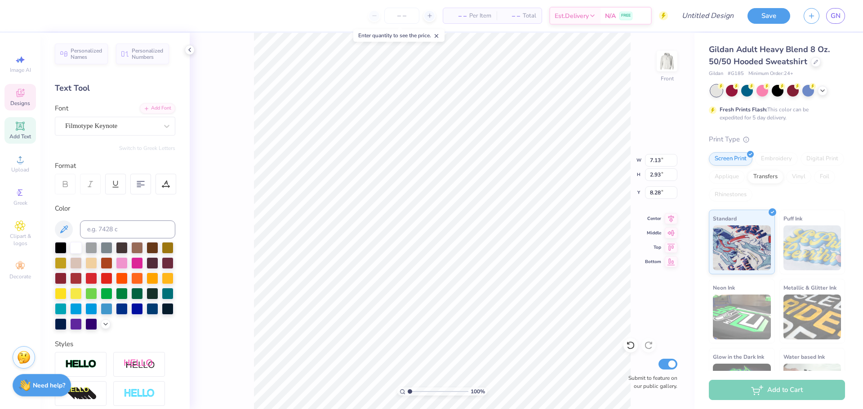
type input "7.13"
type input "2.93"
type input "8.28"
type textarea "University"
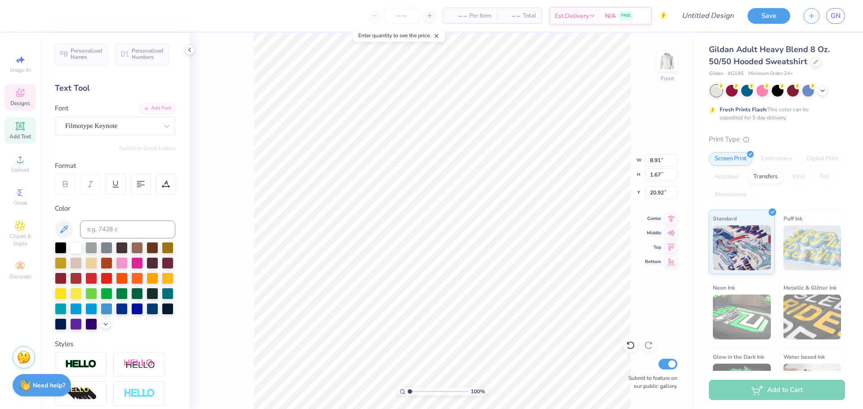
type textarea "Kickline"
type textarea "BUKL"
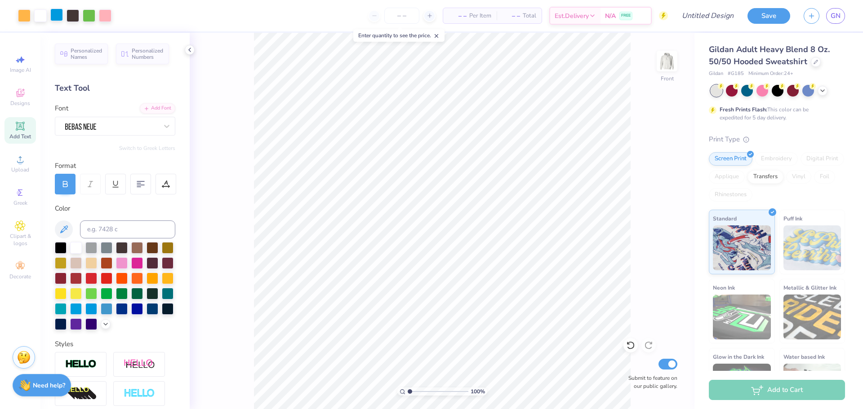
click at [55, 17] on div at bounding box center [56, 15] width 13 height 13
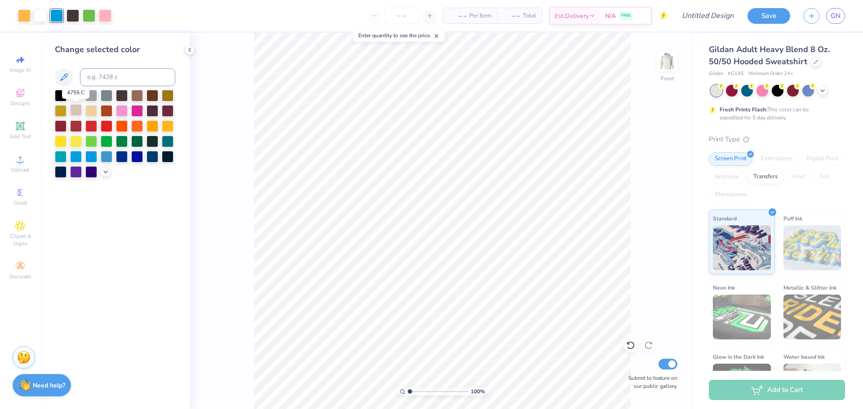
click at [78, 115] on div at bounding box center [76, 110] width 12 height 12
click at [26, 17] on div at bounding box center [24, 15] width 13 height 13
click at [138, 111] on div at bounding box center [137, 110] width 12 height 12
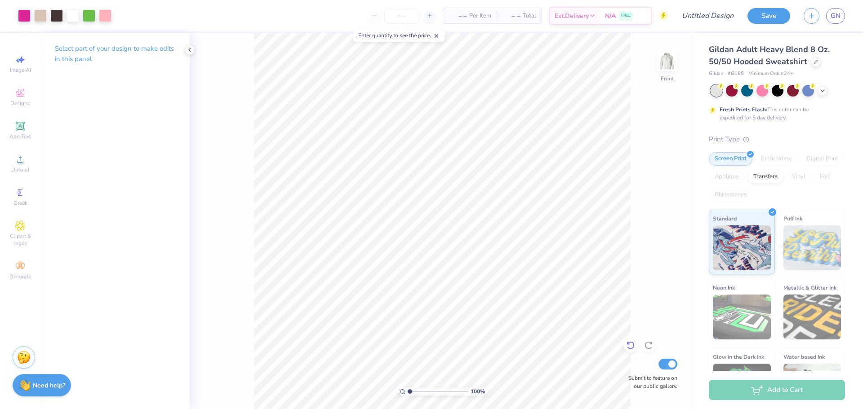
click at [634, 348] on icon at bounding box center [630, 345] width 9 height 9
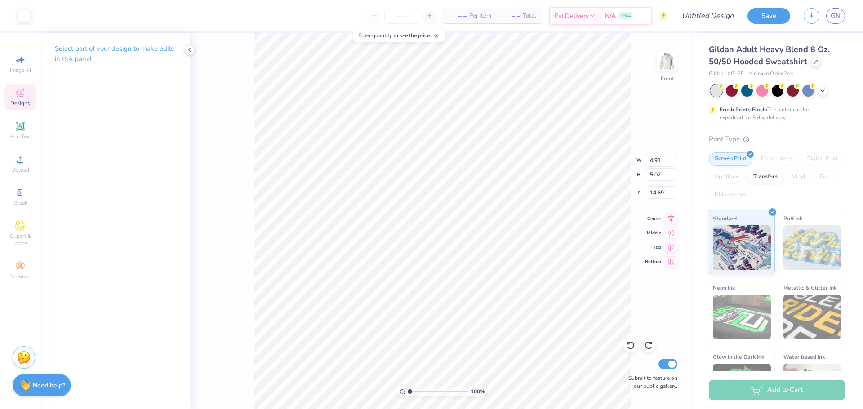
click at [220, 176] on div "100 % Front W 4.91 4.91 " H 5.02 5.02 " Y 14.69 14.69 " Center Middle Top Botto…" at bounding box center [442, 221] width 505 height 377
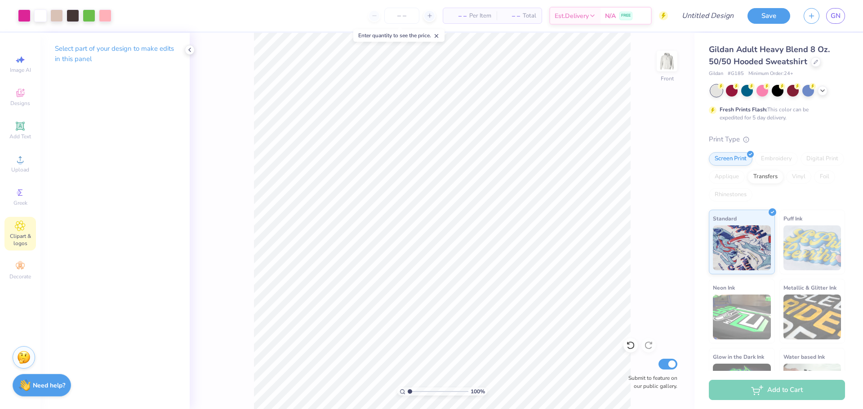
click at [16, 238] on span "Clipart & logos" at bounding box center [19, 240] width 31 height 14
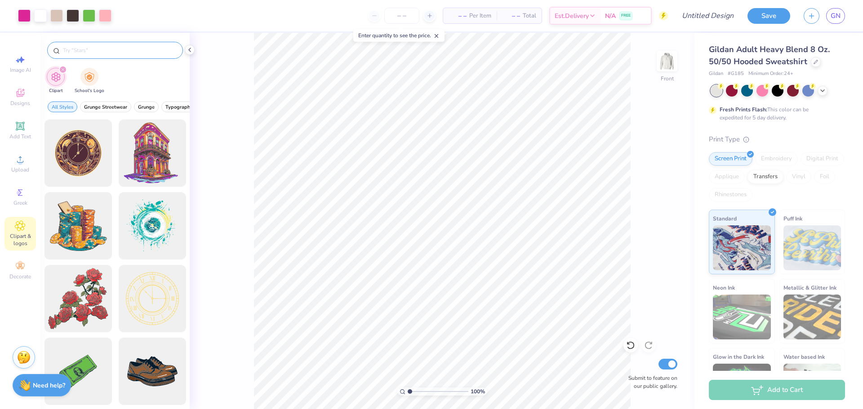
click at [165, 50] on input "text" at bounding box center [119, 50] width 115 height 9
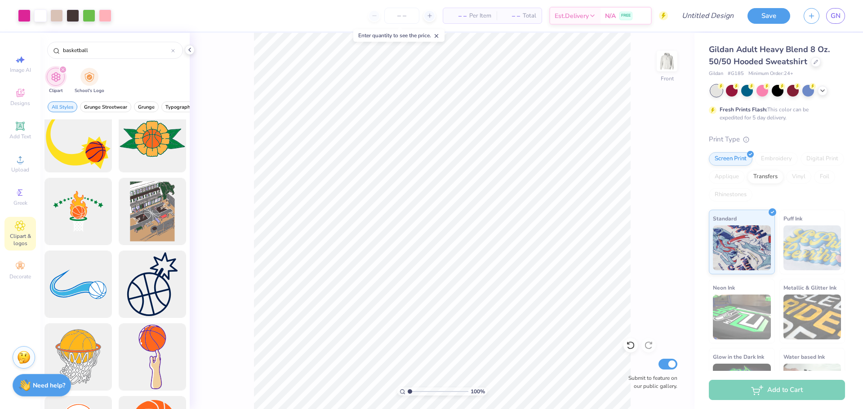
scroll to position [743, 0]
type input "basketball"
click at [64, 143] on div at bounding box center [78, 138] width 74 height 74
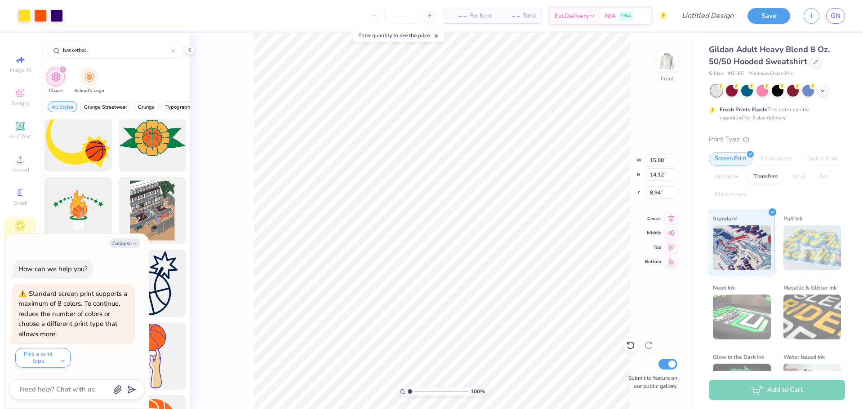
type textarea "x"
type input "6.27"
type input "5.90"
type textarea "x"
type input "14.28"
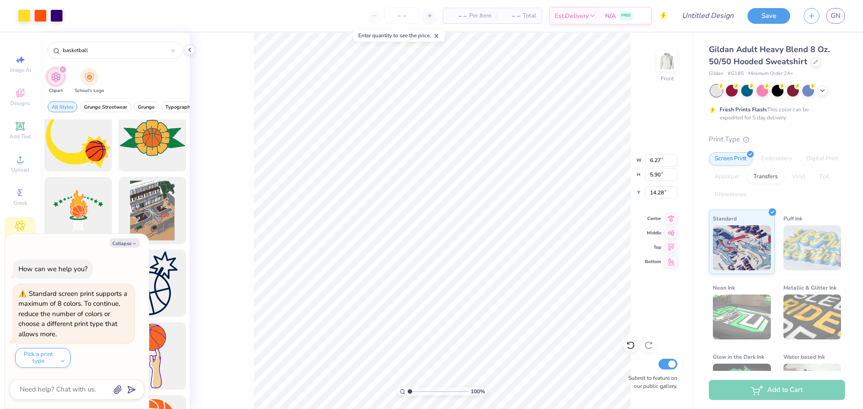
type textarea "x"
type input "5.04"
type input "4.75"
type input "15.43"
type textarea "x"
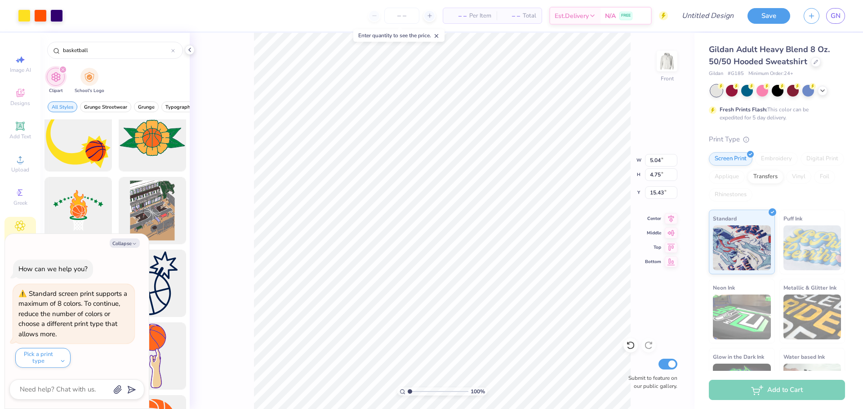
type input "14.71"
type textarea "x"
type input "4.80"
type input "4.52"
type input "14.94"
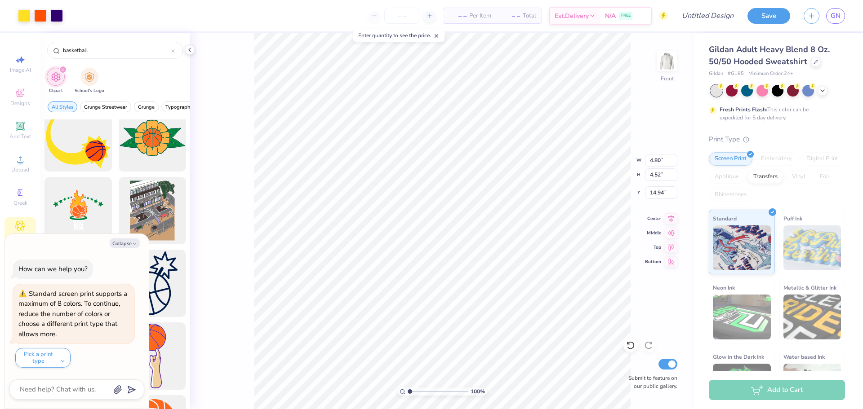
type textarea "x"
type input "14.62"
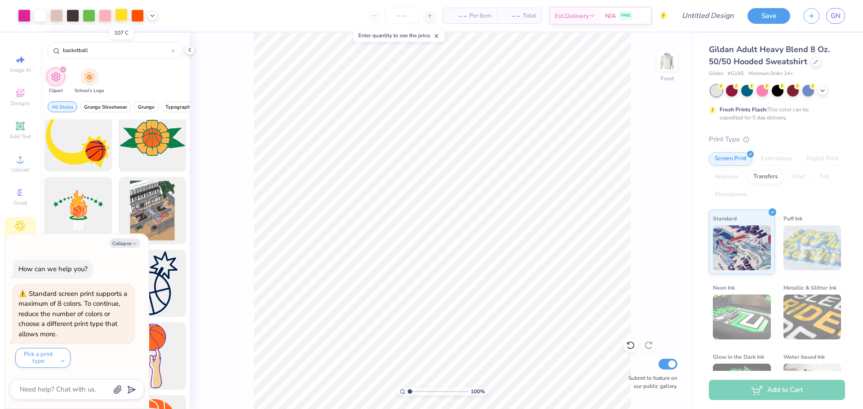
click at [124, 11] on div at bounding box center [121, 15] width 13 height 13
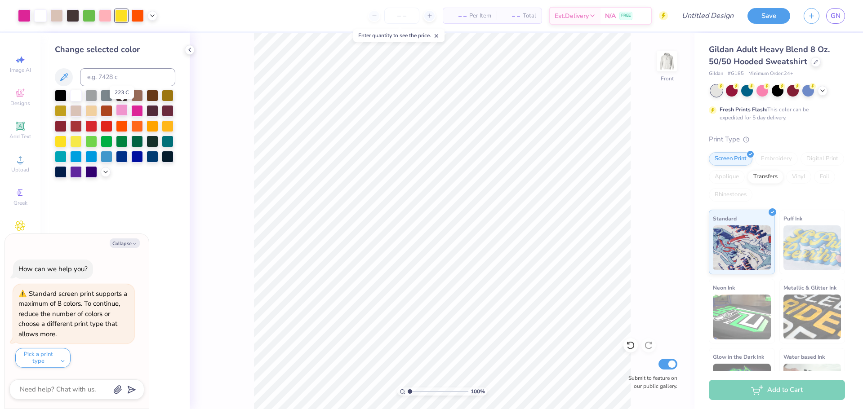
click at [122, 111] on div at bounding box center [122, 110] width 12 height 12
click at [135, 242] on icon "button" at bounding box center [134, 243] width 5 height 5
type textarea "x"
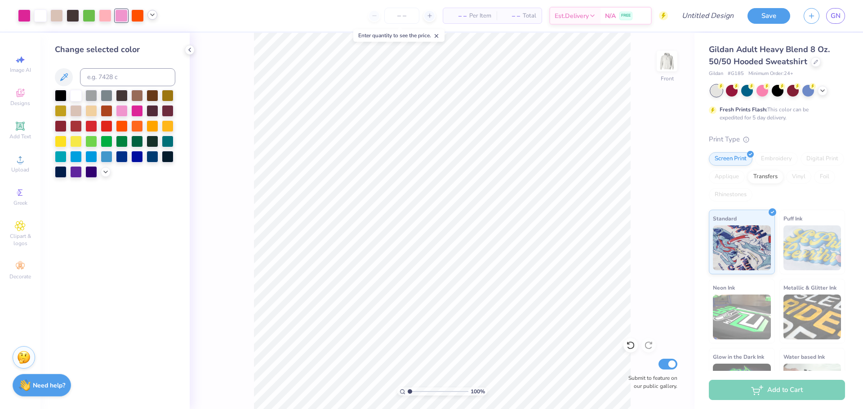
click at [153, 16] on icon at bounding box center [152, 14] width 7 height 7
click at [14, 274] on span "Decorate" at bounding box center [20, 276] width 22 height 7
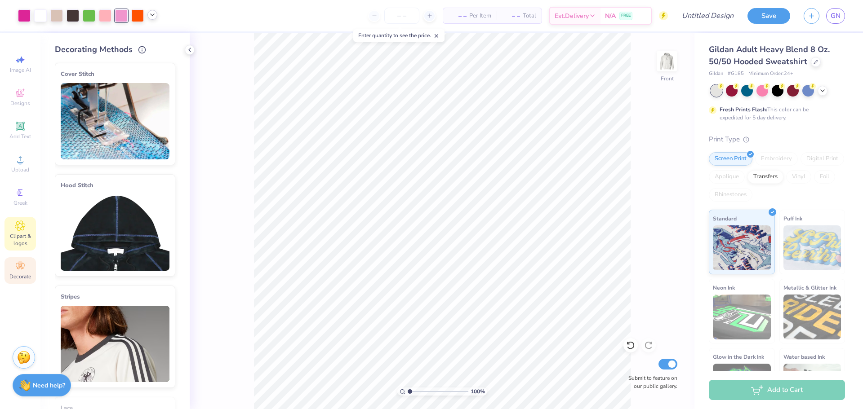
click at [16, 235] on span "Clipart & logos" at bounding box center [19, 240] width 31 height 14
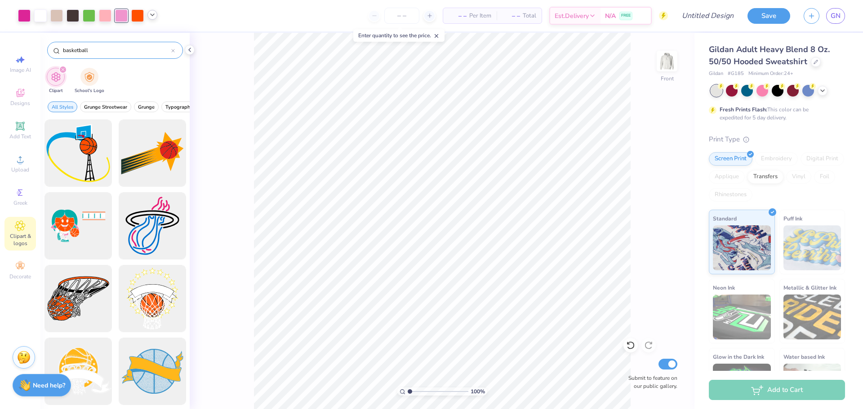
click at [121, 58] on div "basketball" at bounding box center [115, 50] width 136 height 17
click at [76, 53] on input "basketball" at bounding box center [116, 50] width 109 height 9
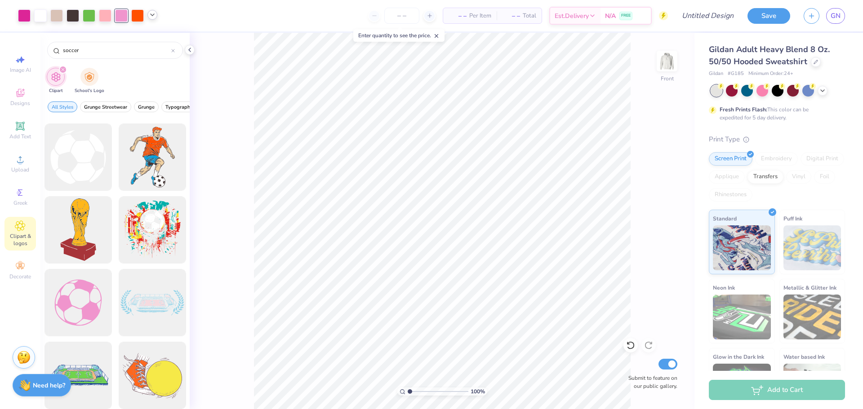
scroll to position [214, 0]
type input "soccer"
click at [96, 176] on div at bounding box center [78, 158] width 74 height 74
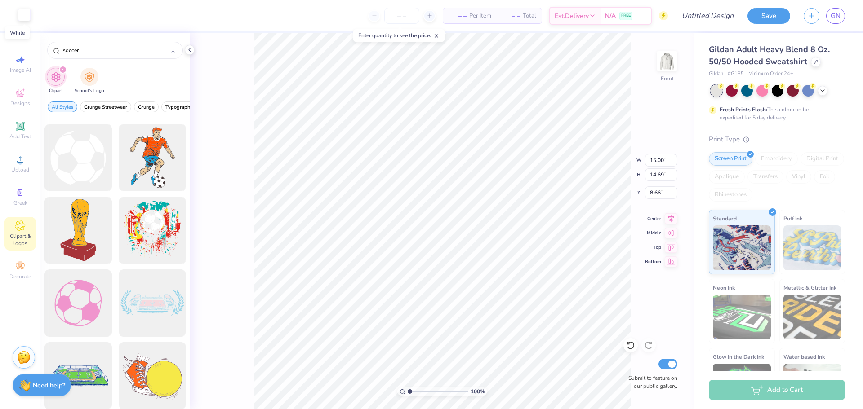
click at [25, 13] on div at bounding box center [24, 15] width 13 height 13
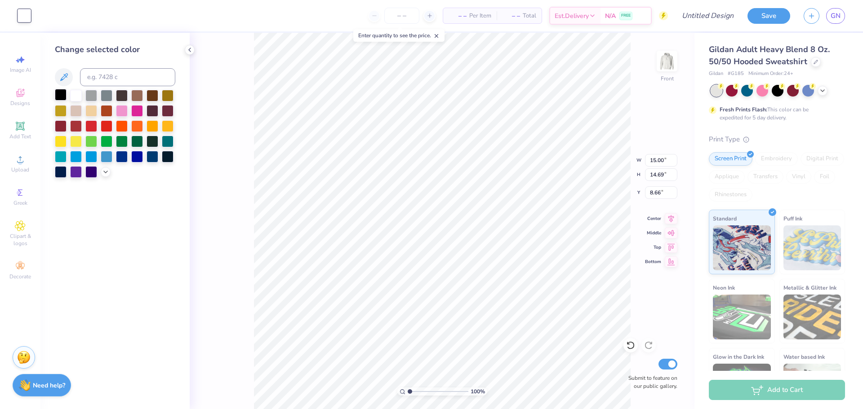
click at [58, 97] on div at bounding box center [61, 95] width 12 height 12
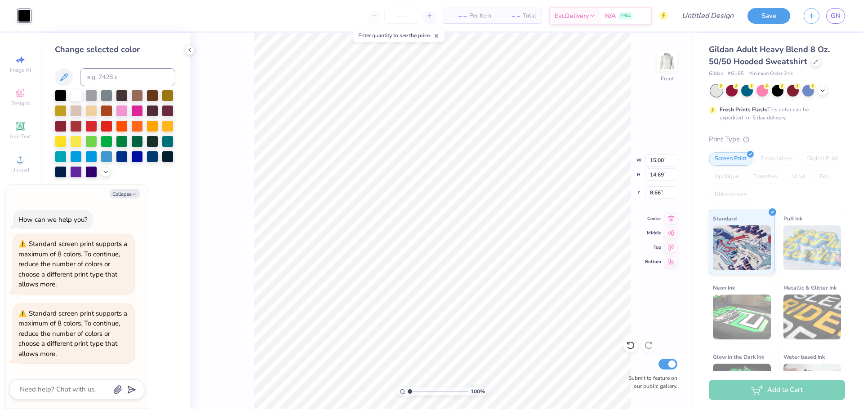
type textarea "x"
type input "3.13"
type input "3.07"
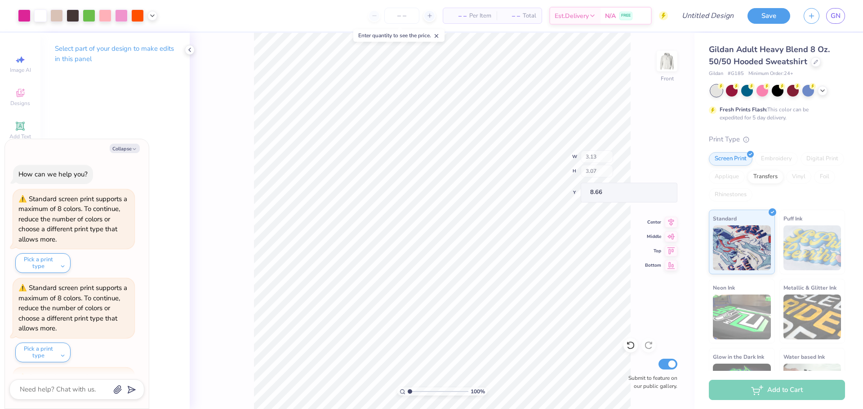
scroll to position [84, 0]
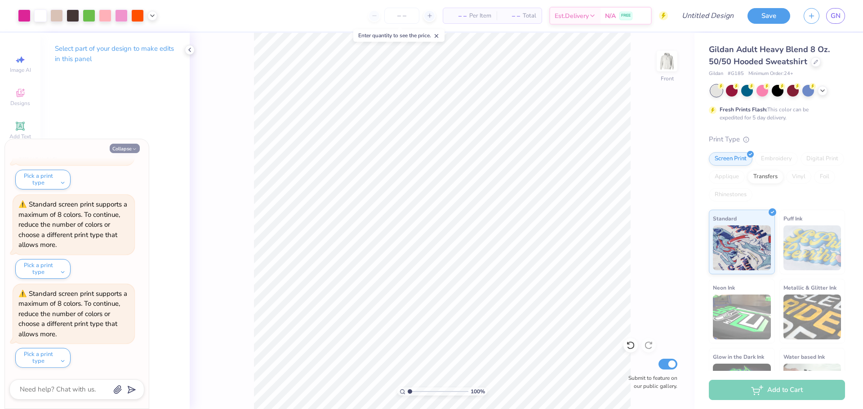
click at [130, 145] on button "Collapse" at bounding box center [125, 148] width 30 height 9
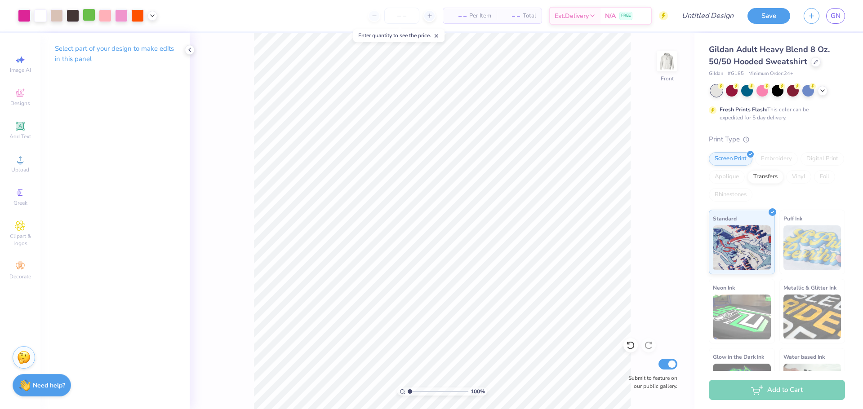
click at [90, 15] on div at bounding box center [89, 15] width 13 height 13
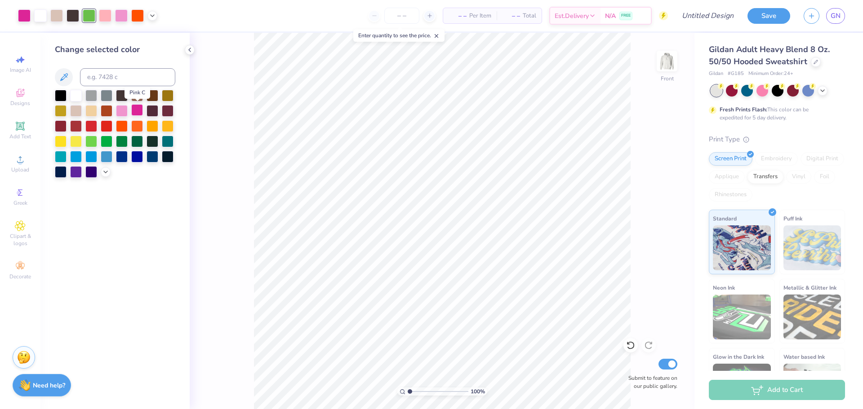
click at [138, 110] on div at bounding box center [137, 110] width 12 height 12
click at [16, 235] on span "Clipart & logos" at bounding box center [19, 240] width 31 height 14
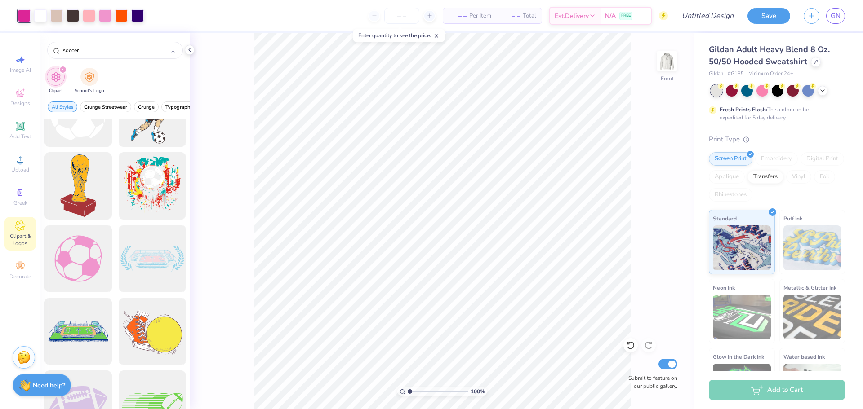
scroll to position [258, 0]
click at [81, 249] on div at bounding box center [78, 260] width 74 height 74
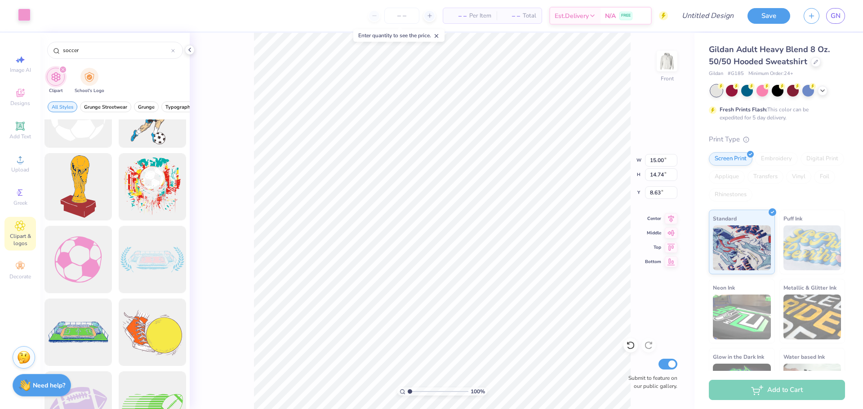
click at [25, 14] on div at bounding box center [24, 15] width 13 height 13
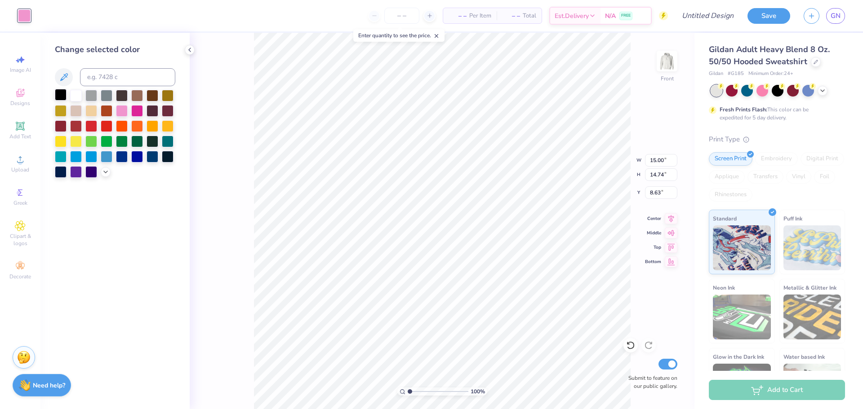
click at [64, 97] on div at bounding box center [61, 95] width 12 height 12
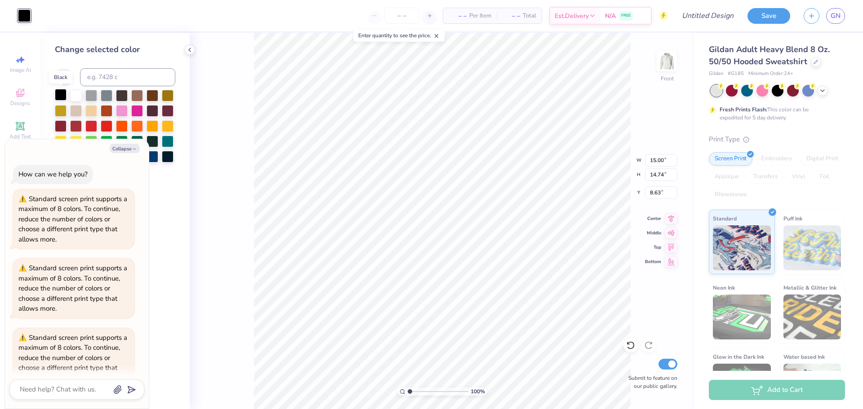
scroll to position [94, 0]
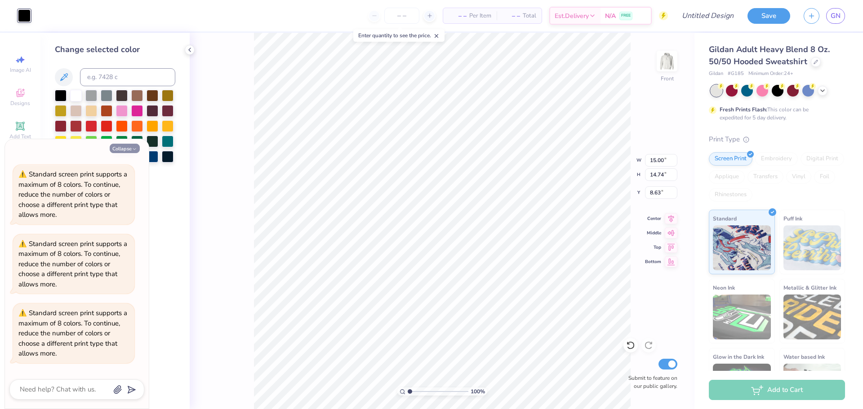
click at [131, 147] on button "Collapse" at bounding box center [125, 148] width 30 height 9
type textarea "x"
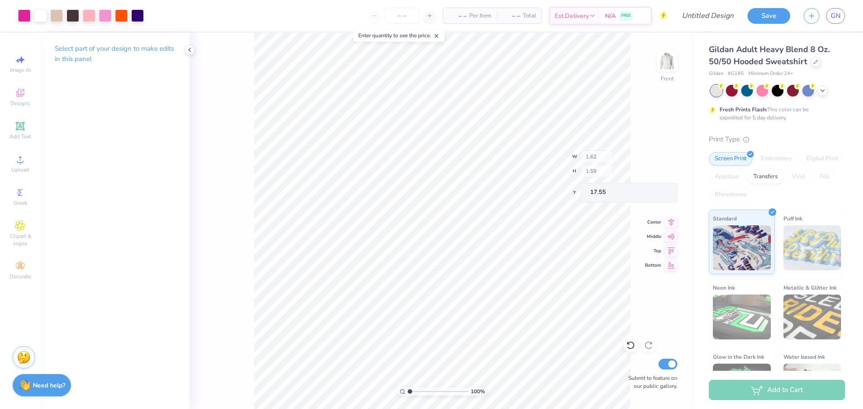
type input "17.55"
click at [27, 161] on div "Upload" at bounding box center [19, 164] width 31 height 27
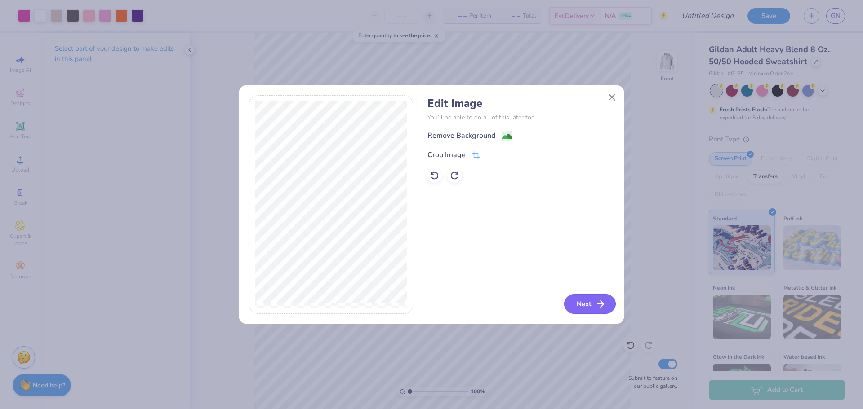
click at [604, 306] on icon "button" at bounding box center [600, 304] width 11 height 11
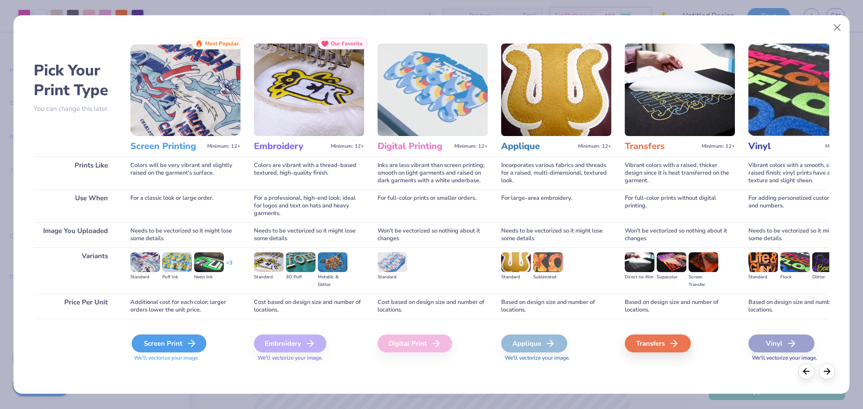
click at [182, 343] on div "Screen Print" at bounding box center [169, 344] width 75 height 18
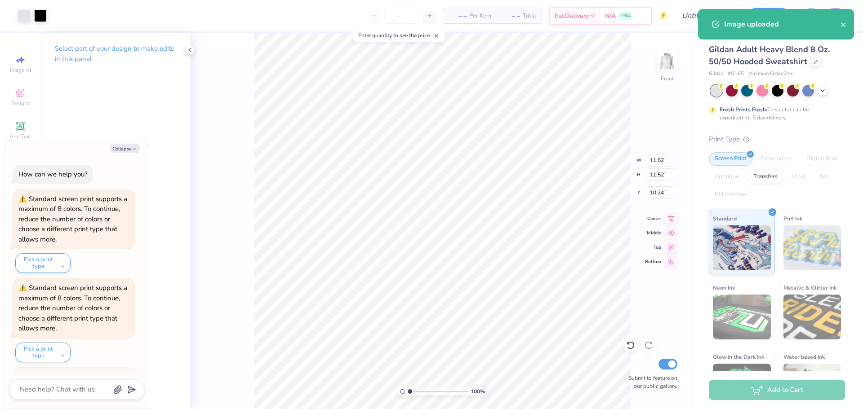
scroll to position [262, 0]
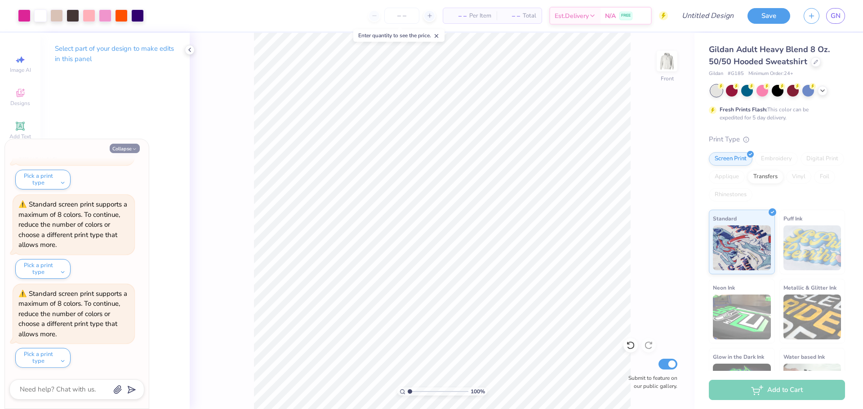
click at [133, 147] on icon "button" at bounding box center [134, 149] width 5 height 5
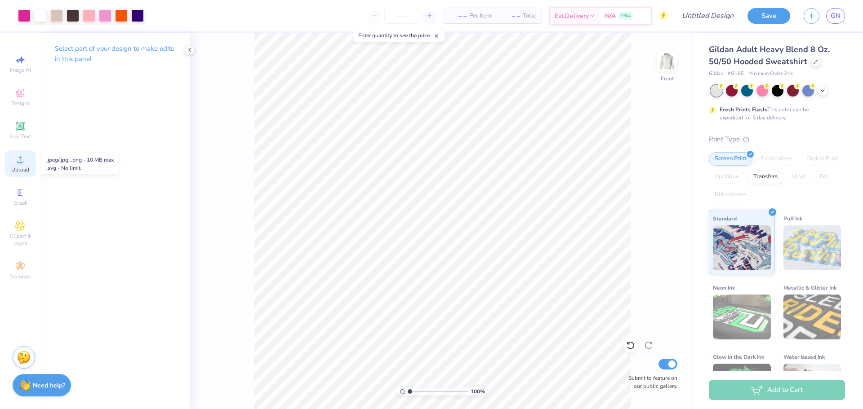
click at [27, 161] on div "Upload" at bounding box center [19, 164] width 31 height 27
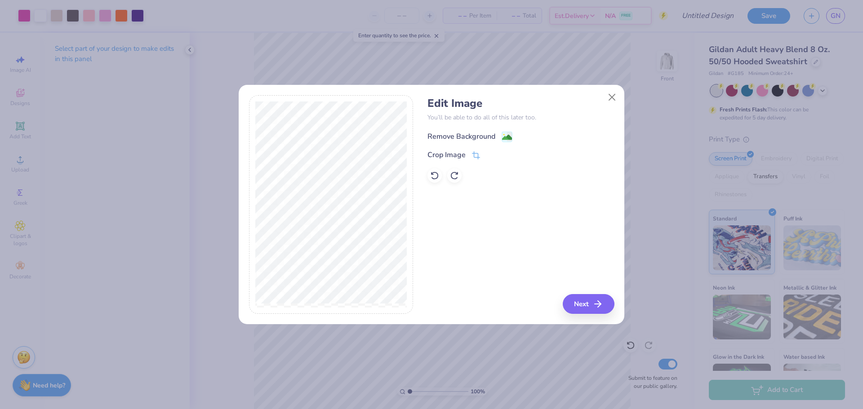
click at [505, 140] on image at bounding box center [507, 138] width 10 height 10
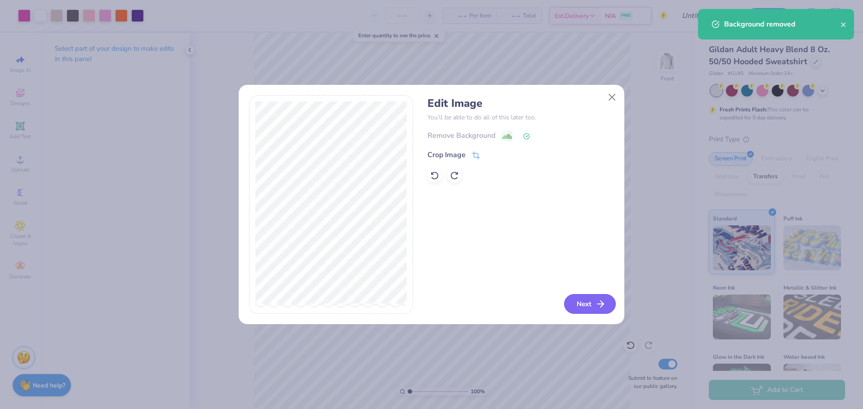
click at [580, 308] on button "Next" at bounding box center [590, 304] width 52 height 20
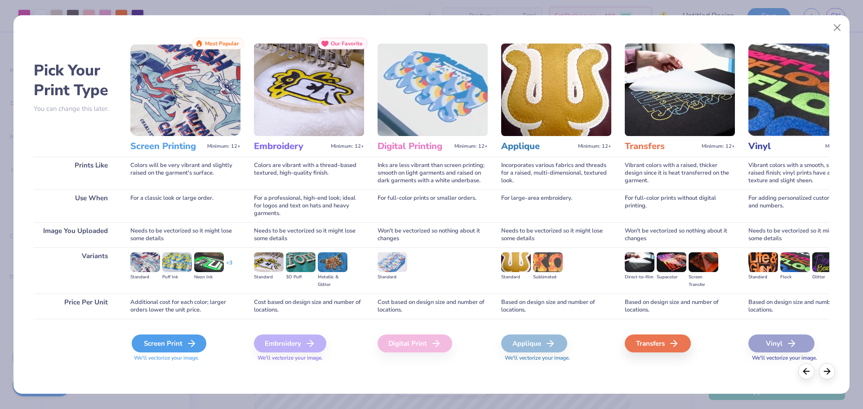
click at [179, 343] on div "Screen Print" at bounding box center [169, 344] width 75 height 18
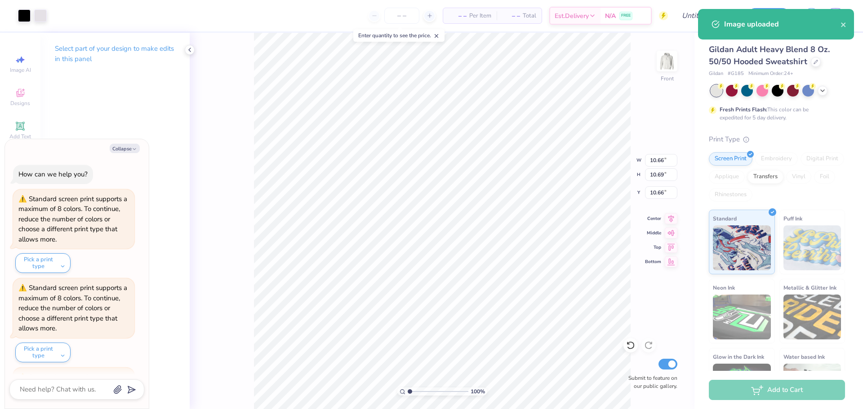
scroll to position [351, 0]
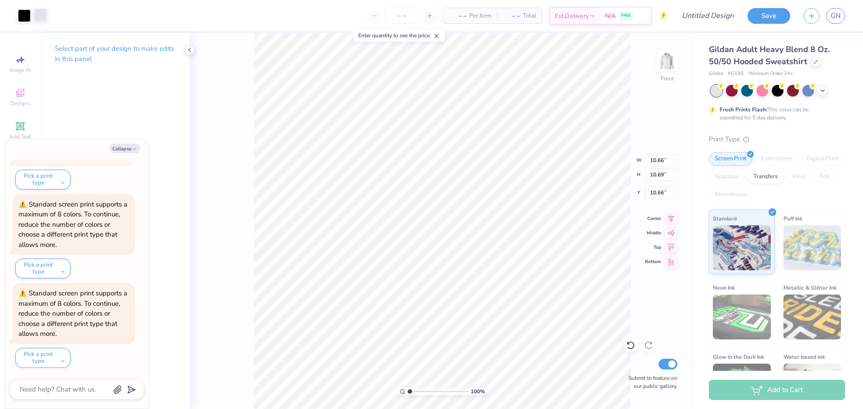
click at [42, 14] on div at bounding box center [40, 15] width 13 height 13
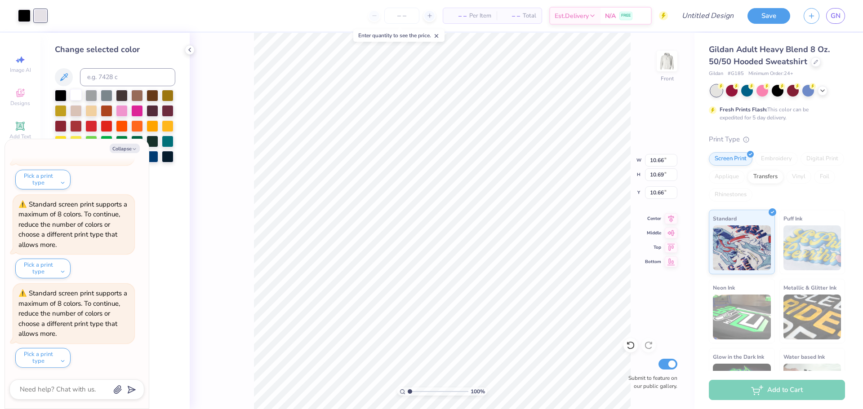
click at [76, 94] on div at bounding box center [76, 95] width 12 height 12
click at [134, 149] on icon "button" at bounding box center [134, 149] width 5 height 5
type textarea "x"
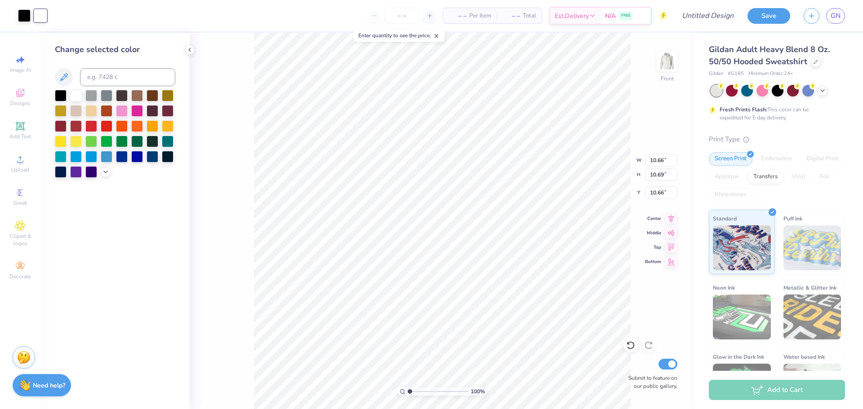
type input "1.64"
type input "1.65"
type input "19.70"
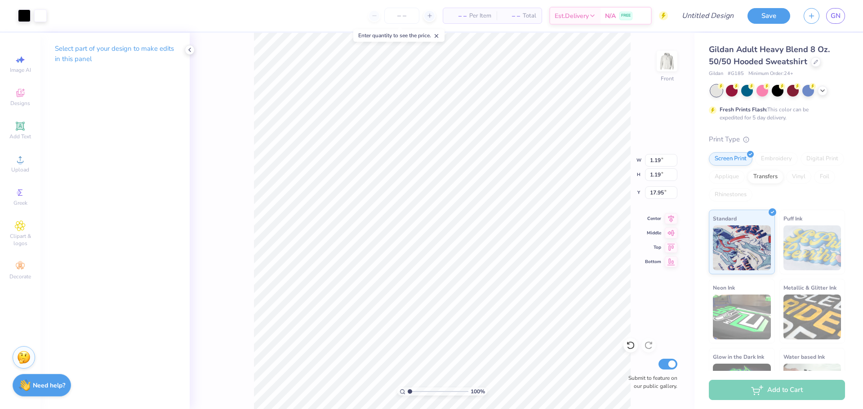
click at [236, 264] on div "100 % Front W 1.19 1.19 " H 1.19 1.19 " Y 17.95 17.95 " Center Middle Top Botto…" at bounding box center [442, 221] width 505 height 377
click at [444, 261] on li "Duplicate" at bounding box center [450, 258] width 71 height 18
type input "15.62"
type input "8.34"
type input "8.30"
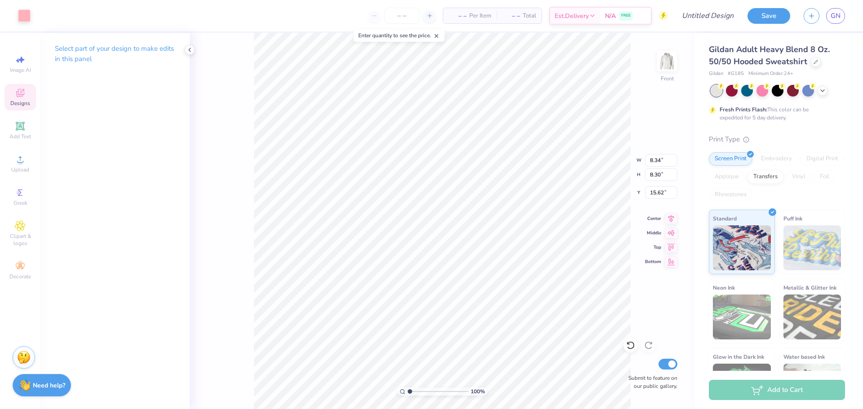
type input "13.00"
type input "4.80"
type input "4.52"
type input "15.62"
click at [430, 266] on li "Duplicate" at bounding box center [435, 258] width 71 height 18
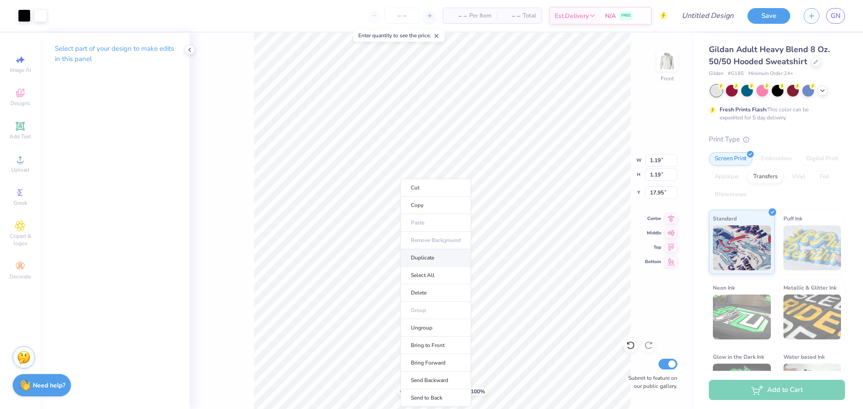
type input "18.95"
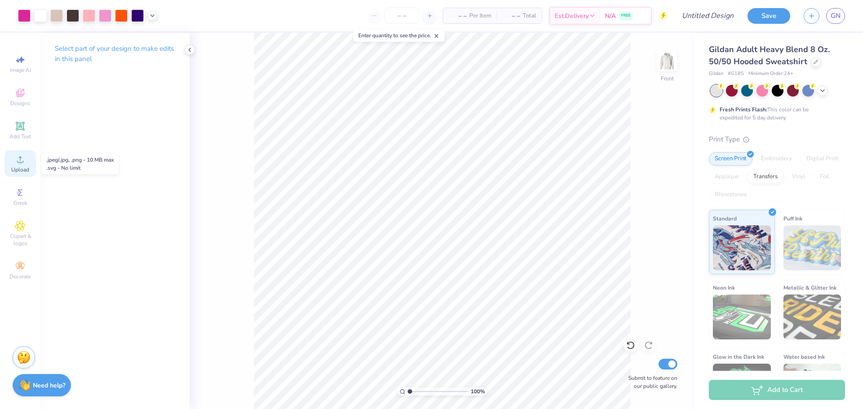
click at [23, 162] on icon at bounding box center [20, 159] width 11 height 11
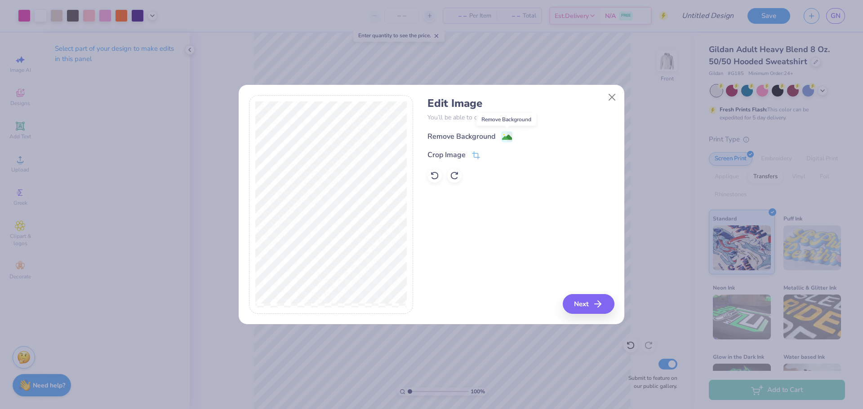
click at [506, 136] on image at bounding box center [507, 138] width 10 height 10
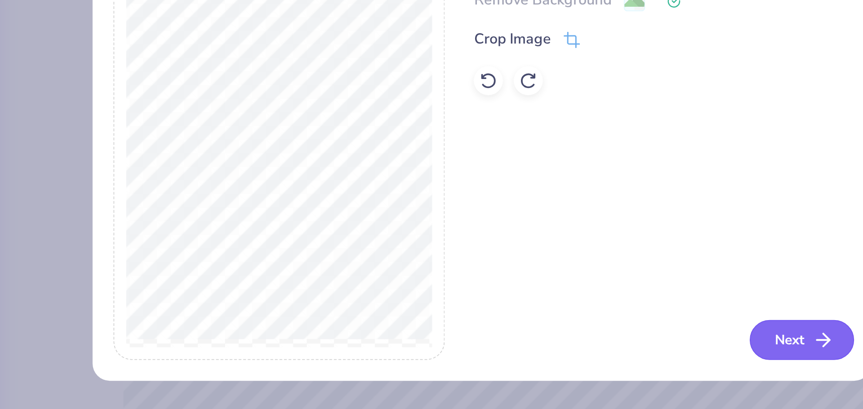
click at [569, 299] on button "Next" at bounding box center [590, 304] width 52 height 20
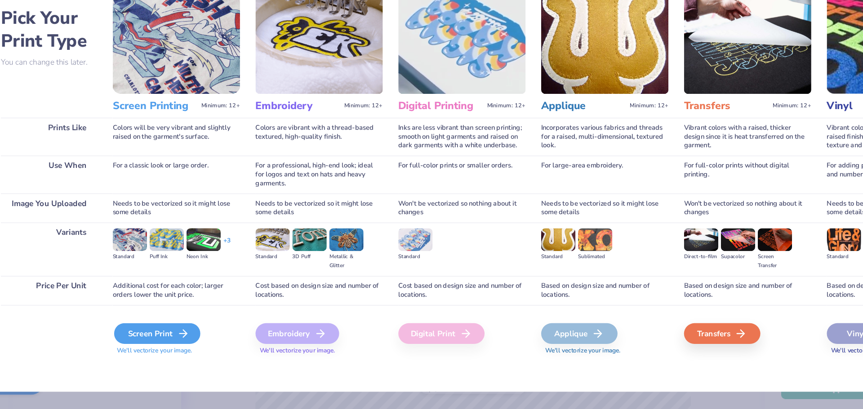
click at [164, 346] on div "Screen Print" at bounding box center [169, 344] width 75 height 18
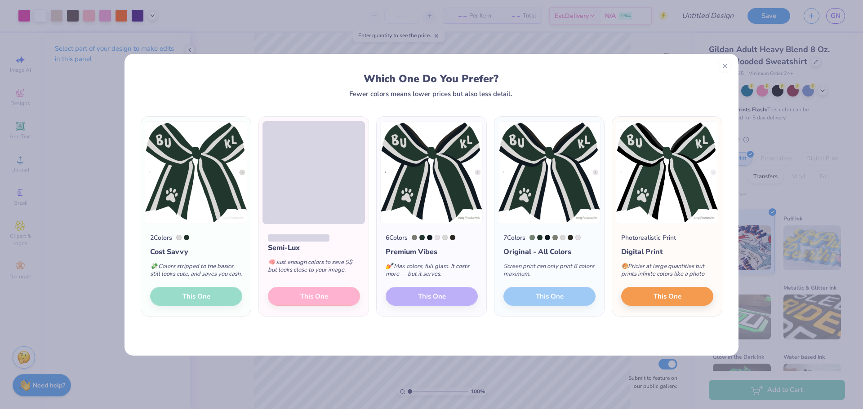
click at [445, 304] on div "6 Colors Premium Vibes 💅 Max colors, full glam. It costs more — but it serves. …" at bounding box center [432, 270] width 110 height 93
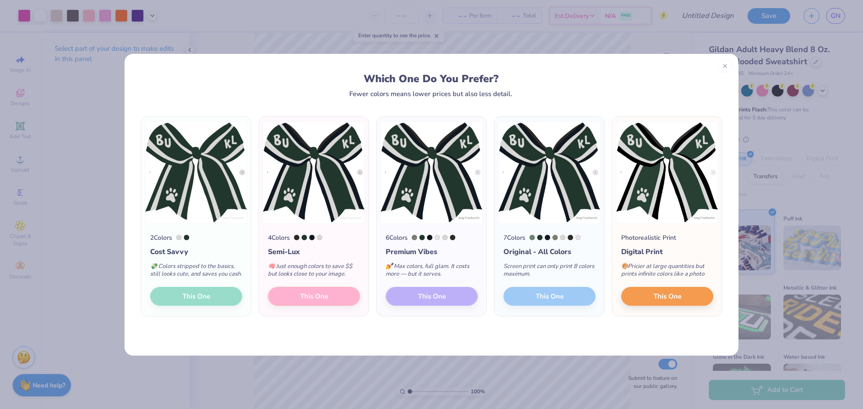
click at [193, 218] on img at bounding box center [196, 172] width 102 height 103
click at [186, 302] on div "2 Colors Cost Savvy 💸 Colors stripped to the basics, still looks cute, and save…" at bounding box center [196, 270] width 110 height 93
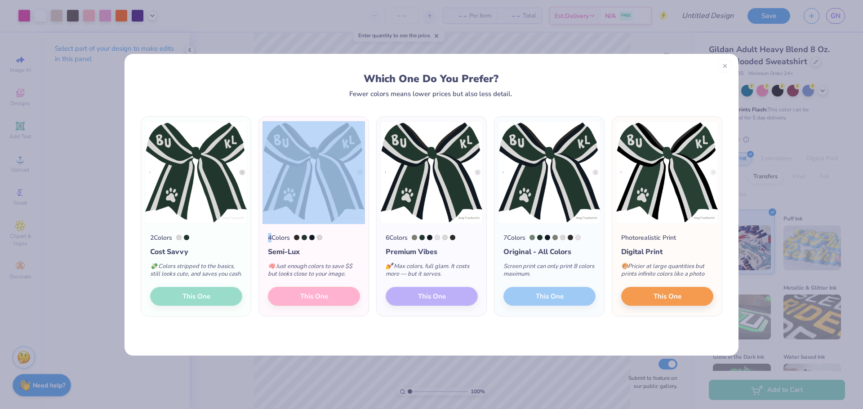
click at [186, 302] on div "2 Colors Cost Savvy 💸 Colors stripped to the basics, still looks cute, and save…" at bounding box center [196, 270] width 110 height 93
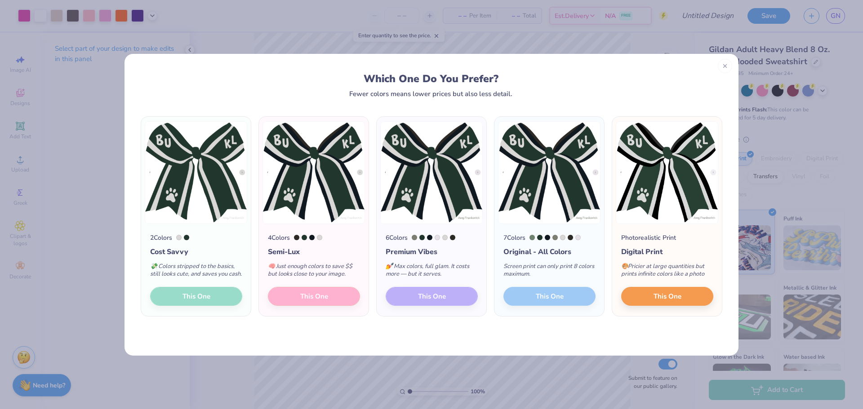
click at [186, 302] on div "2 Colors Cost Savvy 💸 Colors stripped to the basics, still looks cute, and save…" at bounding box center [196, 270] width 110 height 93
click at [727, 64] on icon at bounding box center [725, 65] width 6 height 6
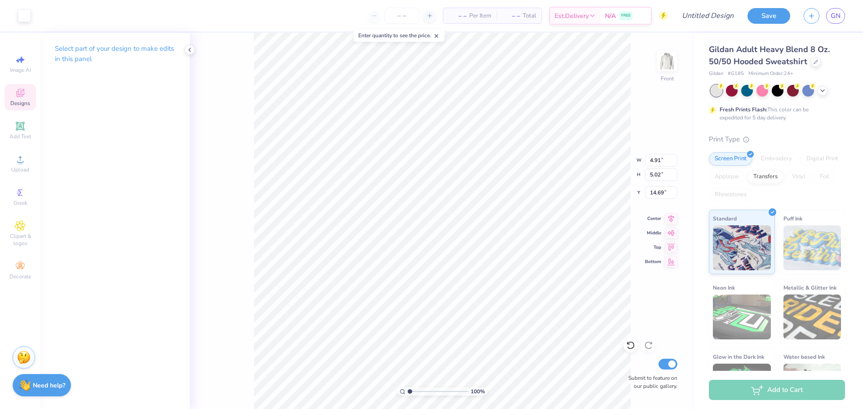
click at [249, 279] on div "100 % Front W 4.91 4.91 " H 5.02 5.02 " Y 14.69 14.69 " Center Middle Top Botto…" at bounding box center [442, 221] width 505 height 377
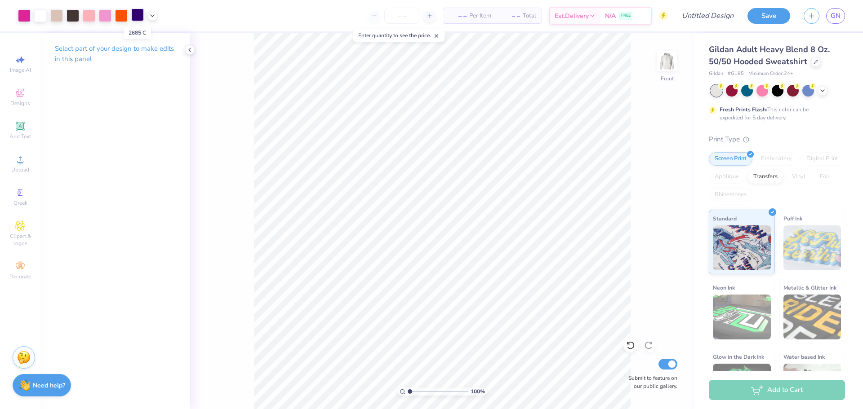
click at [135, 13] on div at bounding box center [137, 15] width 13 height 13
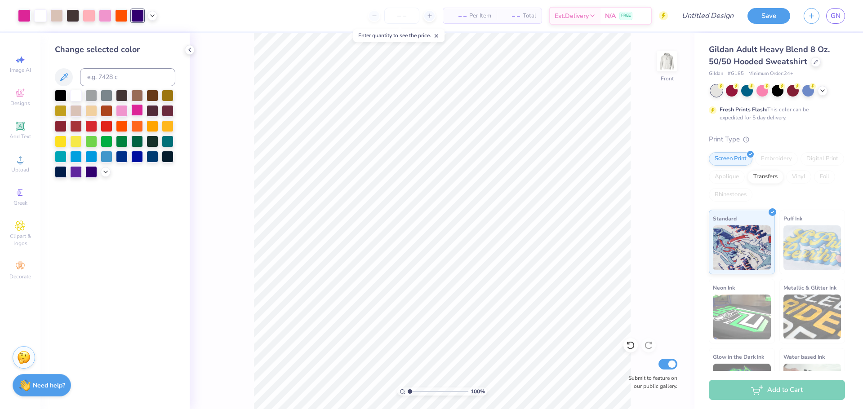
click at [136, 106] on div at bounding box center [137, 110] width 12 height 12
click at [93, 13] on div at bounding box center [89, 15] width 13 height 13
click at [134, 113] on div at bounding box center [137, 110] width 12 height 12
click at [125, 19] on div at bounding box center [121, 15] width 13 height 13
click at [124, 96] on div at bounding box center [122, 95] width 12 height 12
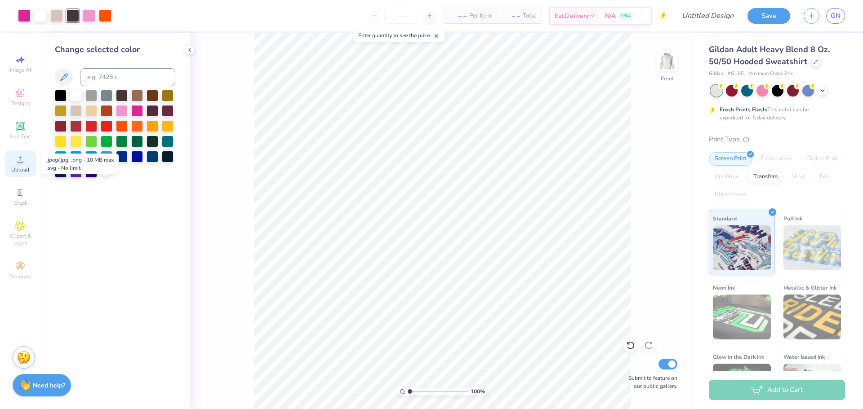
click at [24, 165] on div "Upload" at bounding box center [19, 164] width 31 height 27
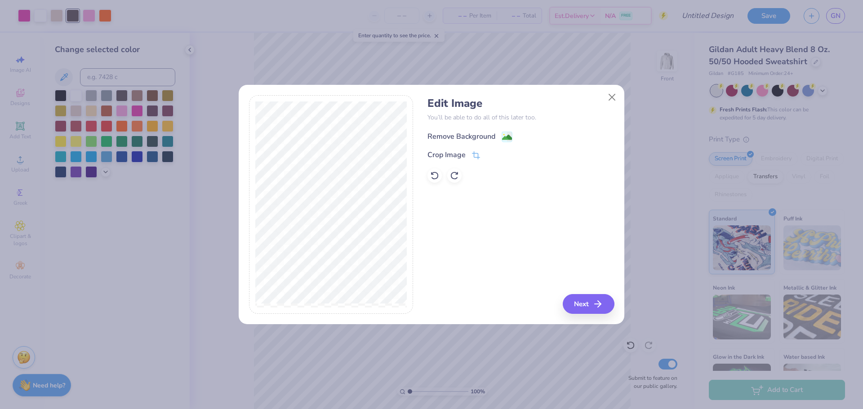
click at [486, 138] on div "Remove Background" at bounding box center [461, 136] width 68 height 11
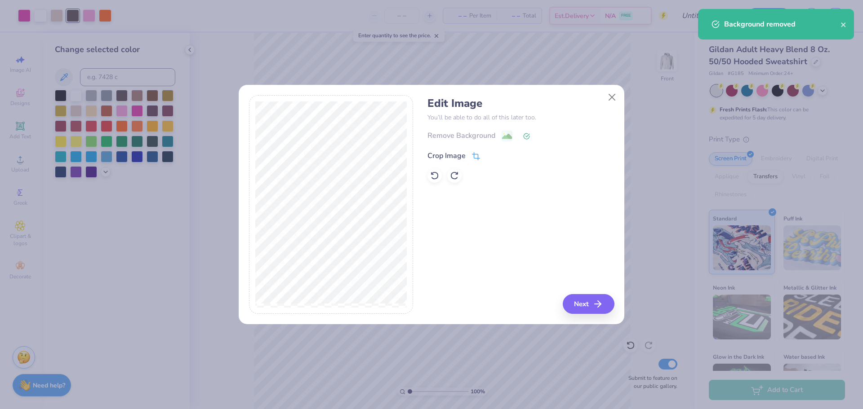
click at [472, 155] on icon at bounding box center [476, 156] width 8 height 8
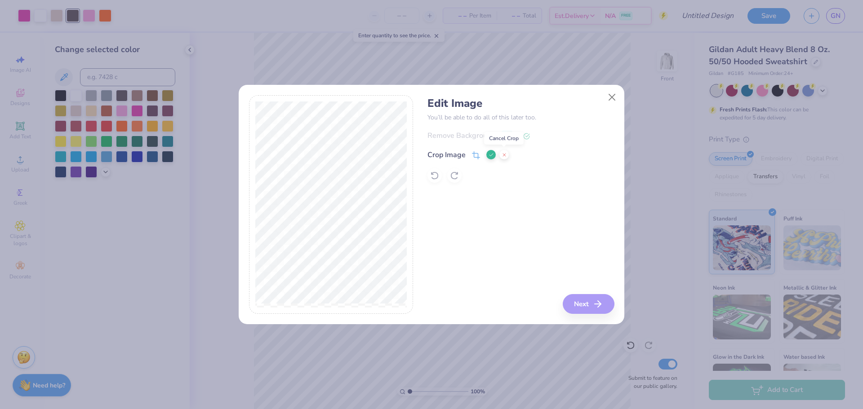
click at [504, 155] on icon at bounding box center [504, 154] width 5 height 5
click at [579, 305] on button "Next" at bounding box center [590, 304] width 52 height 20
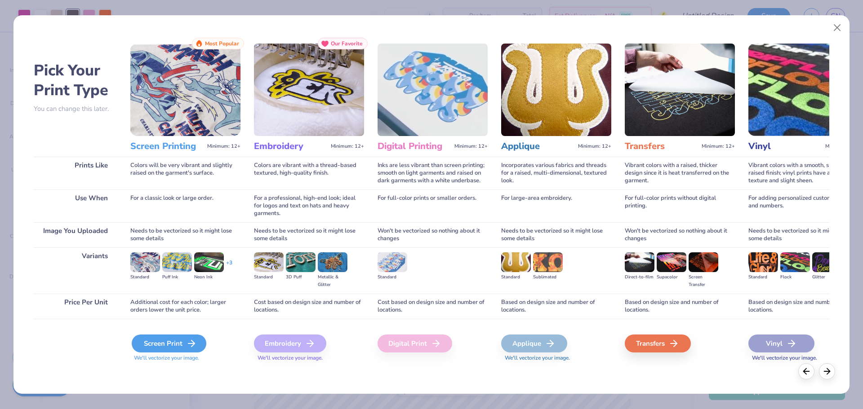
click at [173, 350] on div "Screen Print" at bounding box center [169, 344] width 75 height 18
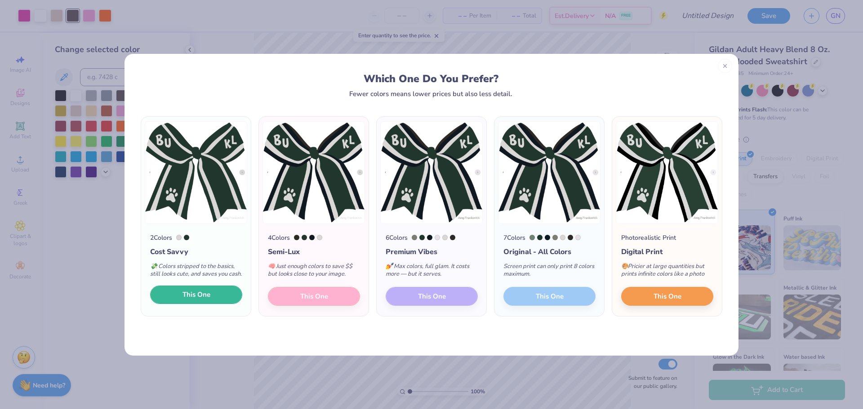
click at [178, 305] on button "This One" at bounding box center [196, 295] width 92 height 19
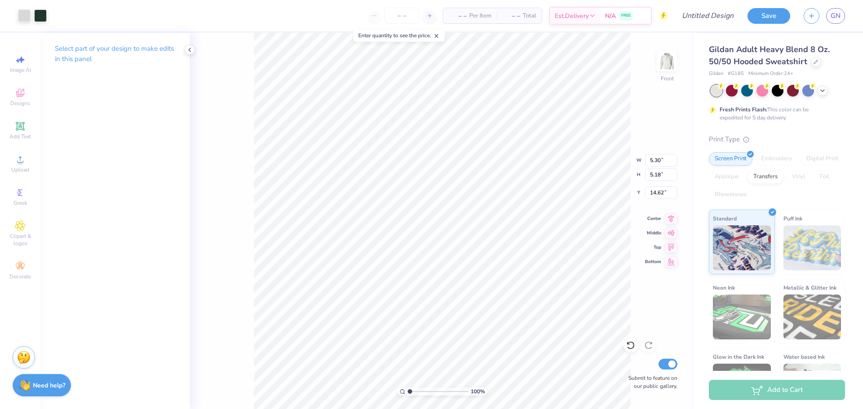
type input "14.62"
click at [252, 246] on div "100 % Front W 4.42 4.42 " H 4.33 4.33 " Y 15.48 15.48 " Center Middle Top Botto…" at bounding box center [442, 221] width 505 height 377
type input "15.13"
type input "1.19"
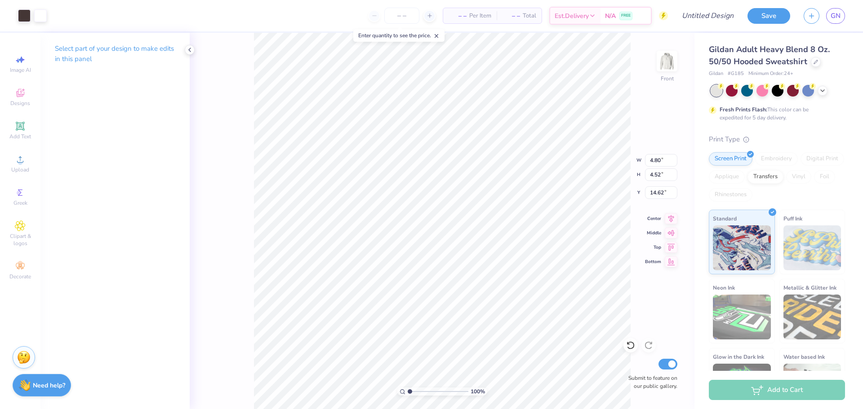
type input "17.54"
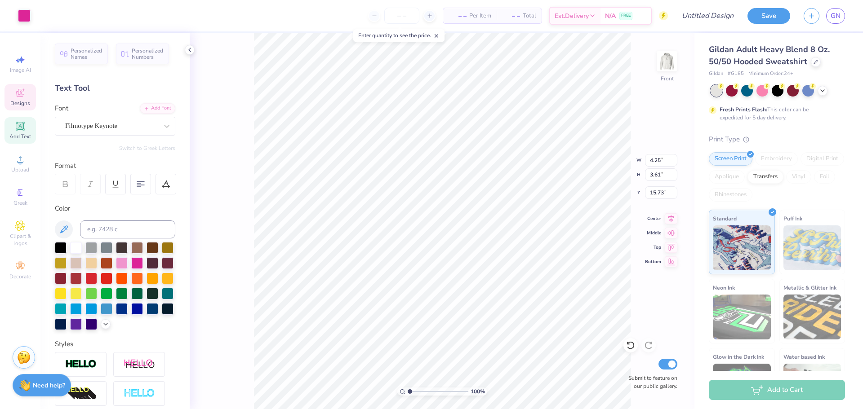
type input "4.25"
type input "3.61"
type input "15.73"
click at [58, 15] on div at bounding box center [56, 15] width 13 height 13
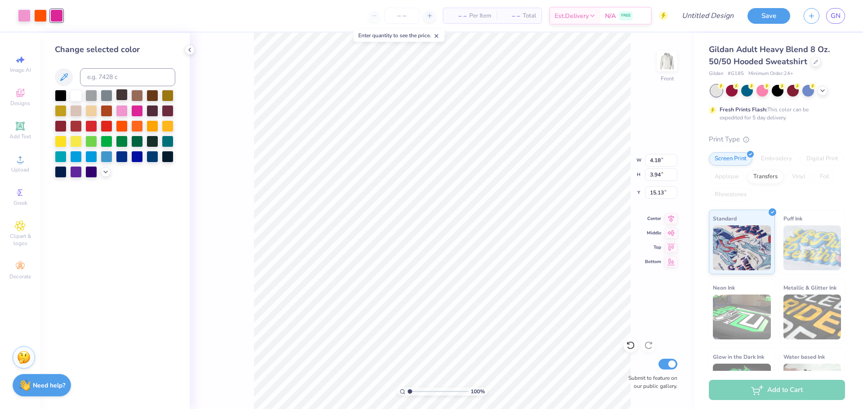
click at [122, 93] on div at bounding box center [122, 95] width 12 height 12
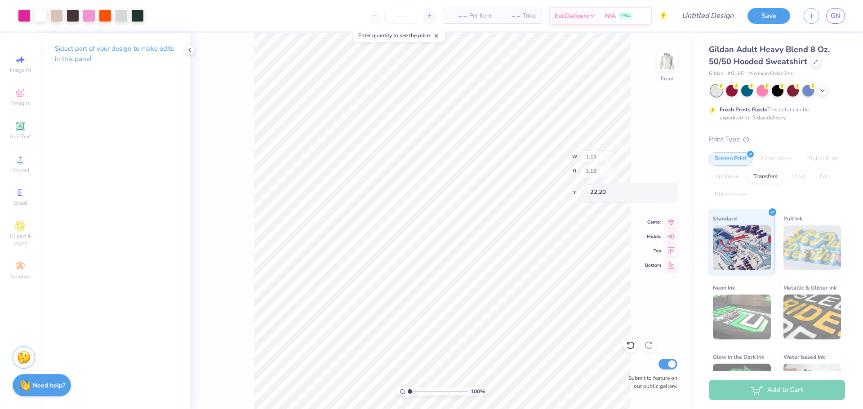
type input "17.88"
type input "4.04"
type input "4.16"
type input "15.13"
click at [22, 262] on circle at bounding box center [20, 263] width 5 height 5
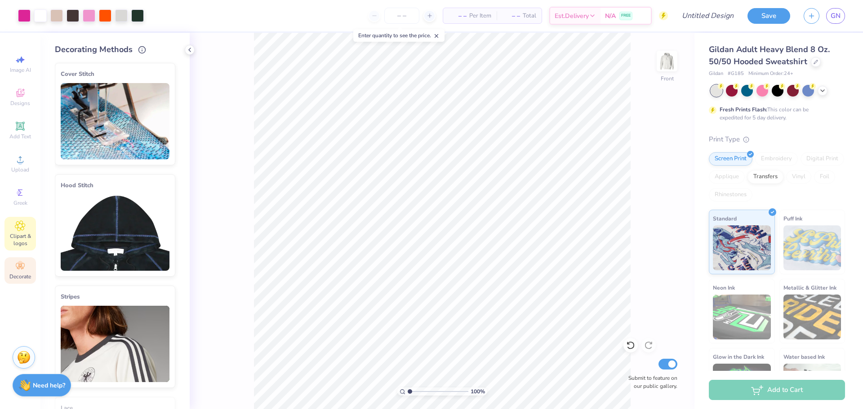
click at [22, 231] on icon at bounding box center [20, 226] width 10 height 11
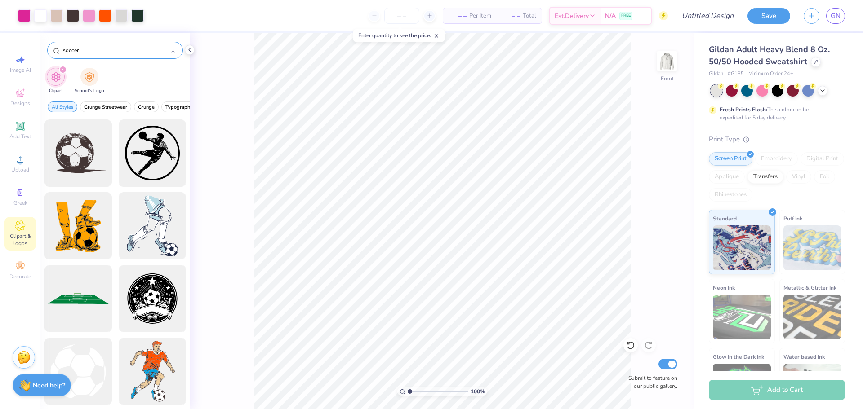
click at [112, 49] on input "soccer" at bounding box center [116, 50] width 109 height 9
type input "basketball"
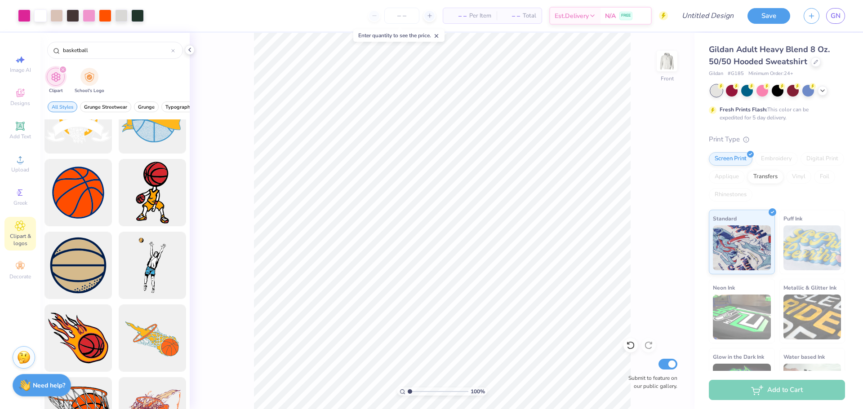
scroll to position [253, 0]
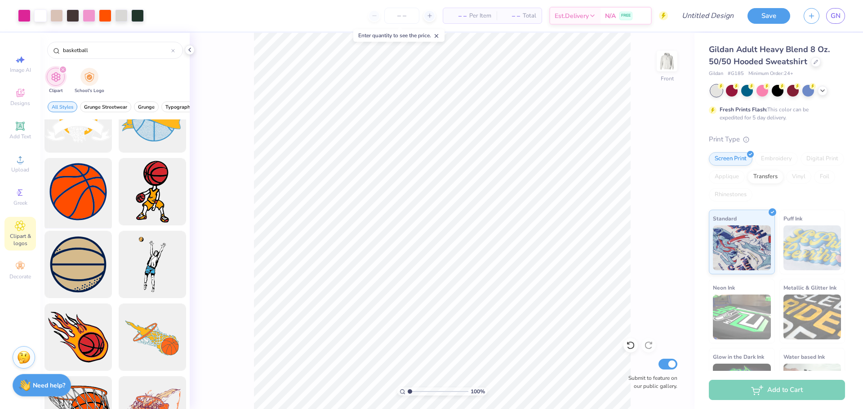
click at [93, 197] on div at bounding box center [78, 192] width 74 height 74
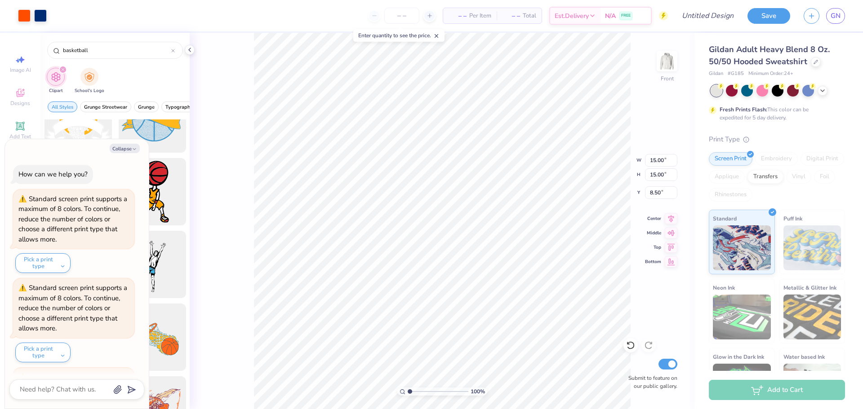
scroll to position [530, 0]
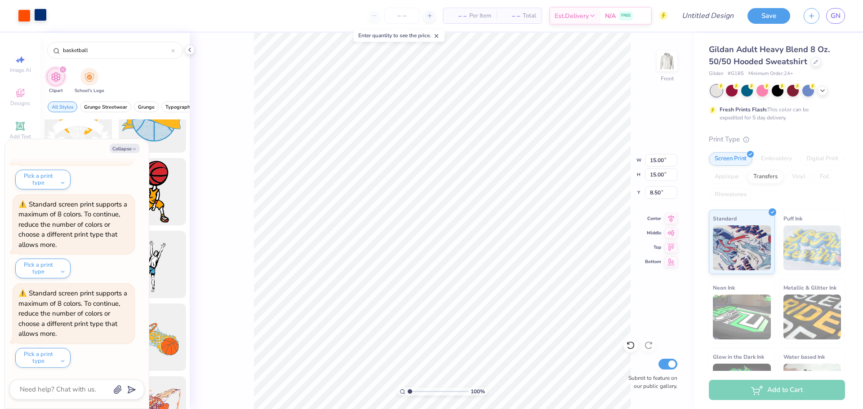
click at [44, 15] on div at bounding box center [40, 15] width 13 height 13
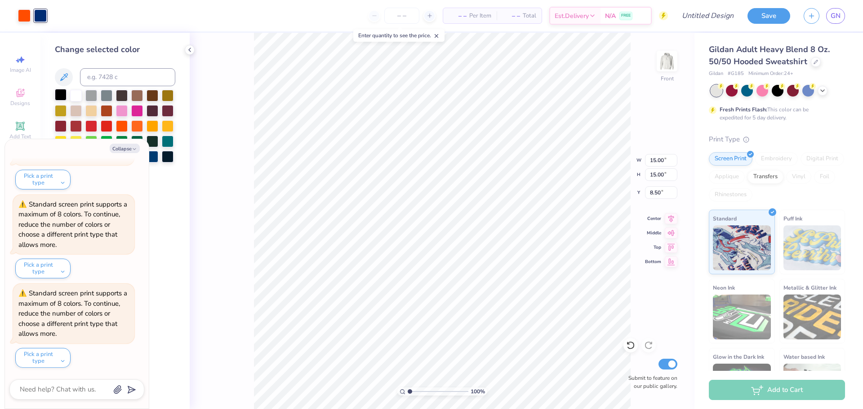
click at [62, 93] on div at bounding box center [61, 95] width 12 height 12
click at [222, 235] on div "100 % Front W 15.00 15.00 " H 15.00 15.00 " Y 8.50 8.50 " Center Middle Top Bot…" at bounding box center [442, 221] width 505 height 377
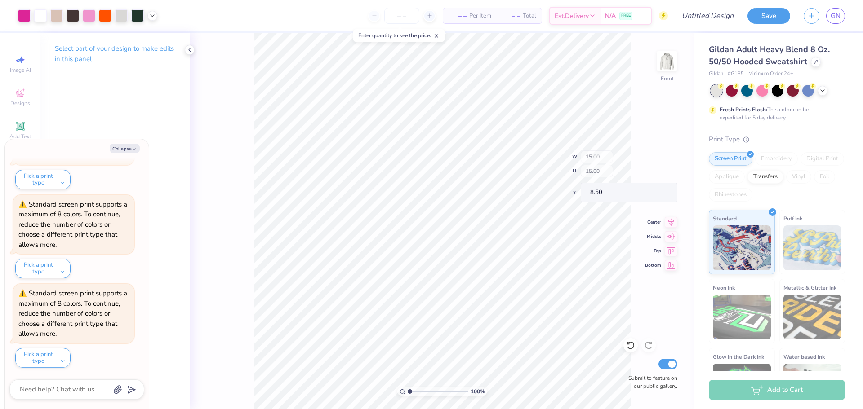
type textarea "x"
type input "1.45"
type input "22.05"
type textarea "x"
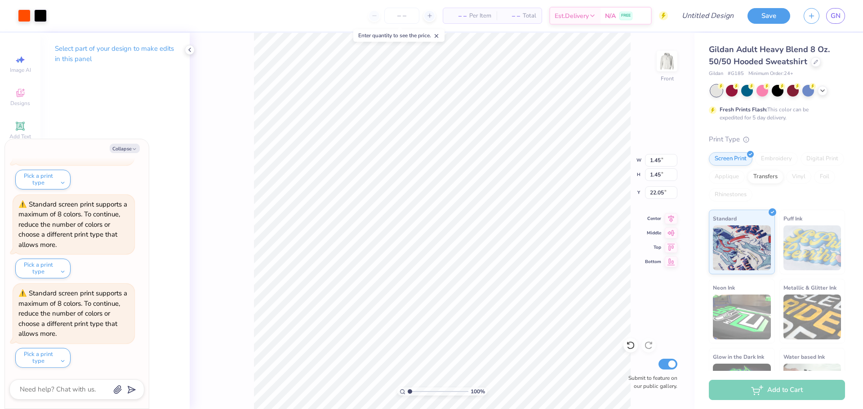
type input "17.03"
type textarea "x"
type input "0.93"
type input "17.55"
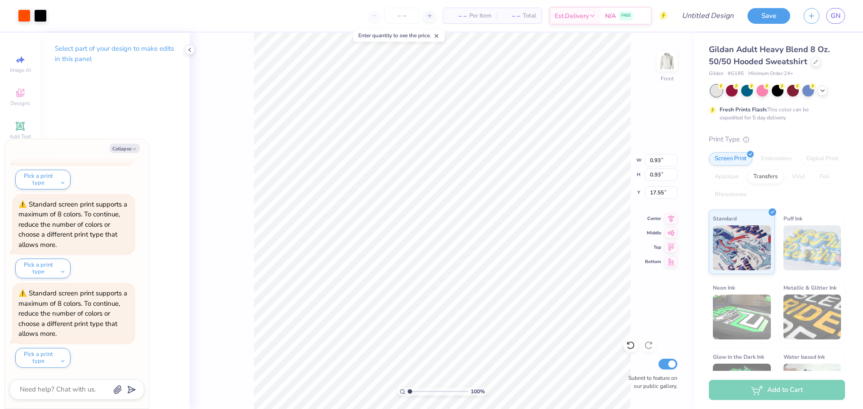
type textarea "x"
type input "17.30"
click at [26, 10] on div at bounding box center [24, 15] width 13 height 13
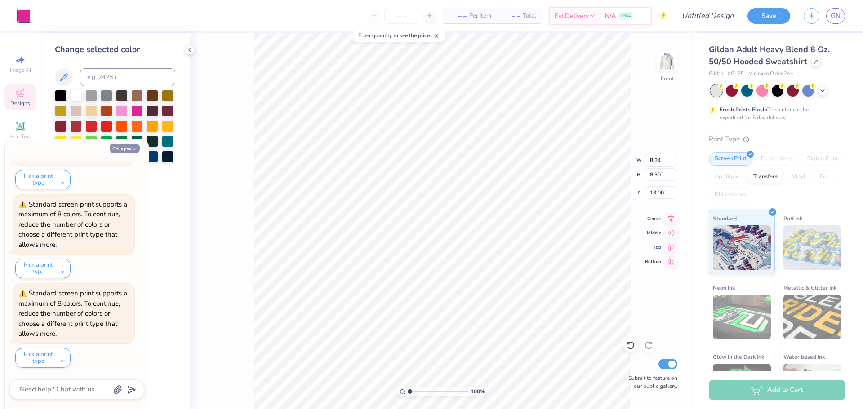
click at [132, 144] on button "Collapse" at bounding box center [125, 148] width 30 height 9
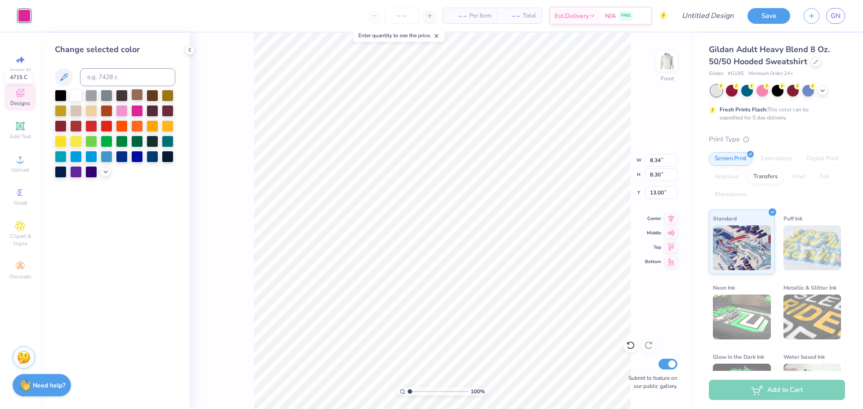
click at [140, 93] on div at bounding box center [137, 95] width 12 height 12
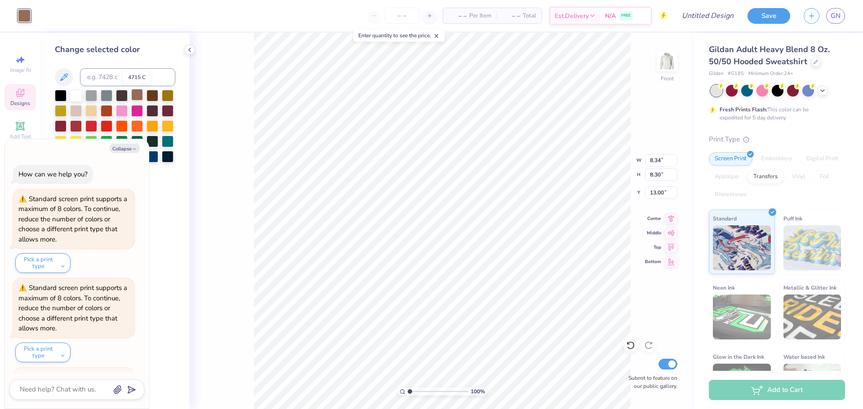
scroll to position [619, 0]
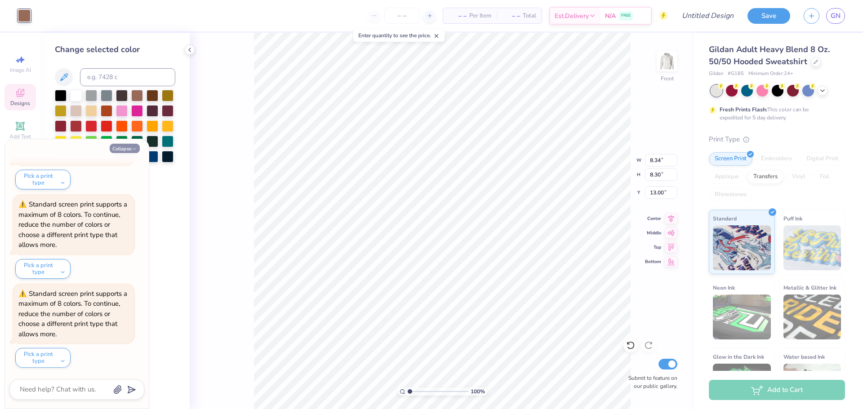
click at [133, 147] on icon "button" at bounding box center [134, 149] width 5 height 5
type textarea "x"
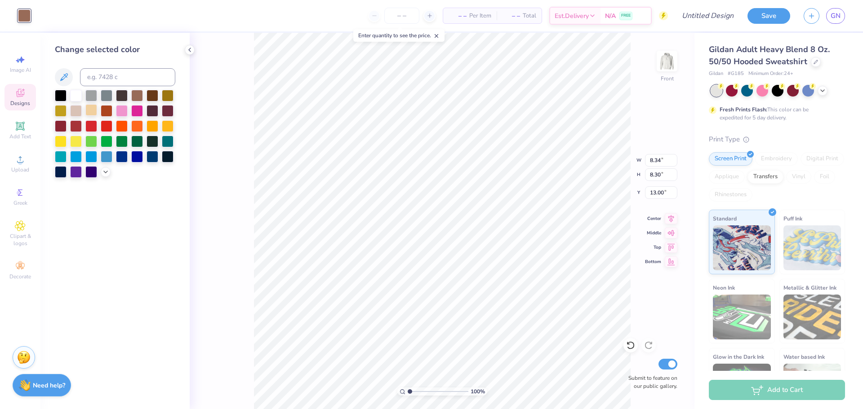
click at [93, 106] on div at bounding box center [91, 110] width 12 height 12
click at [107, 171] on icon at bounding box center [105, 171] width 7 height 7
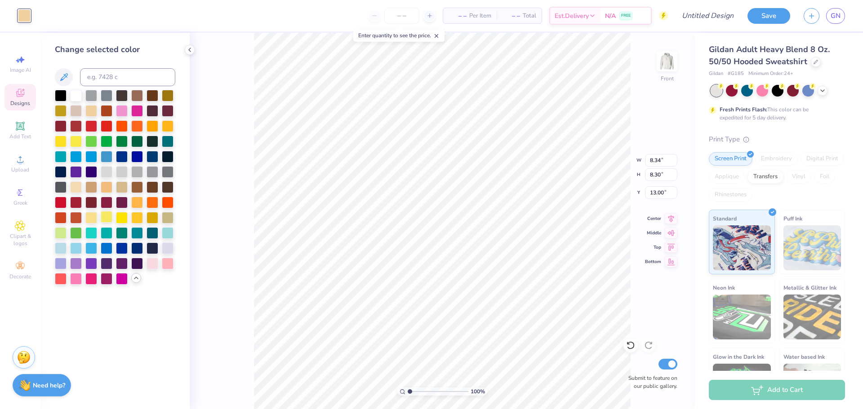
click at [107, 218] on div at bounding box center [107, 217] width 12 height 12
click at [64, 232] on div at bounding box center [61, 233] width 12 height 12
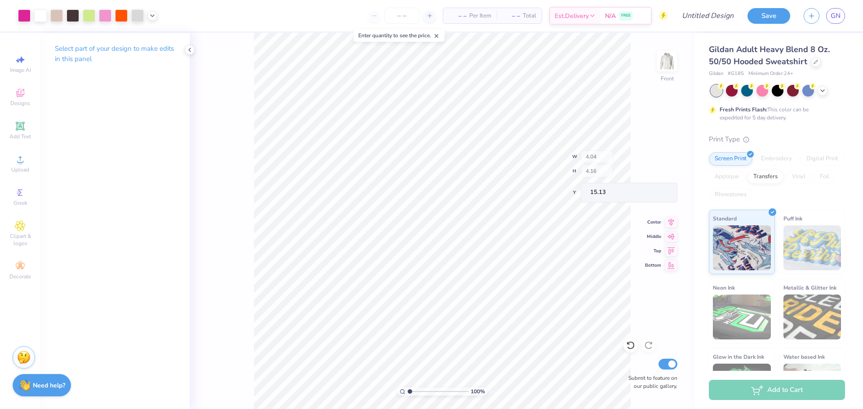
type input "15.30"
type input "9.64"
type input "7.19"
type input "5.20"
type input "8.57"
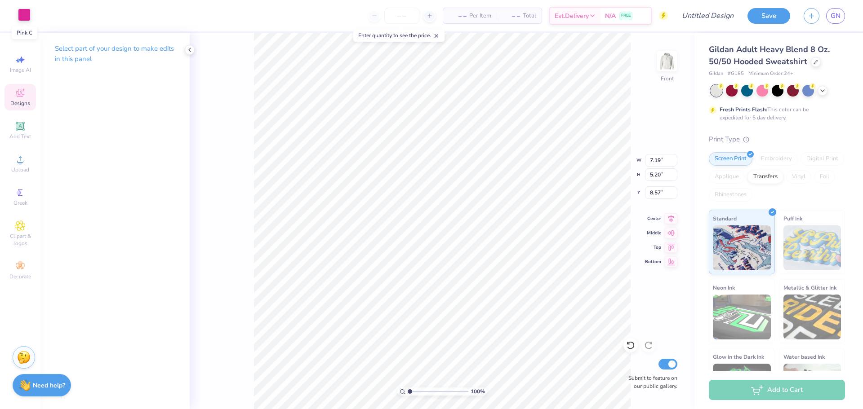
click at [24, 21] on div at bounding box center [24, 15] width 13 height 13
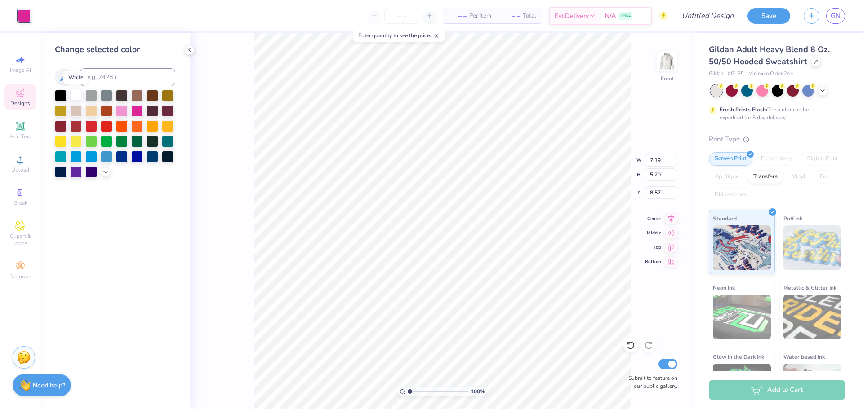
click at [76, 97] on div at bounding box center [76, 95] width 12 height 12
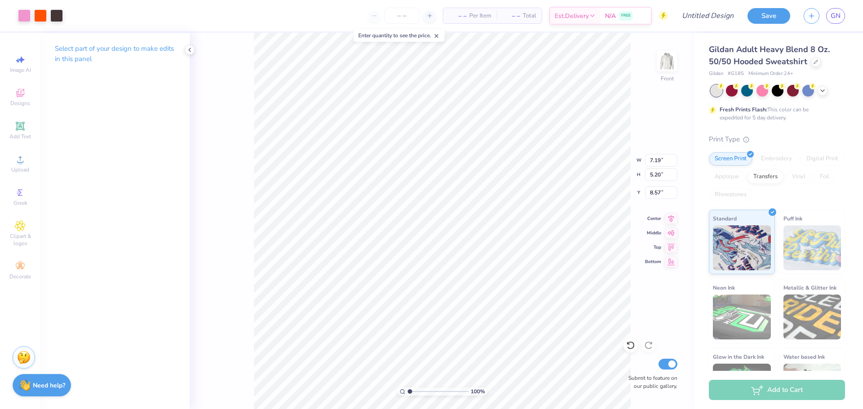
type input "4.04"
type input "4.16"
type input "9.64"
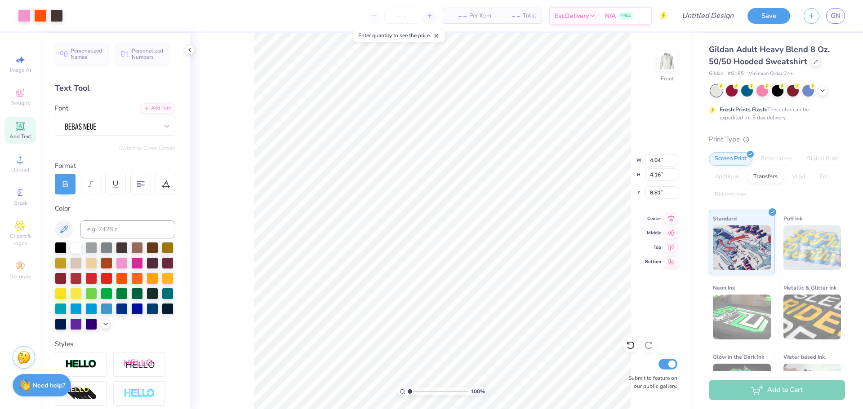
type input "8.81"
type input "5.32"
type input "5.48"
type input "7.67"
type input "8.38"
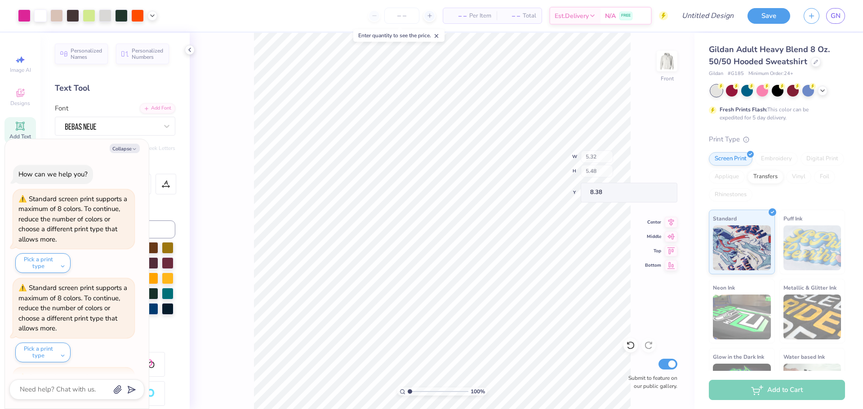
scroll to position [708, 0]
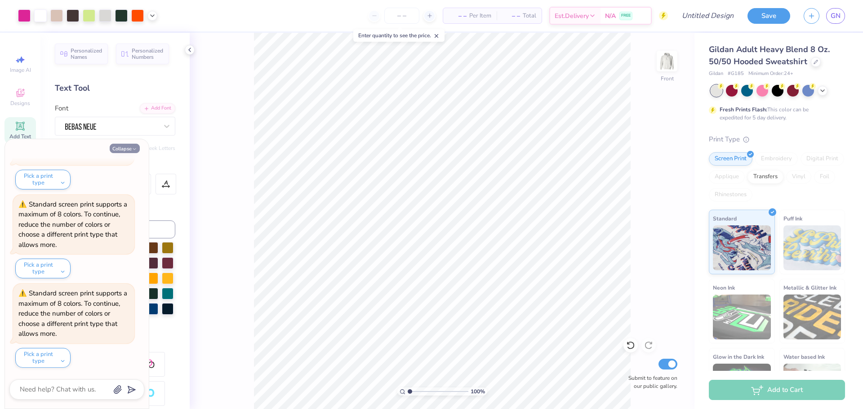
click at [127, 151] on button "Collapse" at bounding box center [125, 148] width 30 height 9
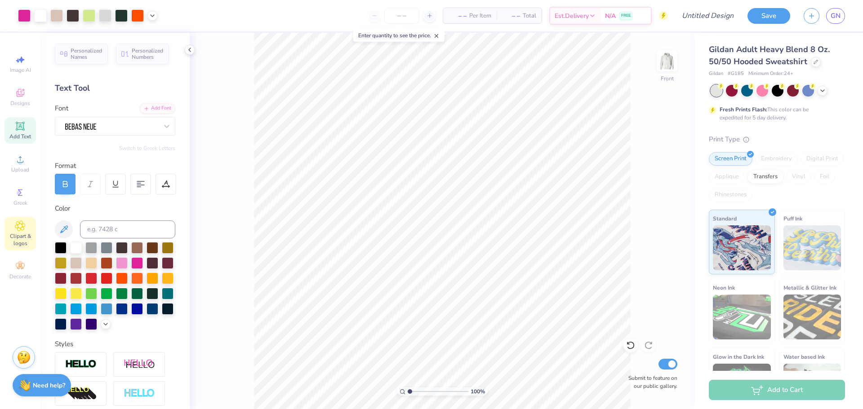
click at [22, 240] on span "Clipart & logos" at bounding box center [19, 240] width 31 height 14
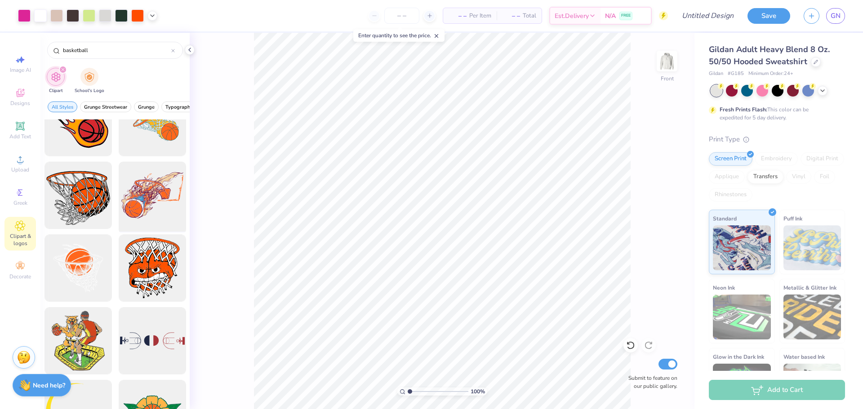
scroll to position [446, 0]
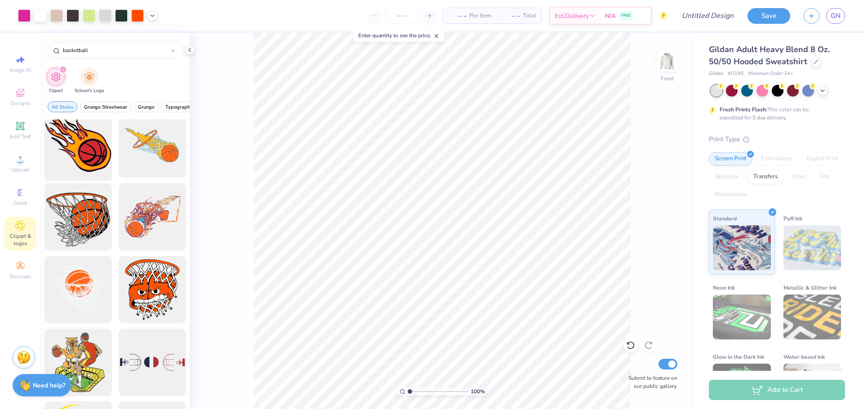
click at [96, 163] on div at bounding box center [78, 144] width 74 height 74
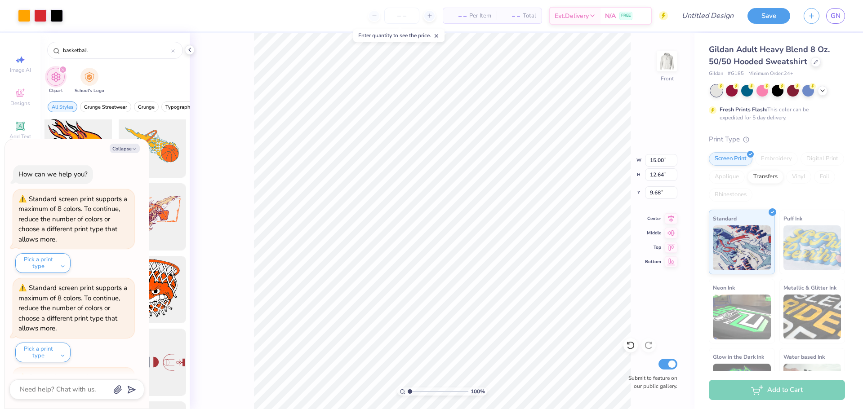
scroll to position [797, 0]
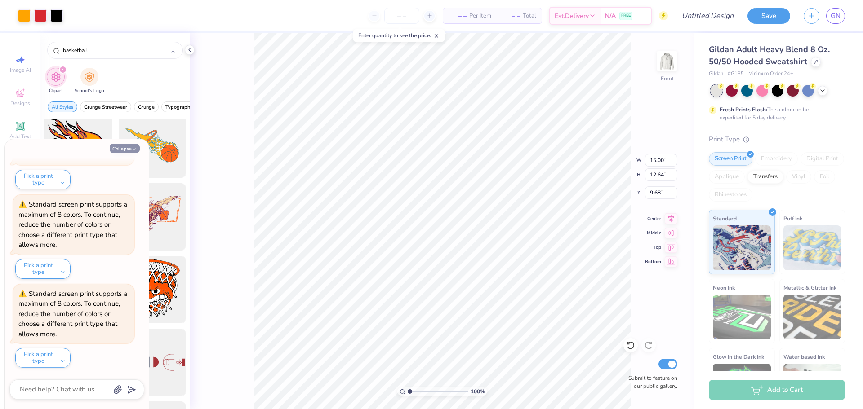
click at [130, 147] on button "Collapse" at bounding box center [125, 148] width 30 height 9
type textarea "x"
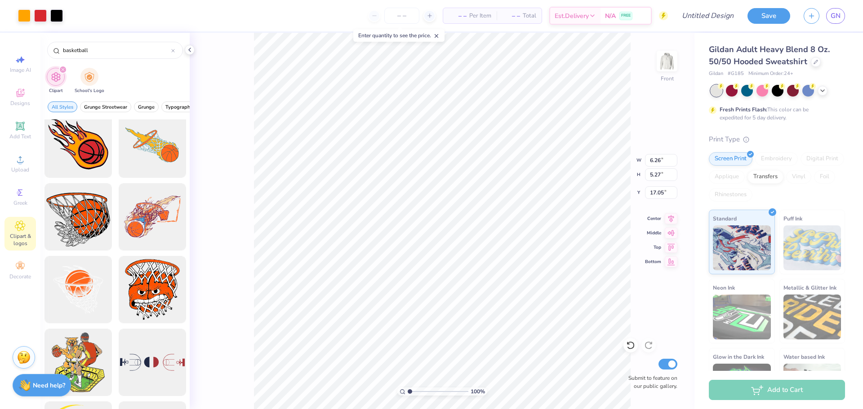
type input "6.26"
type input "5.27"
type input "8.35"
type input "7.26"
type input "3.81"
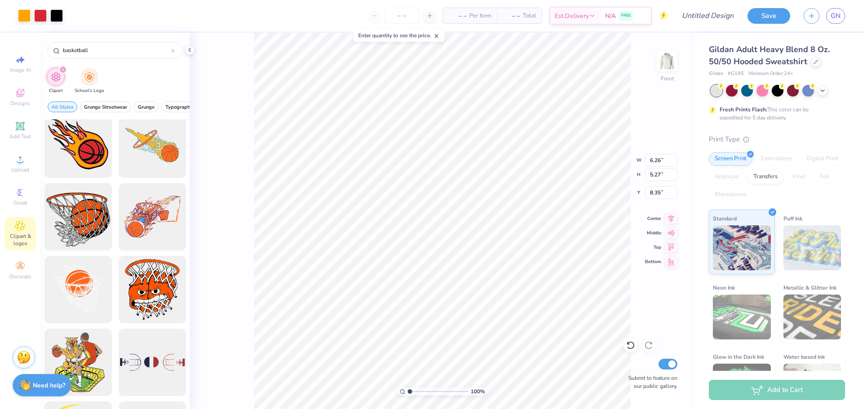
type input "9.02"
type input "6.48"
type input "3.40"
type input "9.66"
type input "15.13"
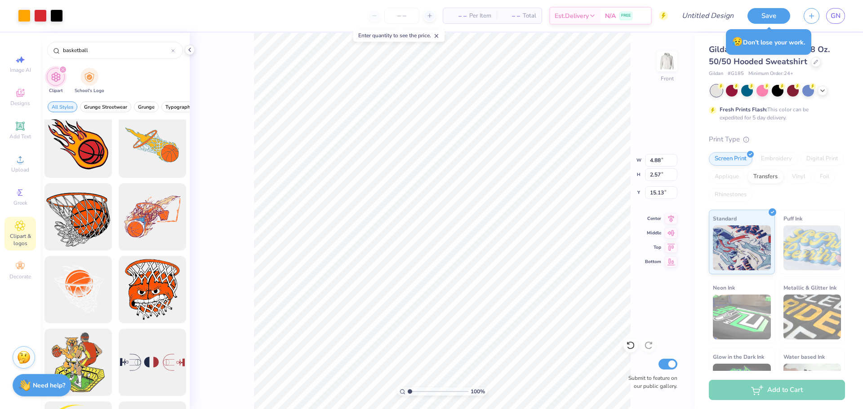
type input "4.88"
type input "2.57"
type input "16.43"
type input "8.47"
type input "13.13"
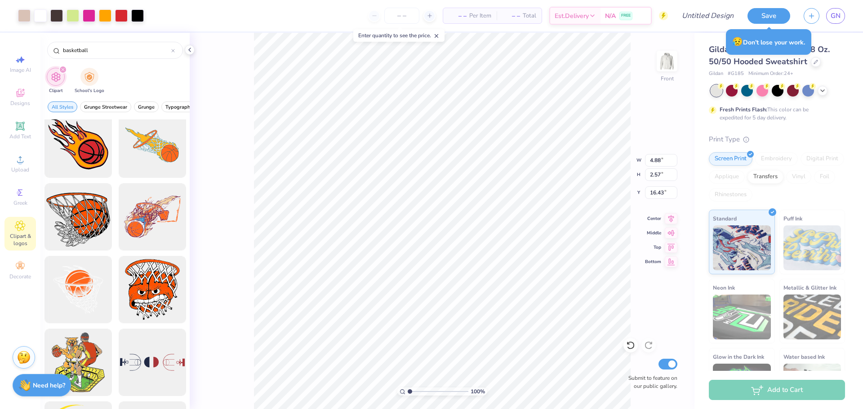
type input "8.24"
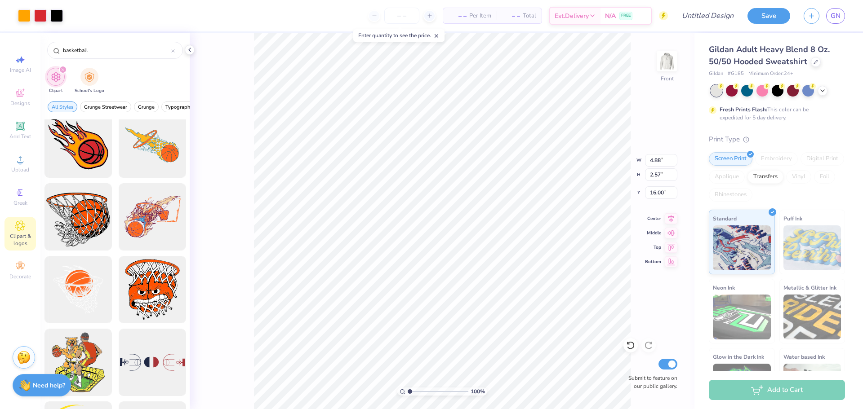
type input "16.00"
type input "4.64"
type input "2.94"
type input "15.68"
click at [515, 378] on li "Send Backward" at bounding box center [504, 381] width 71 height 18
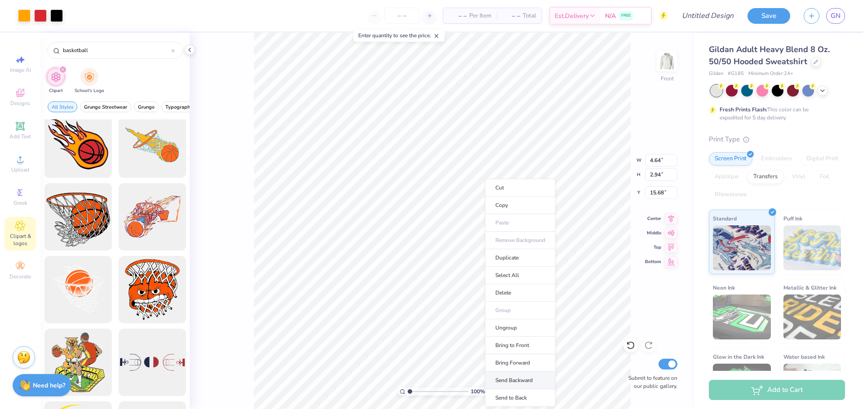
click at [533, 384] on li "Send Backward" at bounding box center [520, 381] width 71 height 18
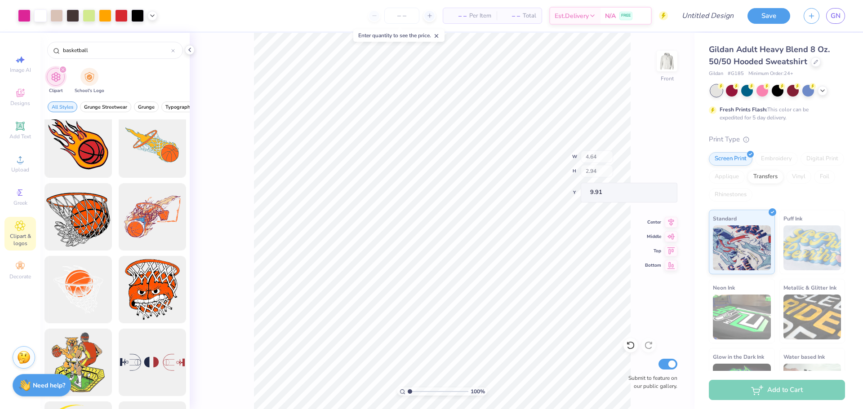
type input "9.91"
type input "21.30"
click at [480, 343] on li "Bring to Front" at bounding box center [475, 346] width 71 height 18
type input "16.92"
click at [25, 14] on div at bounding box center [24, 15] width 13 height 13
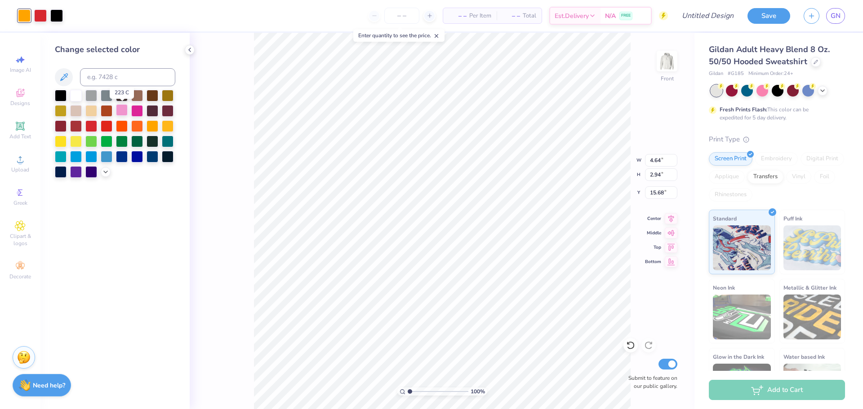
click at [120, 112] on div at bounding box center [122, 110] width 12 height 12
click at [40, 18] on div at bounding box center [40, 15] width 13 height 13
click at [141, 126] on div at bounding box center [137, 126] width 12 height 12
click at [23, 17] on div at bounding box center [24, 15] width 13 height 13
click at [76, 143] on div at bounding box center [76, 141] width 12 height 12
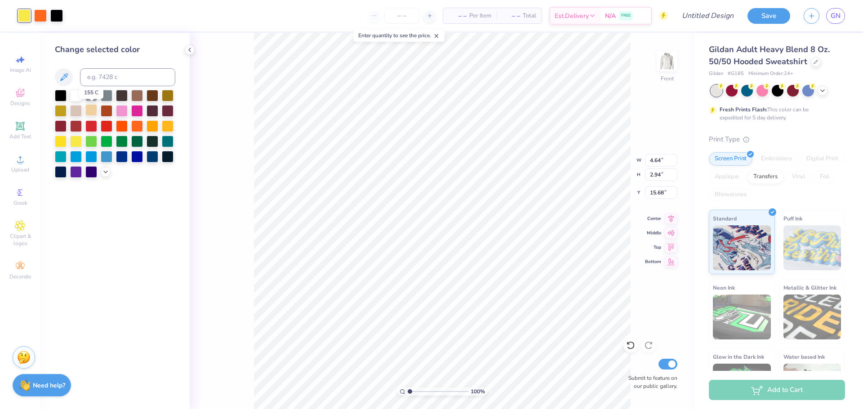
click at [89, 107] on div at bounding box center [91, 110] width 12 height 12
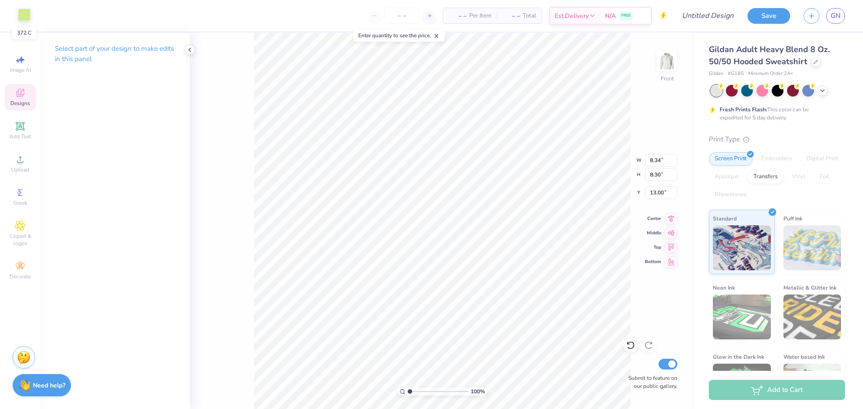
click at [27, 12] on div at bounding box center [24, 15] width 13 height 13
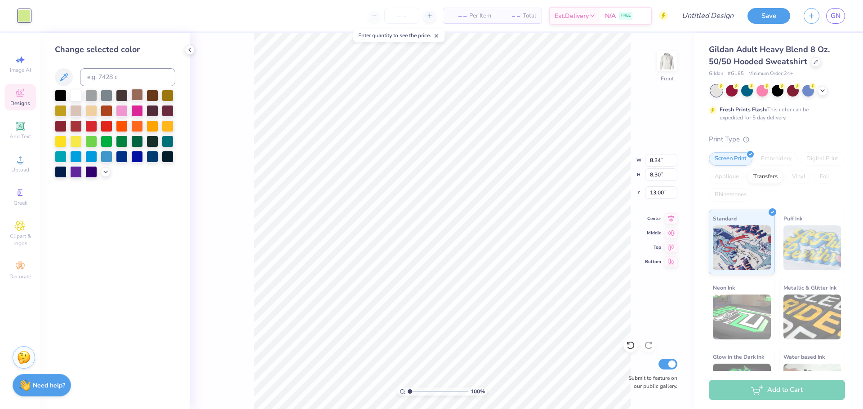
click at [137, 95] on div at bounding box center [137, 95] width 12 height 12
click at [152, 146] on div at bounding box center [153, 141] width 12 height 12
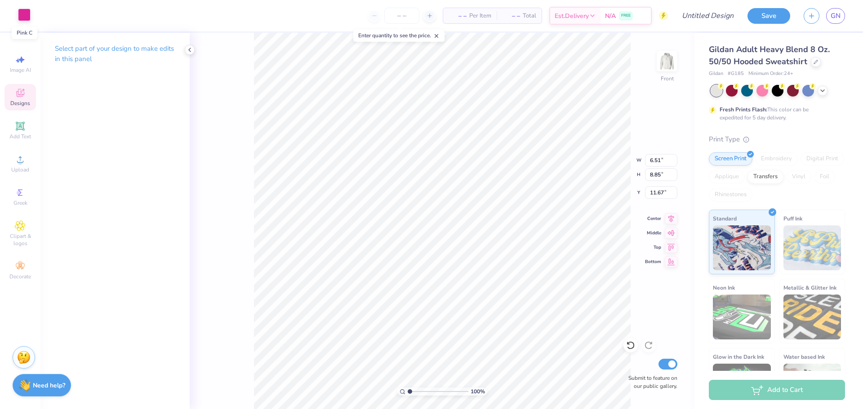
click at [18, 10] on div at bounding box center [24, 15] width 13 height 13
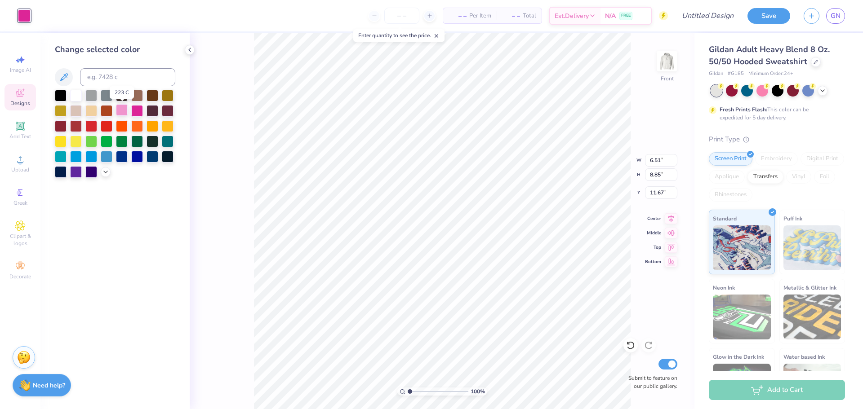
click at [120, 112] on div at bounding box center [122, 110] width 12 height 12
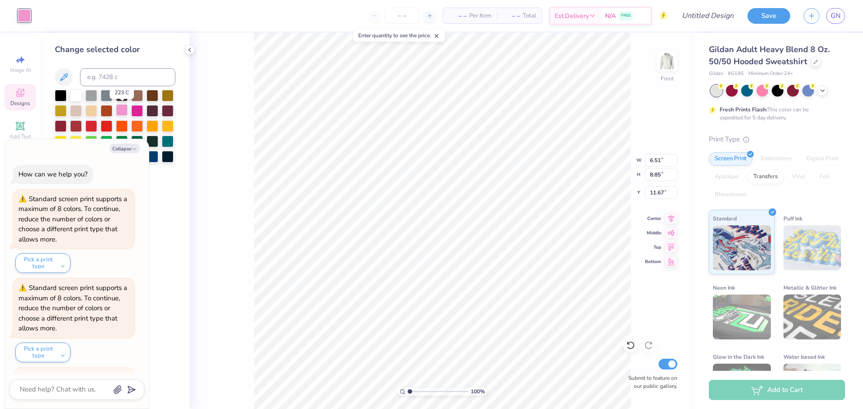
scroll to position [887, 0]
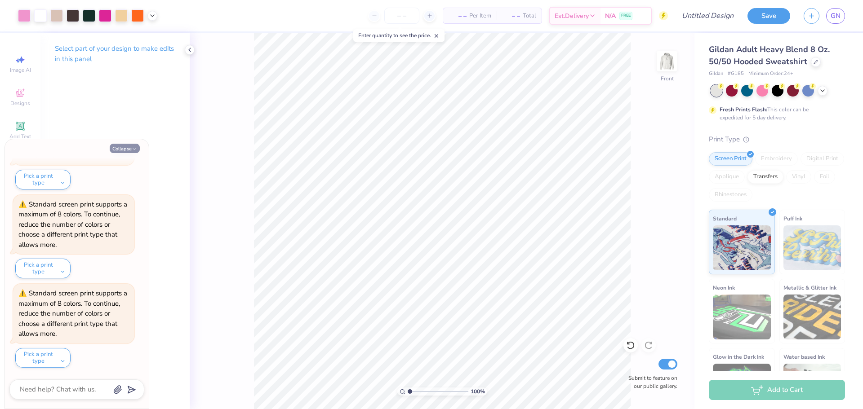
click at [135, 149] on polyline "button" at bounding box center [134, 149] width 3 height 1
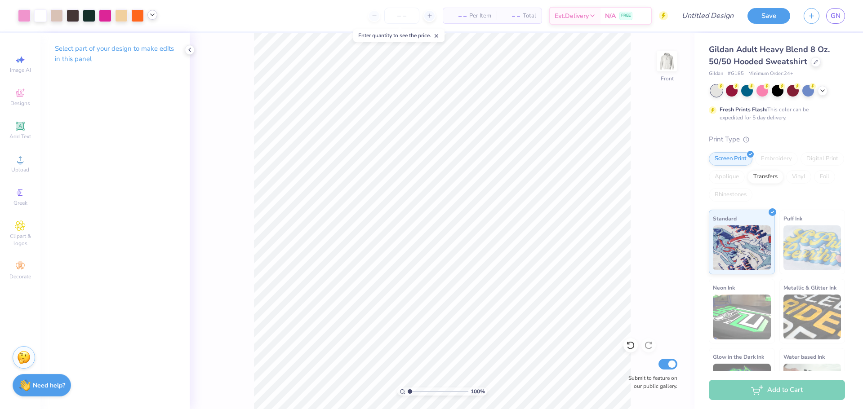
click at [155, 17] on icon at bounding box center [152, 14] width 7 height 7
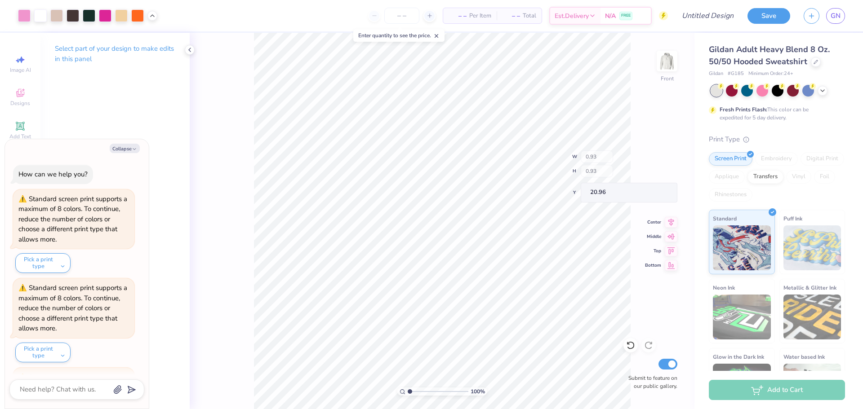
scroll to position [976, 0]
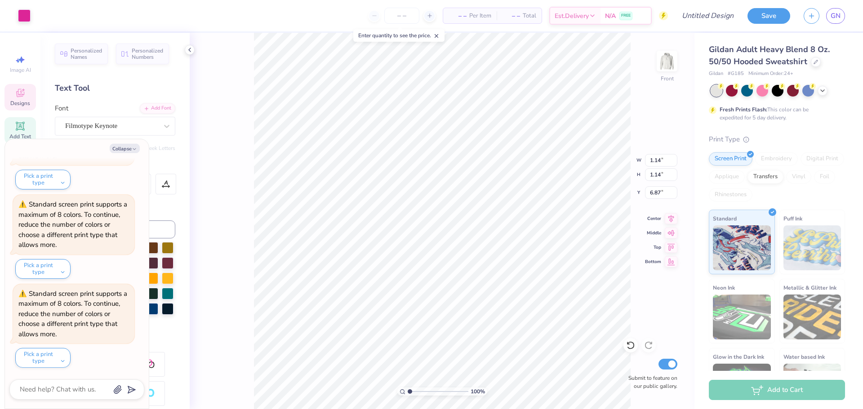
type textarea "x"
type input "0.76"
type input "7.26"
type textarea "x"
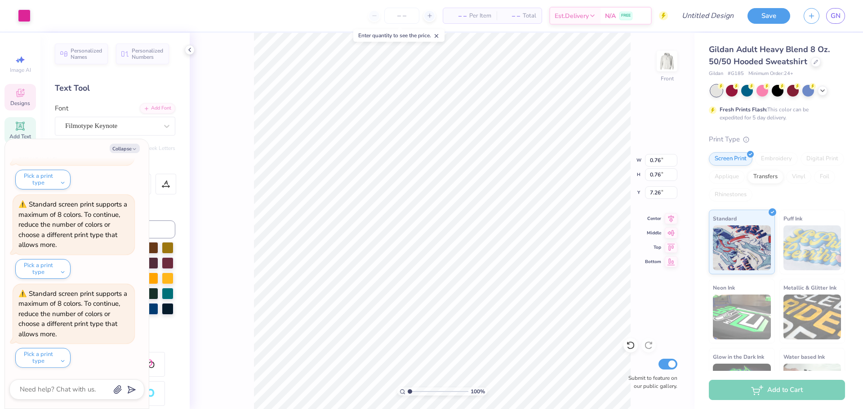
type input "7.55"
type textarea "x"
type input "6.79"
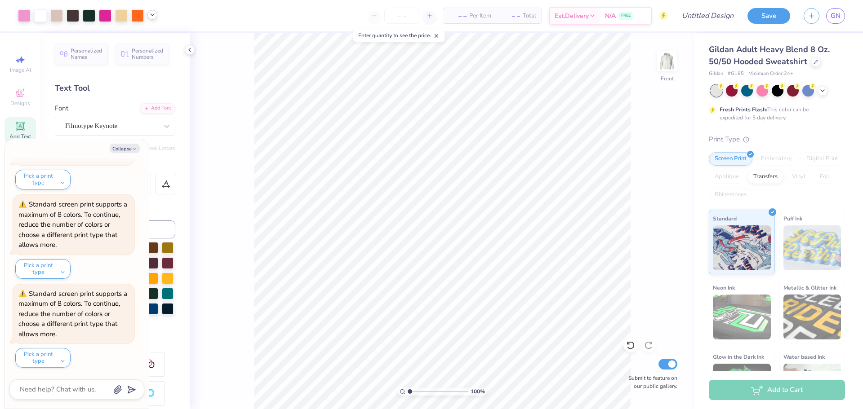
click at [154, 16] on icon at bounding box center [152, 14] width 7 height 7
click at [127, 146] on button "Collapse" at bounding box center [125, 148] width 30 height 9
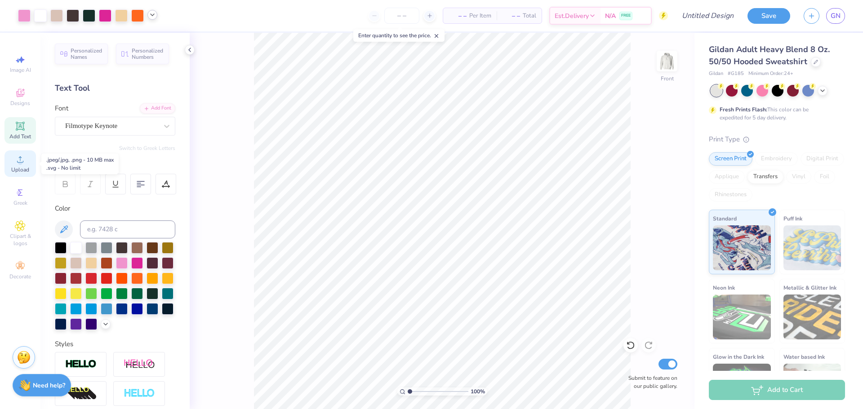
click at [17, 164] on icon at bounding box center [20, 159] width 11 height 11
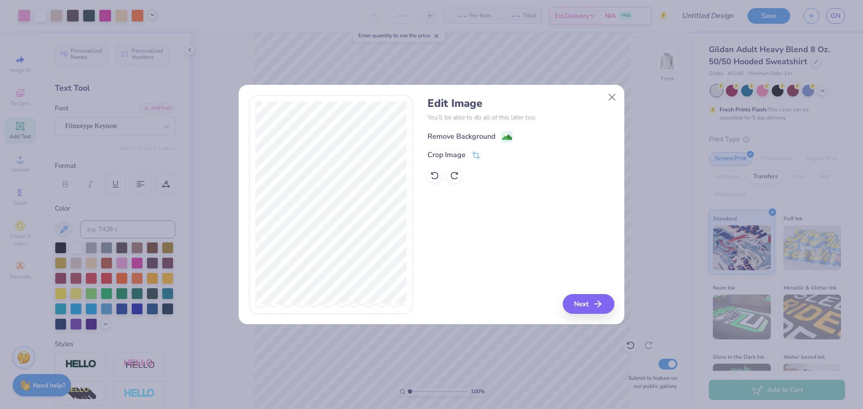
click at [467, 138] on div "Remove Background" at bounding box center [461, 136] width 68 height 11
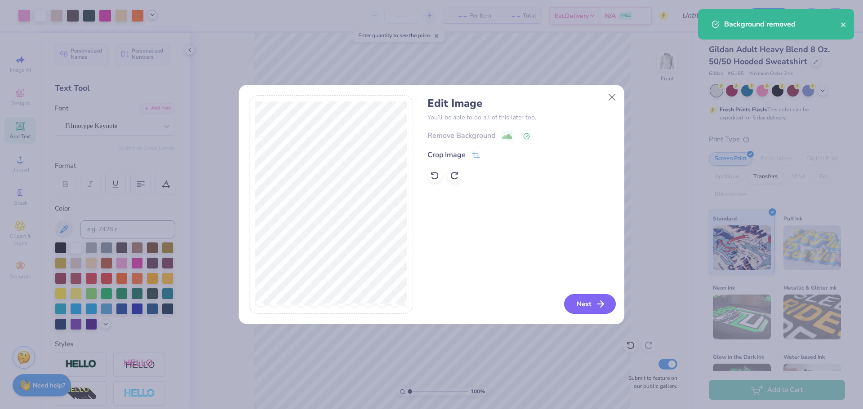
click at [569, 301] on button "Next" at bounding box center [590, 304] width 52 height 20
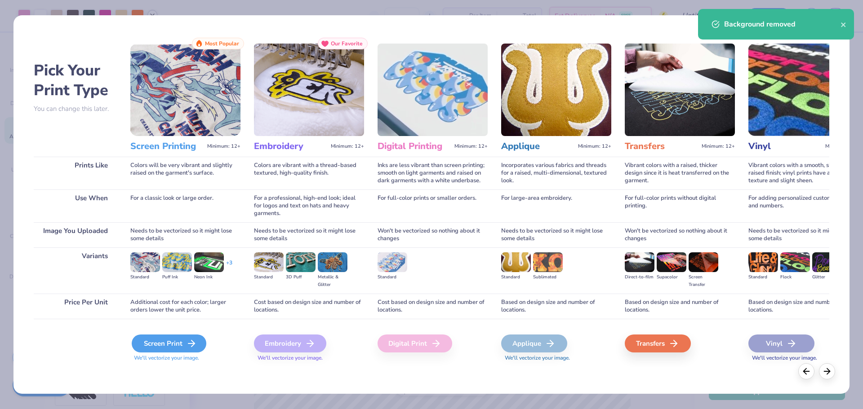
click at [189, 343] on icon at bounding box center [191, 343] width 11 height 11
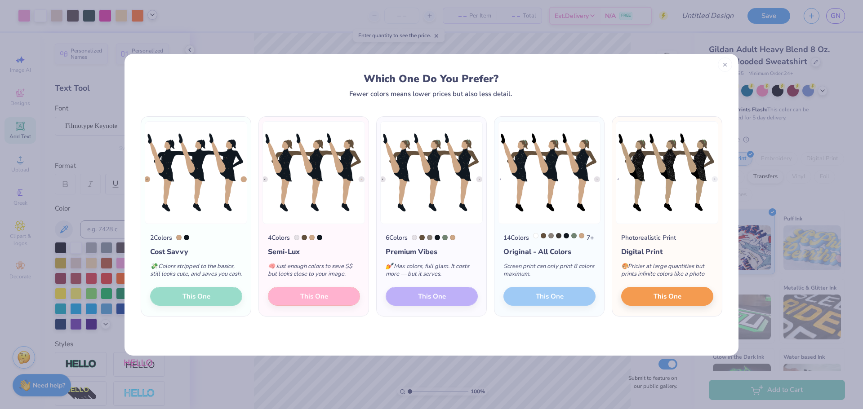
click at [726, 66] on icon at bounding box center [725, 65] width 6 height 6
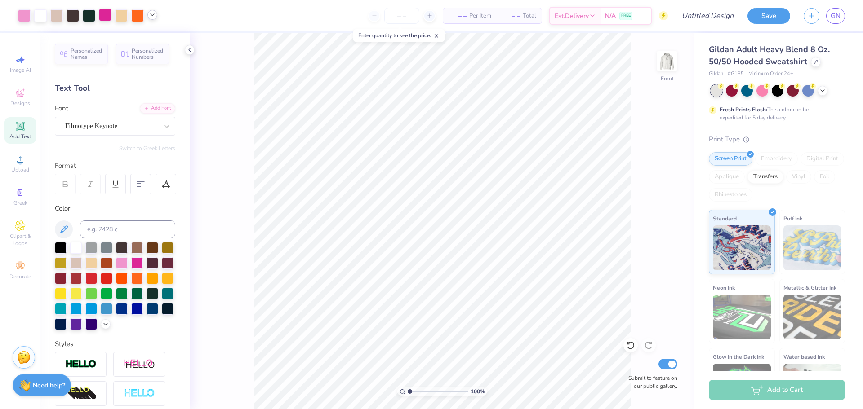
click at [109, 18] on div at bounding box center [105, 15] width 13 height 13
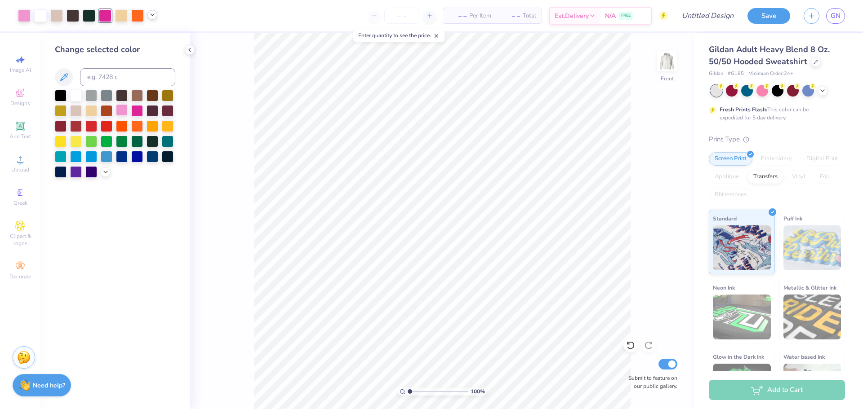
click at [122, 110] on div at bounding box center [122, 110] width 12 height 12
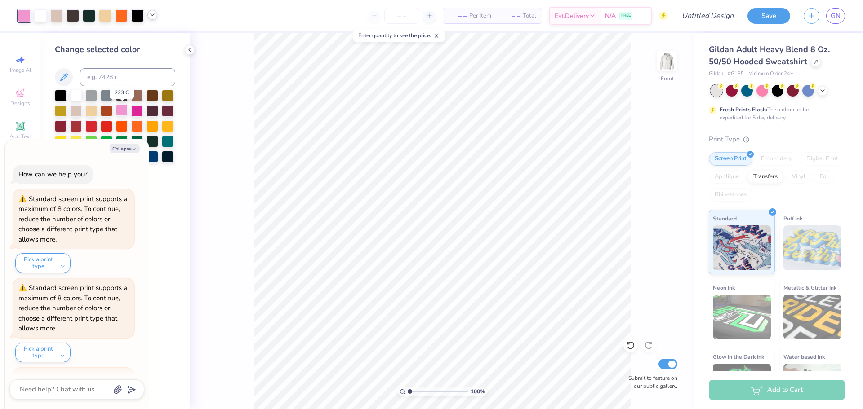
scroll to position [1065, 0]
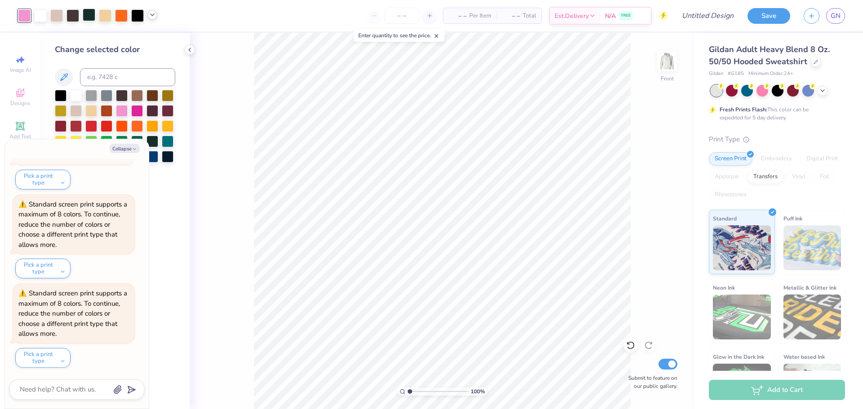
click at [90, 20] on div at bounding box center [89, 15] width 13 height 13
click at [123, 92] on div at bounding box center [122, 95] width 12 height 12
click at [132, 148] on icon "button" at bounding box center [134, 149] width 5 height 5
type textarea "x"
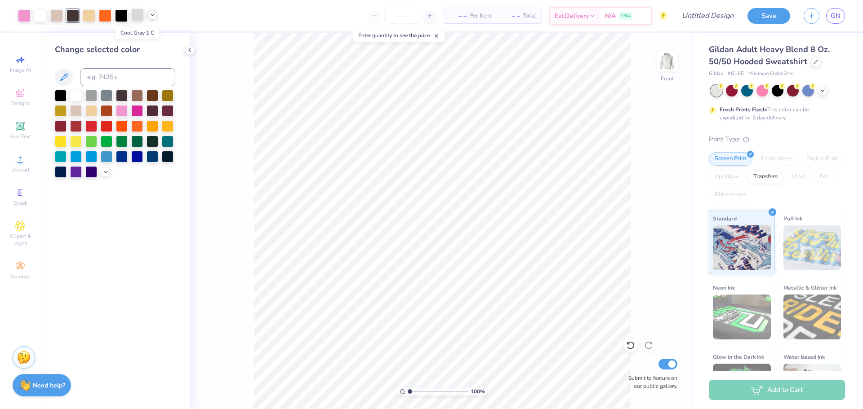
click at [132, 14] on div at bounding box center [137, 15] width 13 height 13
click at [76, 95] on div at bounding box center [76, 95] width 12 height 12
click at [136, 15] on div at bounding box center [137, 15] width 13 height 13
click at [139, 107] on div at bounding box center [137, 110] width 12 height 12
click at [151, 142] on div at bounding box center [153, 141] width 12 height 12
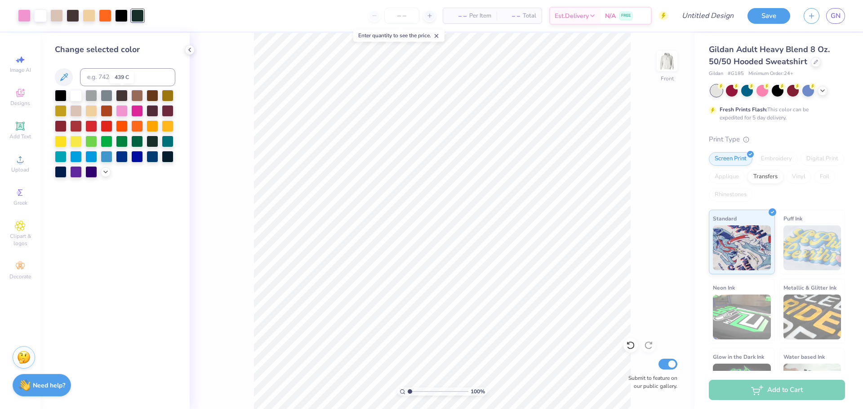
click at [122, 96] on div at bounding box center [122, 96] width 12 height 12
click at [122, 16] on div at bounding box center [121, 15] width 13 height 13
click at [123, 97] on div at bounding box center [122, 95] width 12 height 12
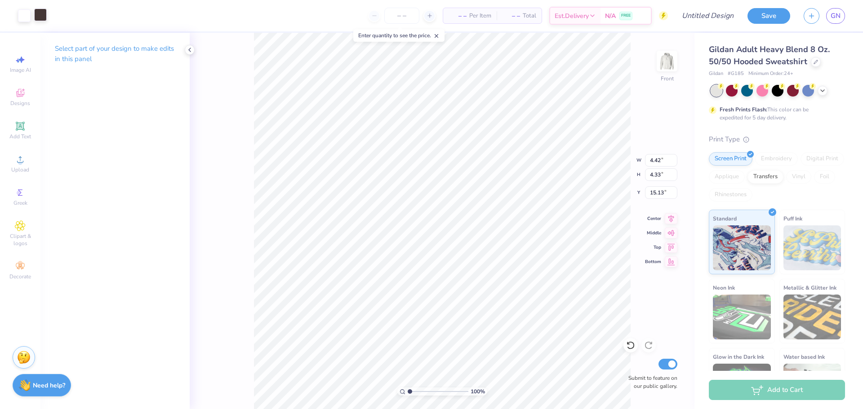
click at [44, 13] on div at bounding box center [40, 15] width 13 height 13
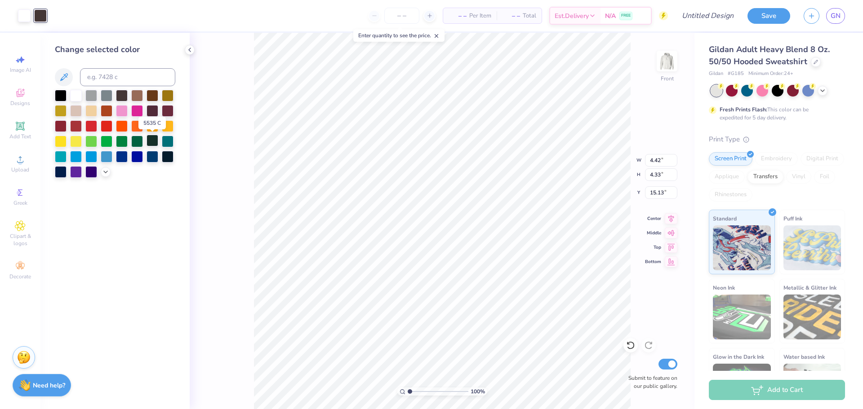
click at [153, 142] on div at bounding box center [153, 141] width 12 height 12
click at [171, 230] on div "Change selected color" at bounding box center [114, 221] width 149 height 377
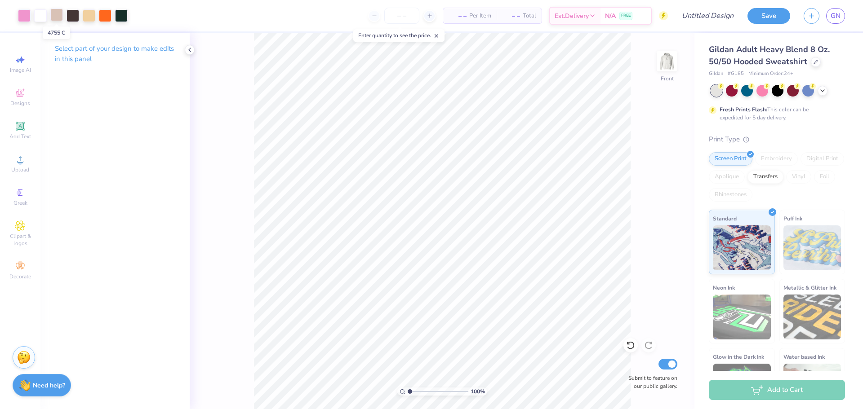
click at [57, 13] on div at bounding box center [56, 15] width 13 height 13
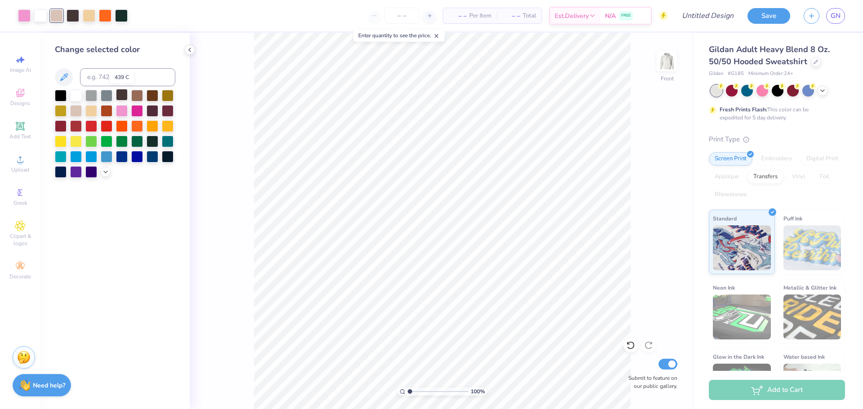
click at [121, 94] on div at bounding box center [122, 95] width 12 height 12
click at [244, 129] on div "100 % Front Submit to feature on our public gallery." at bounding box center [442, 221] width 505 height 377
click at [22, 171] on span "Upload" at bounding box center [20, 169] width 18 height 7
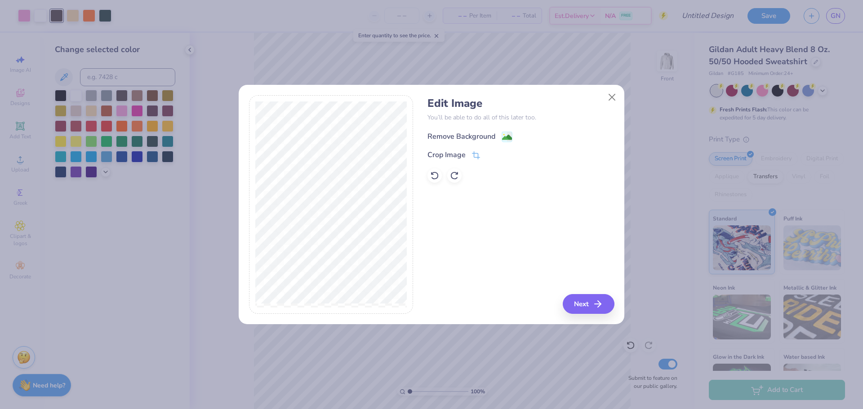
click at [475, 138] on div "Remove Background" at bounding box center [461, 136] width 68 height 11
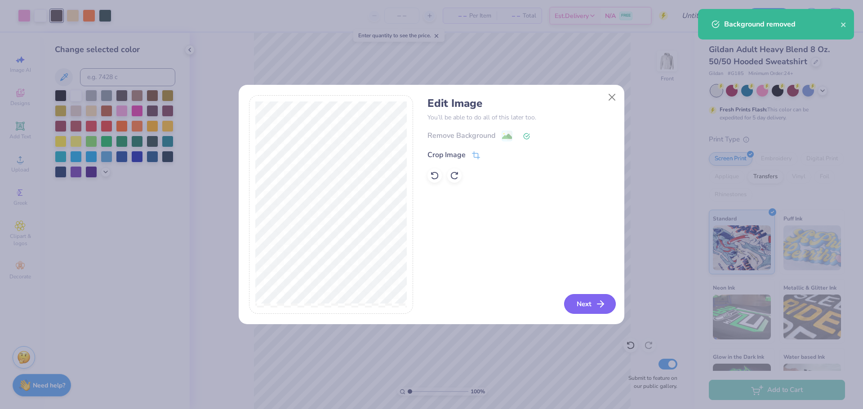
click at [591, 307] on button "Next" at bounding box center [590, 304] width 52 height 20
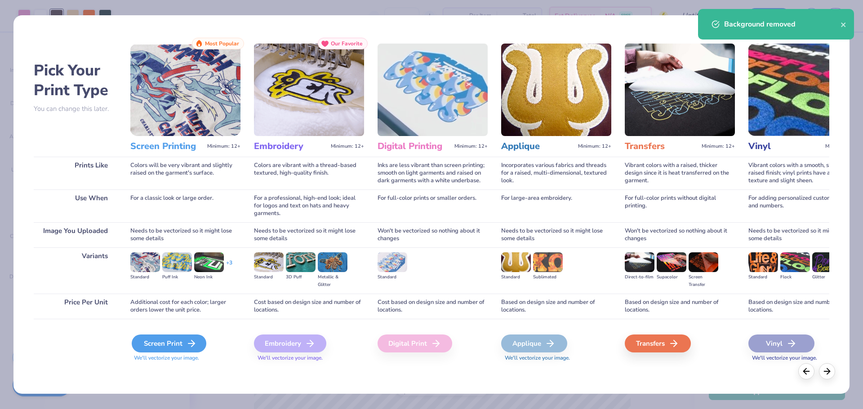
click at [148, 344] on div "Screen Print" at bounding box center [169, 344] width 75 height 18
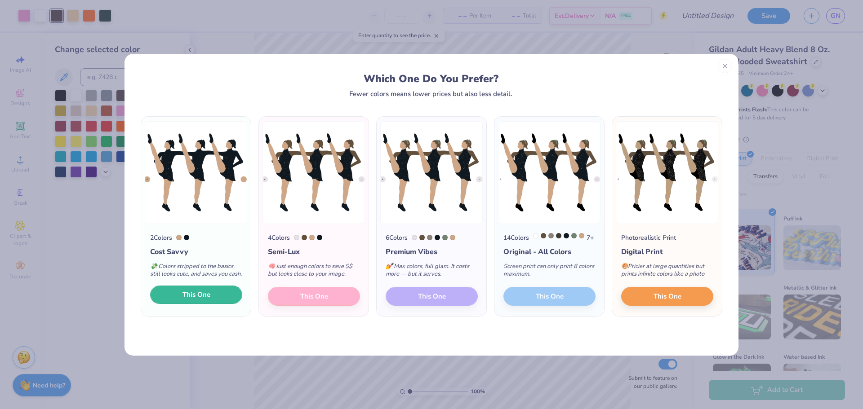
click at [190, 300] on span "This One" at bounding box center [196, 295] width 28 height 10
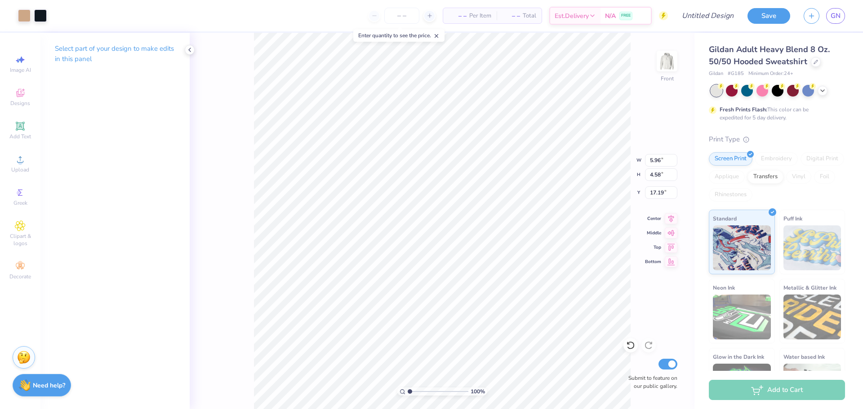
type input "5.96"
type input "4.58"
type input "9.05"
type input "7.82"
type input "5.76"
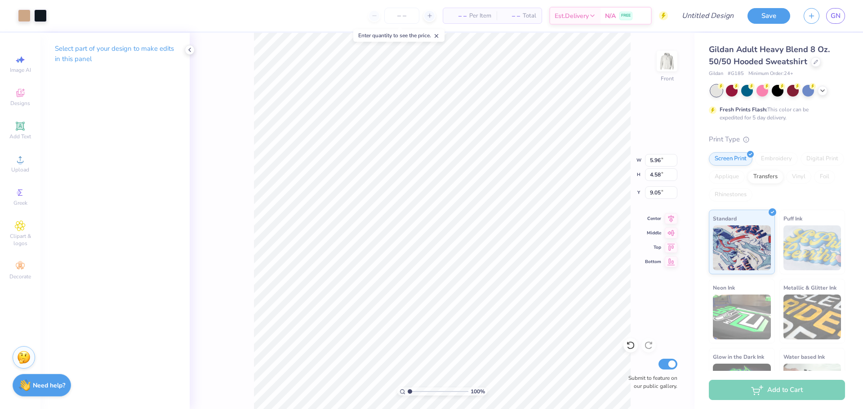
type input "8.29"
click at [633, 346] on icon at bounding box center [630, 345] width 9 height 9
type input "6.36"
type input "5.26"
type input "8.77"
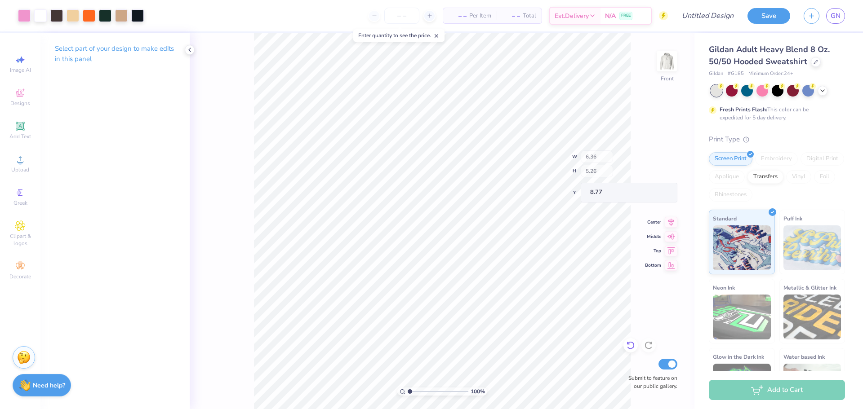
type input "5.08"
type input "4.20"
type input "9.92"
click at [540, 252] on li "Duplicate" at bounding box center [543, 251] width 71 height 18
type input "21.37"
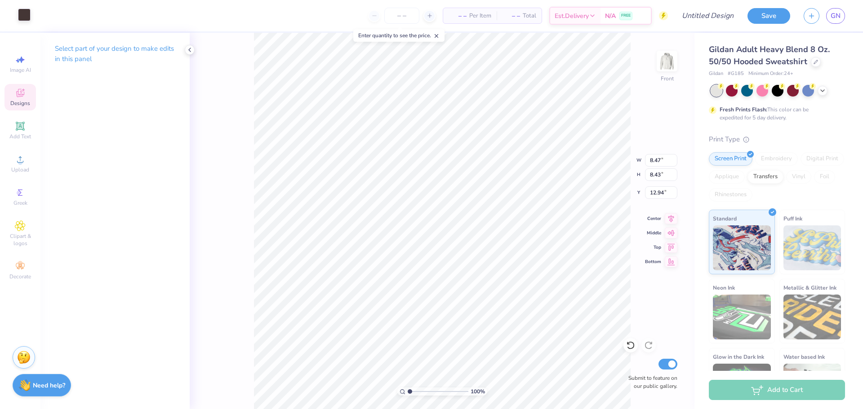
click at [31, 13] on div at bounding box center [24, 15] width 13 height 13
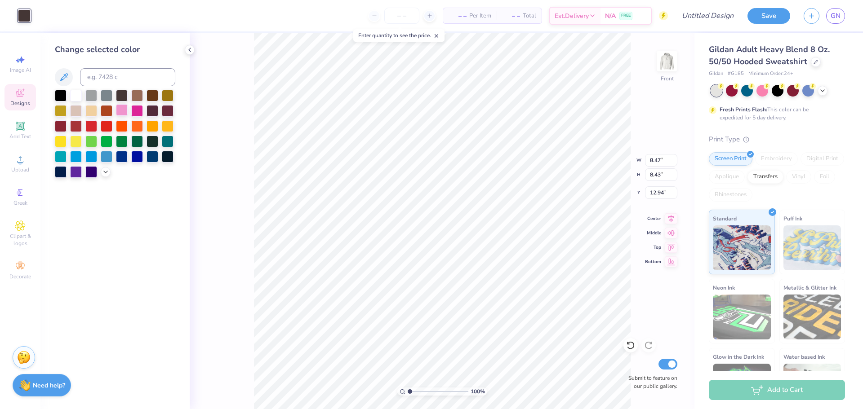
click at [123, 109] on div at bounding box center [122, 110] width 12 height 12
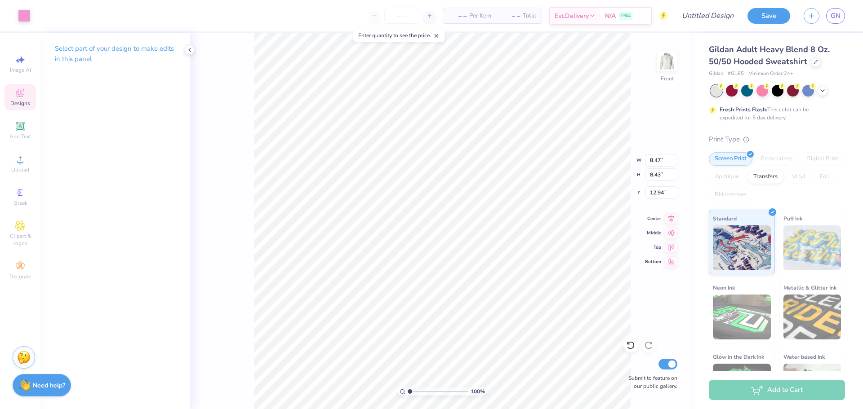
click at [207, 170] on div "100 % Front W 8.47 8.47 " H 8.43 8.43 " Y 12.94 12.94 " Center Middle Top Botto…" at bounding box center [442, 221] width 505 height 377
click at [30, 16] on div at bounding box center [24, 15] width 13 height 13
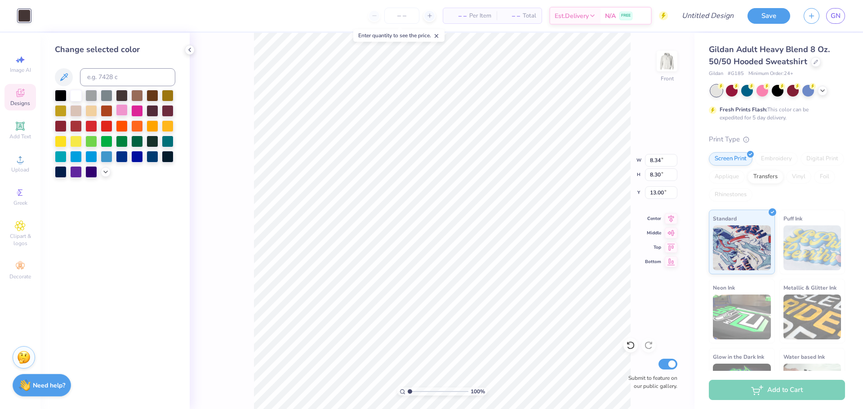
click at [122, 109] on div at bounding box center [122, 110] width 12 height 12
click at [224, 164] on div "100 % Front W 8.34 8.34 " H 8.30 8.30 " Y 13.00 13.00 " Center Middle Top Botto…" at bounding box center [442, 221] width 505 height 377
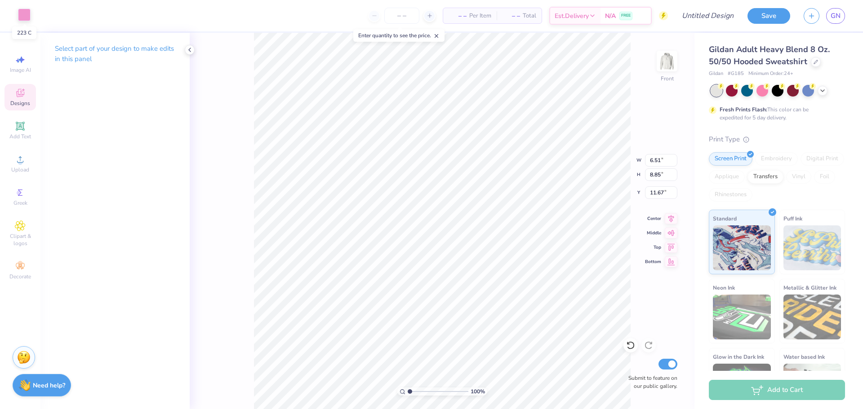
click at [23, 12] on div at bounding box center [24, 15] width 13 height 13
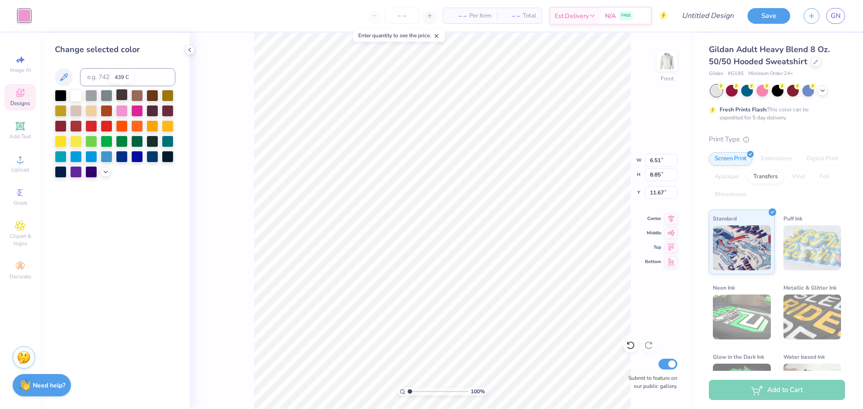
click at [126, 97] on div at bounding box center [122, 95] width 12 height 12
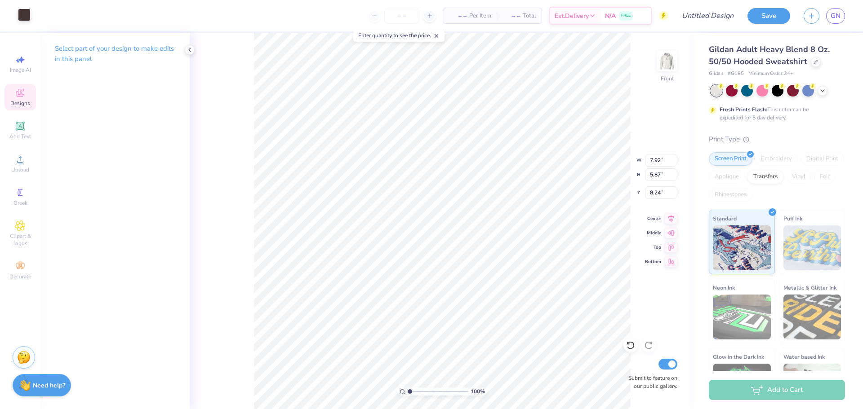
click at [28, 17] on div at bounding box center [24, 15] width 13 height 13
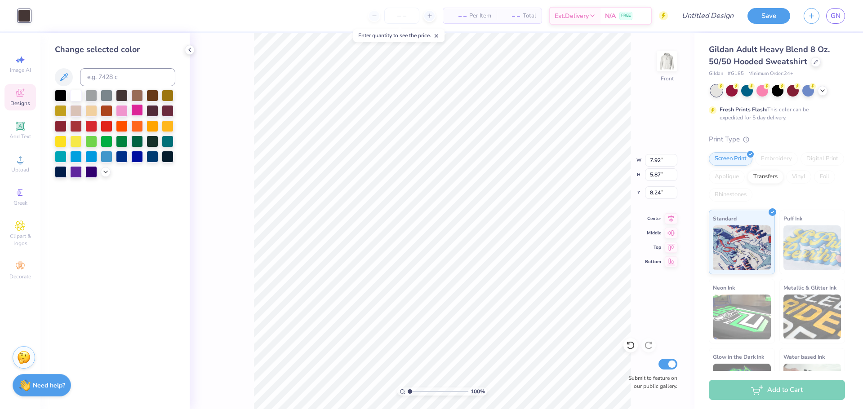
click at [135, 113] on div at bounding box center [137, 110] width 12 height 12
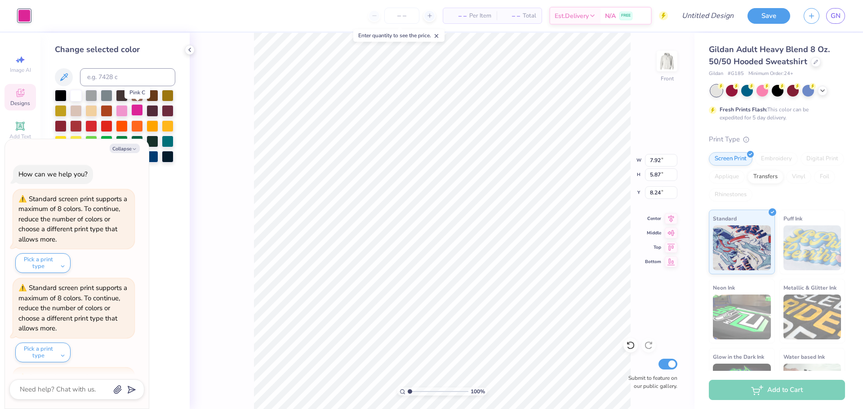
scroll to position [1244, 0]
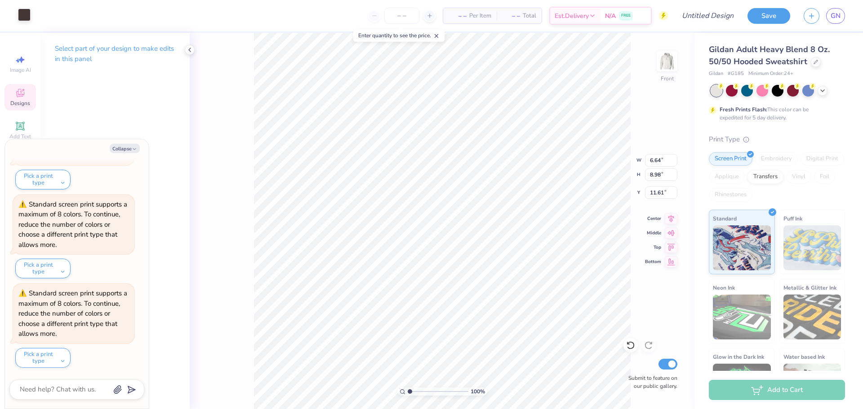
click at [24, 13] on div at bounding box center [24, 15] width 13 height 13
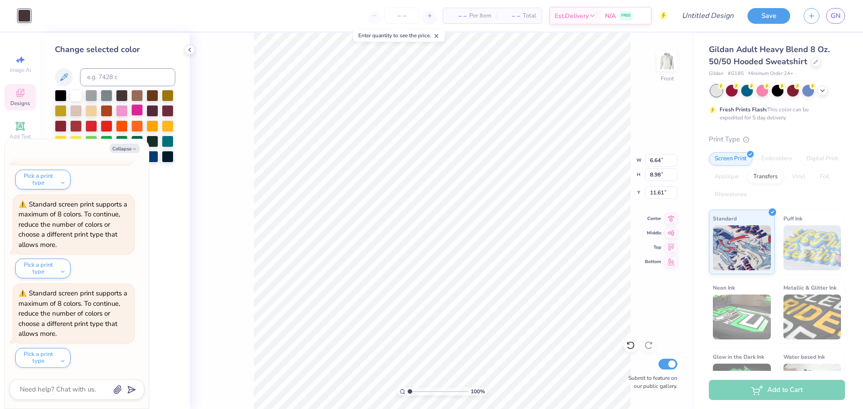
click at [135, 111] on div at bounding box center [137, 110] width 12 height 12
click at [238, 121] on div "100 % Front W 6.64 6.64 " H 8.98 8.98 " Y 11.61 11.61 " Center Middle Top Botto…" at bounding box center [442, 221] width 505 height 377
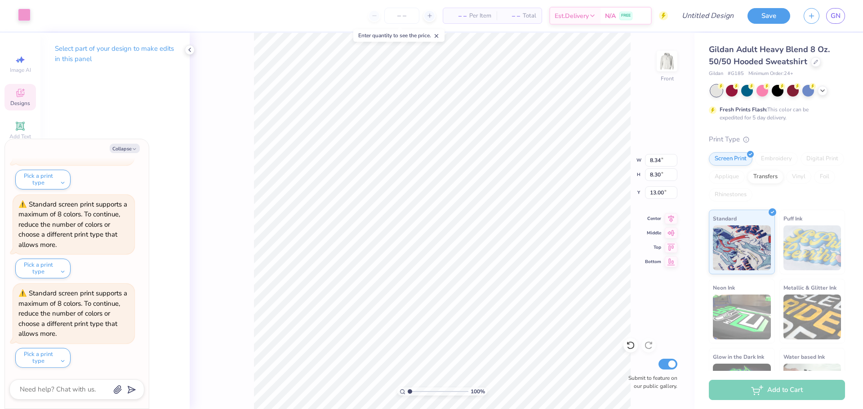
click at [25, 12] on div at bounding box center [24, 15] width 13 height 13
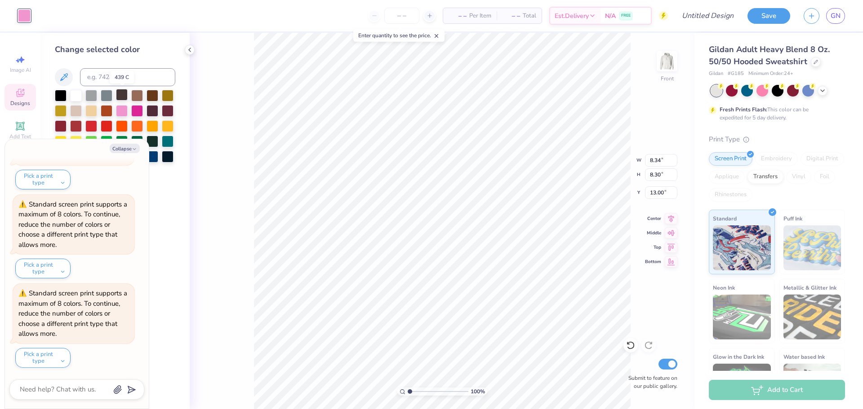
click at [124, 95] on div at bounding box center [122, 95] width 12 height 12
click at [121, 108] on div at bounding box center [122, 110] width 12 height 12
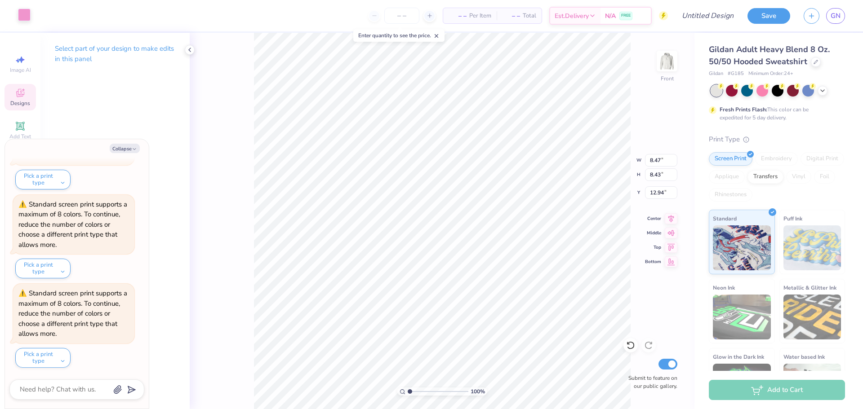
click at [27, 12] on div at bounding box center [24, 15] width 13 height 13
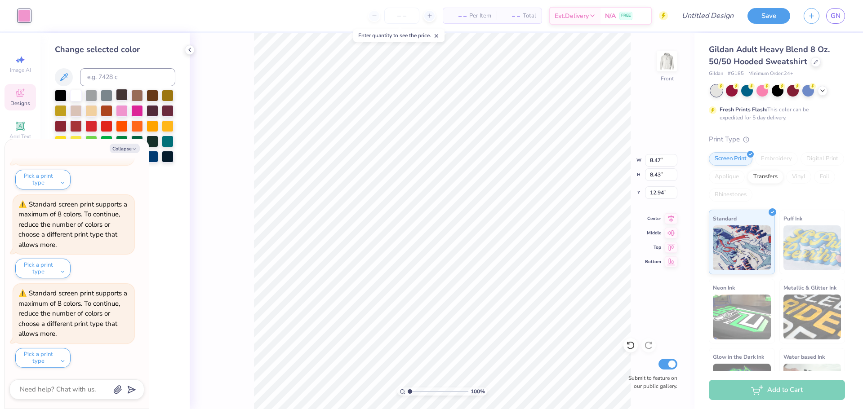
click at [124, 95] on div at bounding box center [122, 95] width 12 height 12
click at [243, 84] on div "100 % Front W 8.47 8.47 " H 8.43 8.43 " Y 12.94 12.94 " Center Middle Top Botto…" at bounding box center [442, 221] width 505 height 377
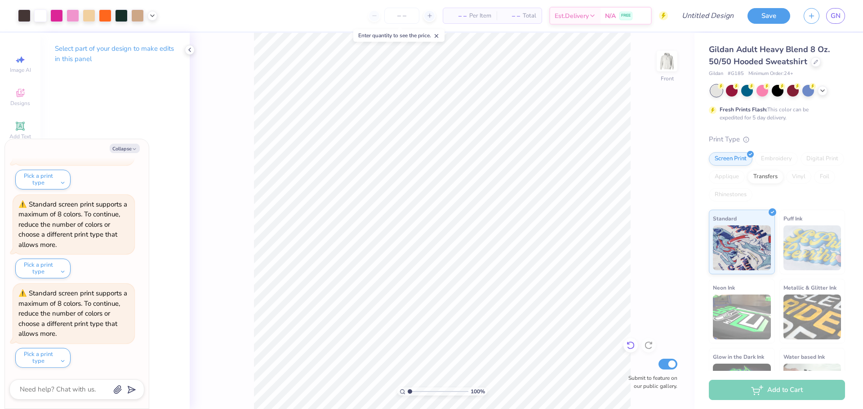
click at [627, 346] on icon at bounding box center [630, 345] width 9 height 9
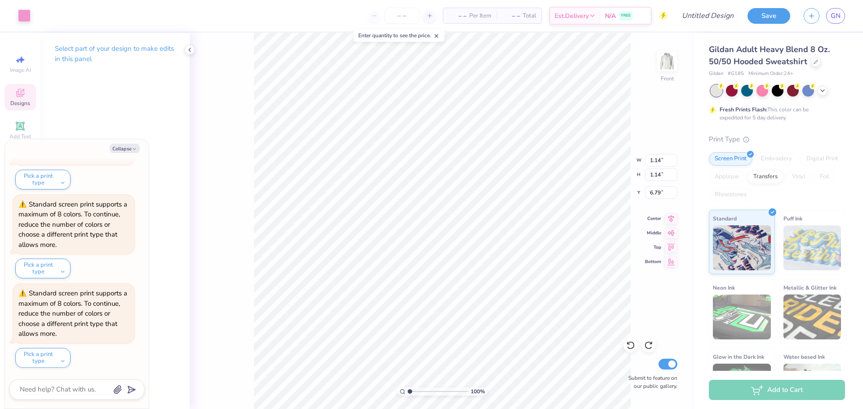
type textarea "x"
type input "7.31"
click at [120, 151] on button "Collapse" at bounding box center [125, 148] width 30 height 9
type textarea "x"
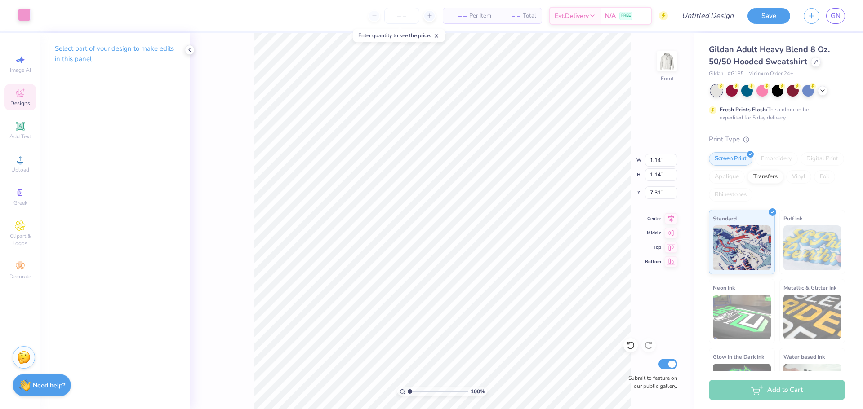
click at [25, 13] on div at bounding box center [24, 15] width 13 height 13
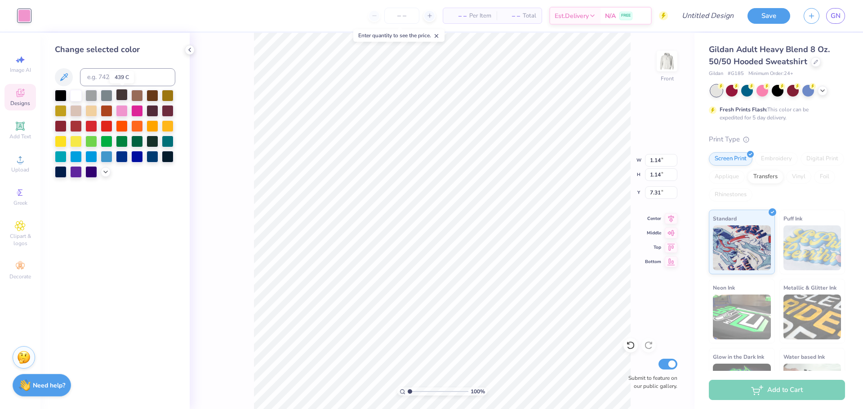
click at [121, 98] on div at bounding box center [122, 95] width 12 height 12
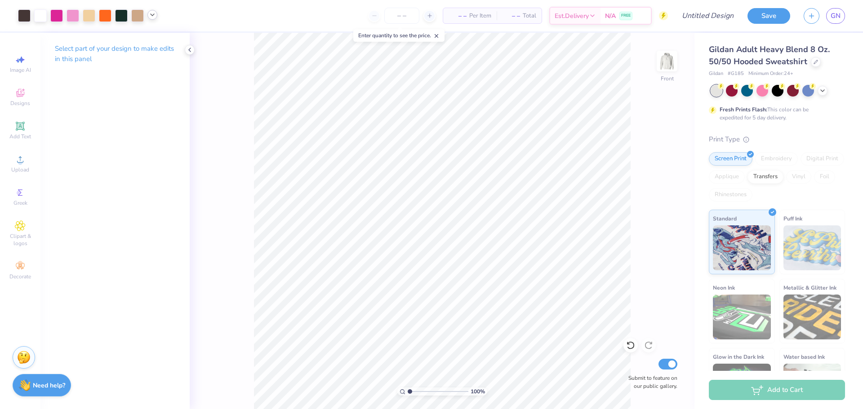
click at [151, 17] on icon at bounding box center [152, 14] width 7 height 7
click at [120, 18] on div at bounding box center [121, 15] width 13 height 13
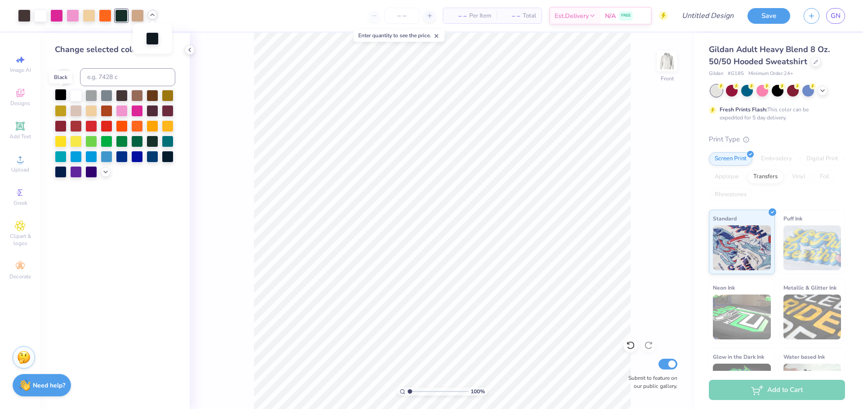
click at [61, 97] on div at bounding box center [61, 95] width 12 height 12
click at [244, 143] on div "100 % Front Submit to feature on our public gallery." at bounding box center [442, 221] width 505 height 377
click at [192, 49] on icon at bounding box center [189, 49] width 7 height 7
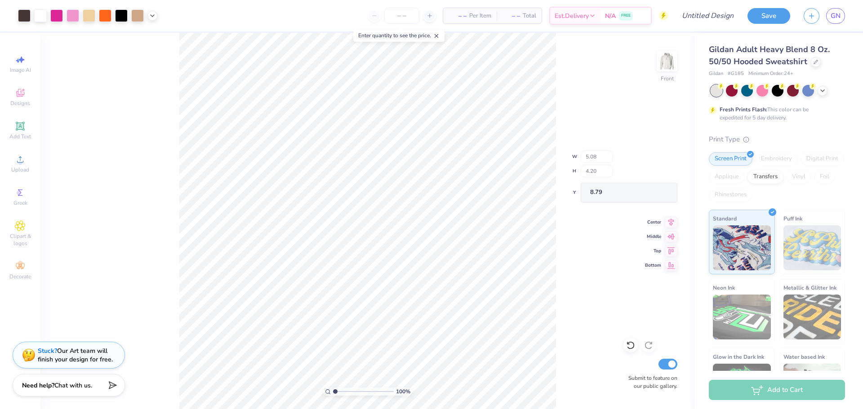
type input "9.03"
drag, startPoint x: 334, startPoint y: 389, endPoint x: 339, endPoint y: 391, distance: 4.7
click at [339, 391] on input "range" at bounding box center [363, 392] width 61 height 8
type input "1"
click at [334, 392] on input "range" at bounding box center [363, 392] width 61 height 8
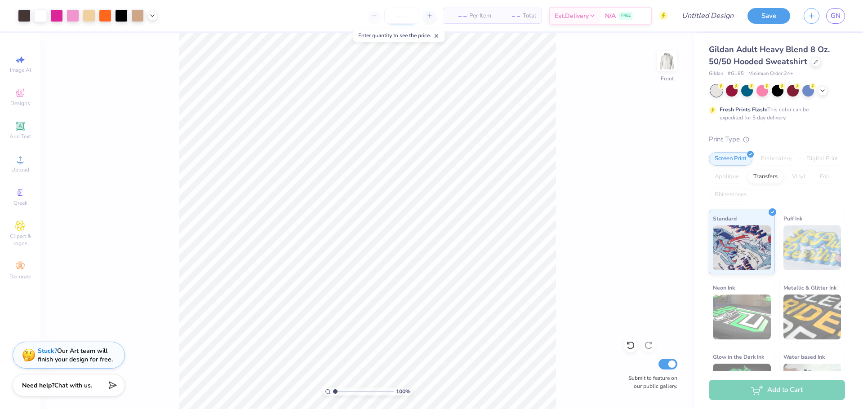
click at [410, 19] on input "number" at bounding box center [401, 16] width 35 height 16
type input "30"
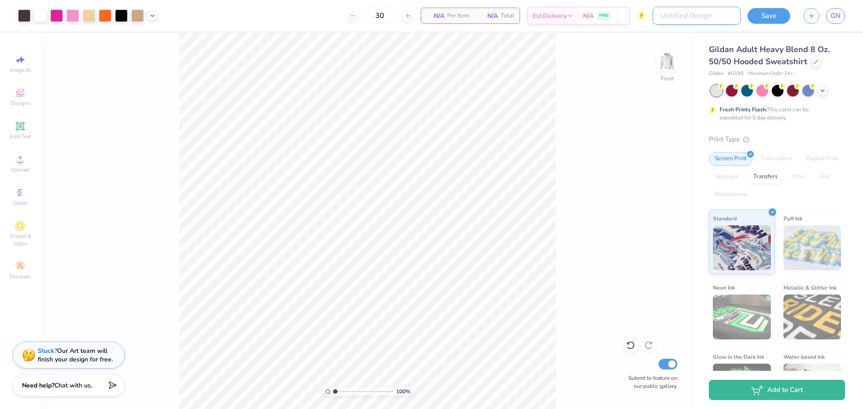
click at [699, 18] on input "Design Title" at bounding box center [697, 16] width 88 height 18
type input "BUKL Merch Mockup"
click at [779, 14] on button "Save" at bounding box center [768, 15] width 43 height 16
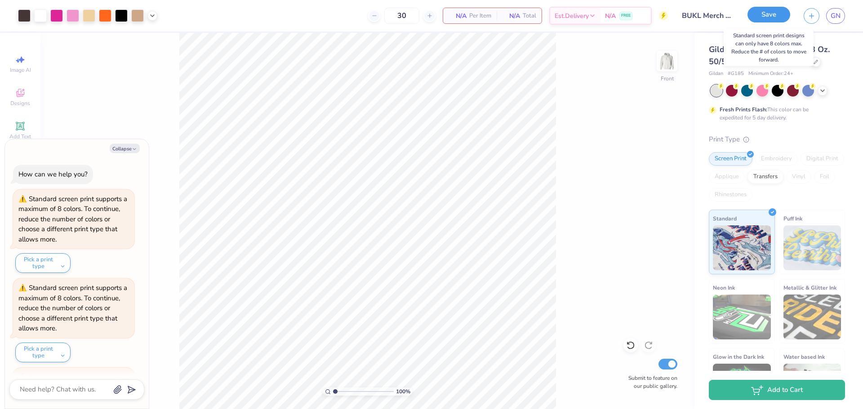
scroll to position [1332, 0]
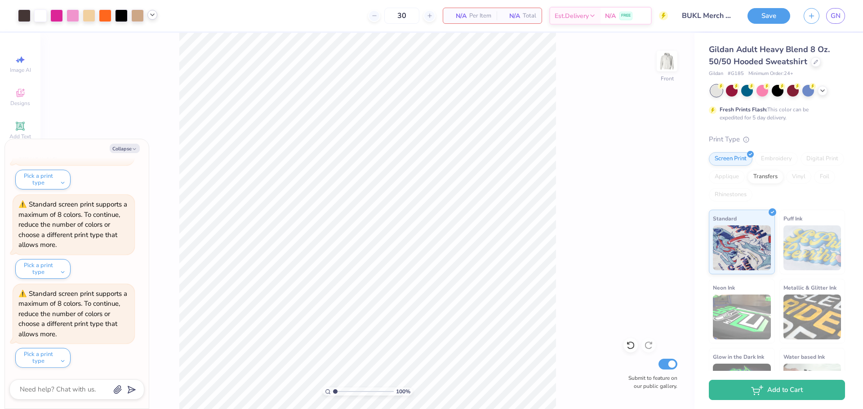
click at [155, 17] on icon at bounding box center [152, 14] width 7 height 7
click at [151, 38] on div at bounding box center [152, 37] width 13 height 13
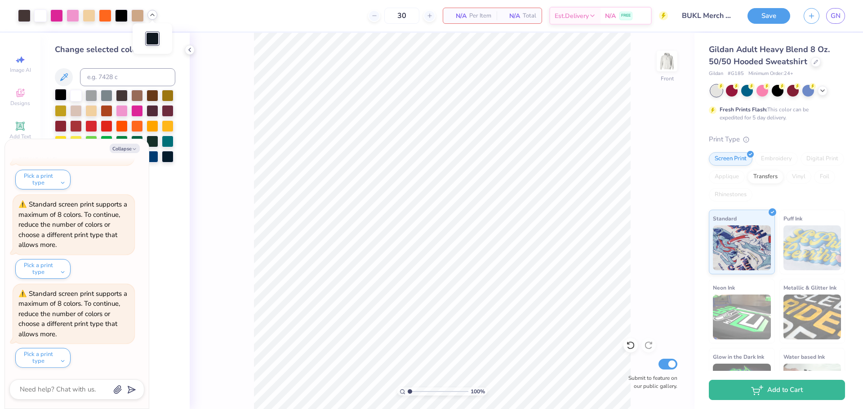
click at [63, 95] on div at bounding box center [61, 95] width 12 height 12
click at [123, 150] on button "Collapse" at bounding box center [125, 148] width 30 height 9
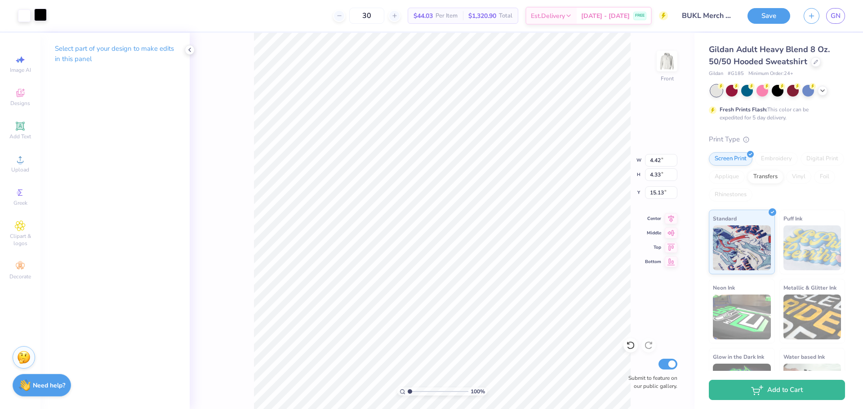
click at [43, 20] on div at bounding box center [40, 15] width 13 height 13
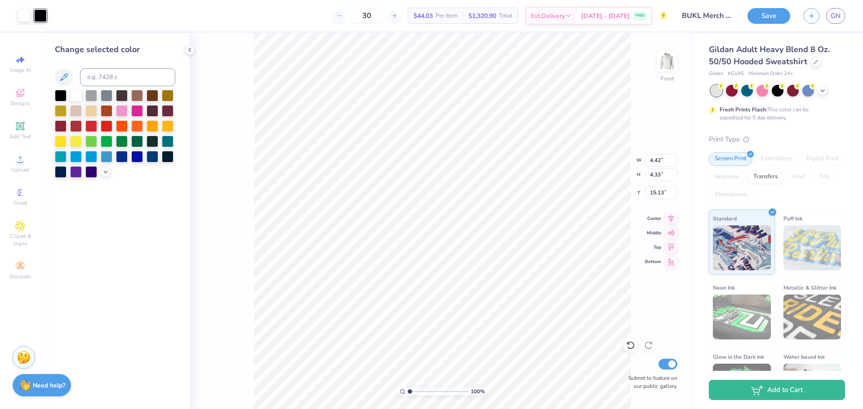
click at [153, 142] on div at bounding box center [153, 142] width 12 height 12
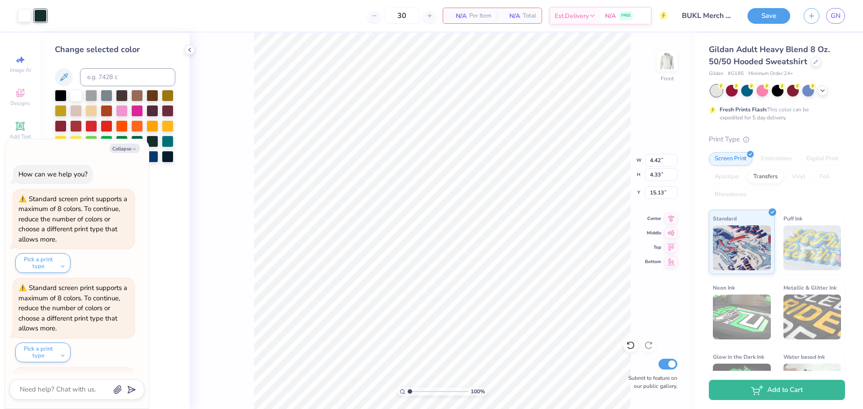
scroll to position [1422, 0]
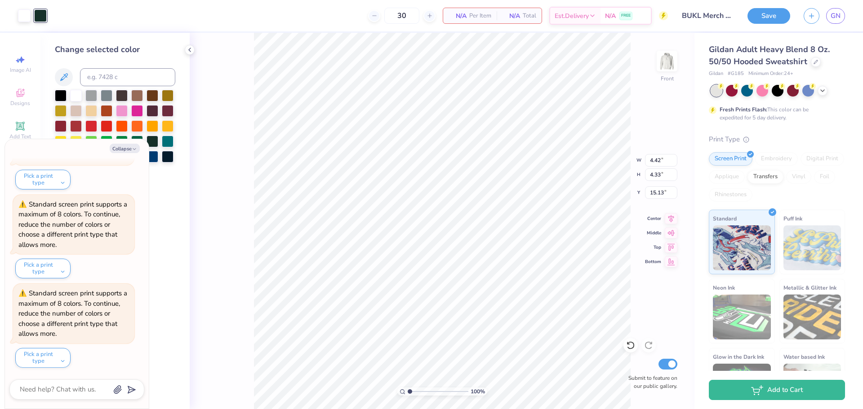
click at [247, 105] on div "100 % Front W 4.42 4.42 " H 4.33 4.33 " Y 15.13 15.13 " Center Middle Top Botto…" at bounding box center [442, 221] width 505 height 377
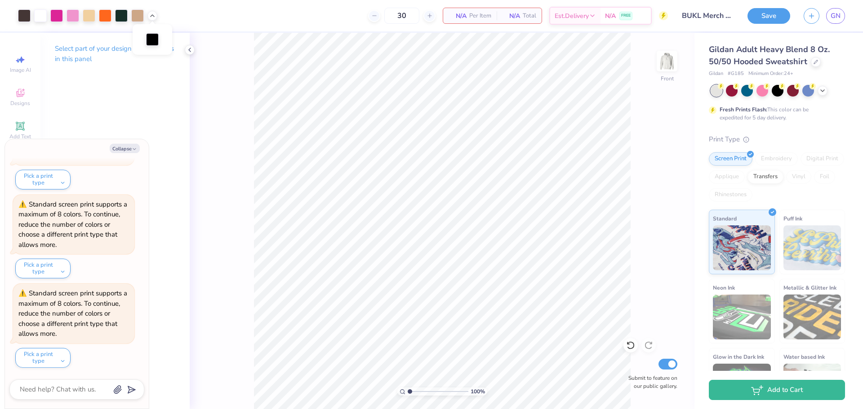
click at [247, 105] on div "100 % Front Submit to feature on our public gallery." at bounding box center [442, 221] width 505 height 377
click at [760, 16] on button "Save" at bounding box center [768, 15] width 43 height 16
click at [118, 15] on div at bounding box center [121, 15] width 13 height 13
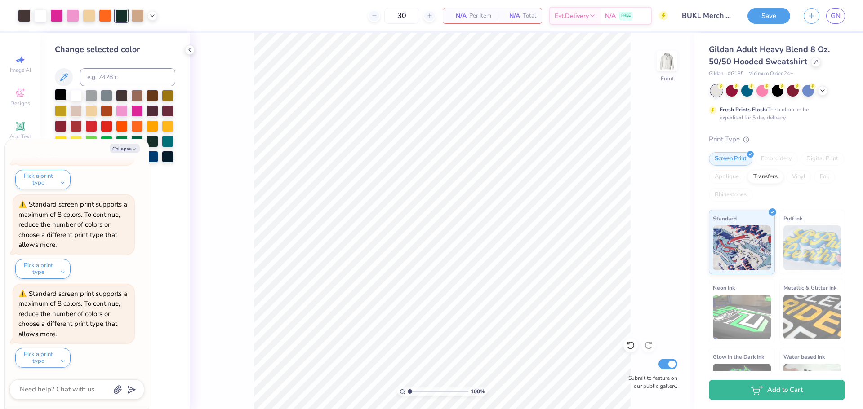
click at [62, 91] on div at bounding box center [61, 95] width 12 height 12
click at [133, 147] on icon "button" at bounding box center [134, 149] width 5 height 5
type textarea "x"
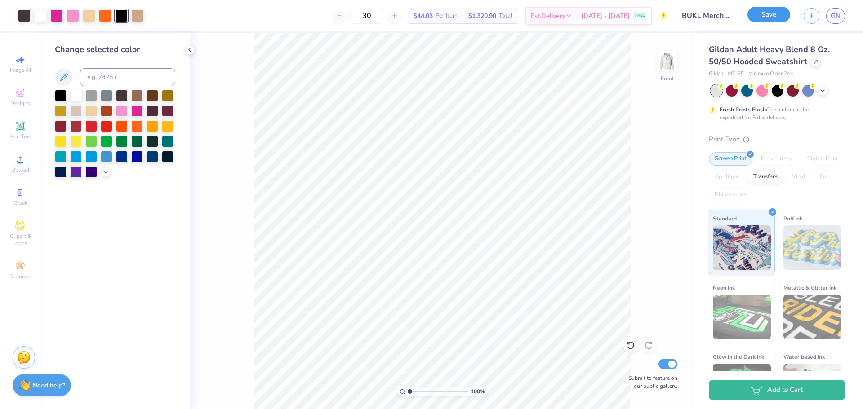
click at [758, 14] on button "Save" at bounding box center [768, 15] width 43 height 16
click at [771, 17] on div "Save" at bounding box center [768, 16] width 43 height 16
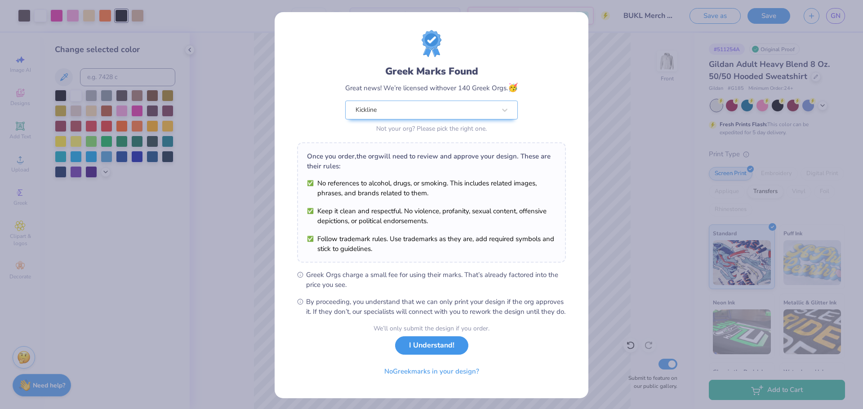
click at [449, 355] on button "I Understand!" at bounding box center [431, 346] width 73 height 18
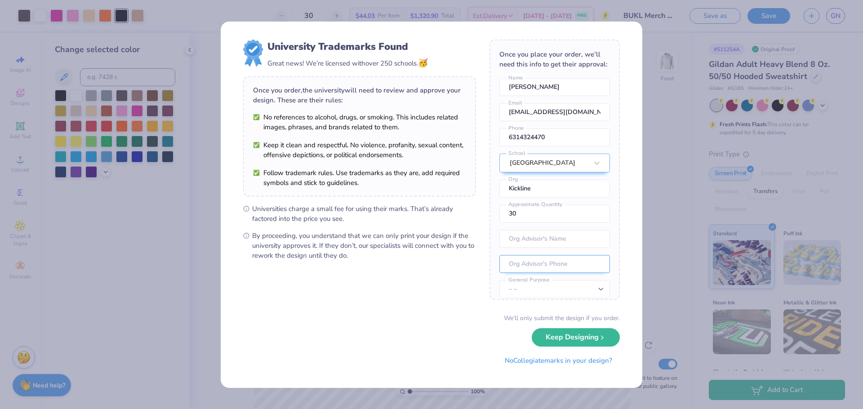
scroll to position [33, 0]
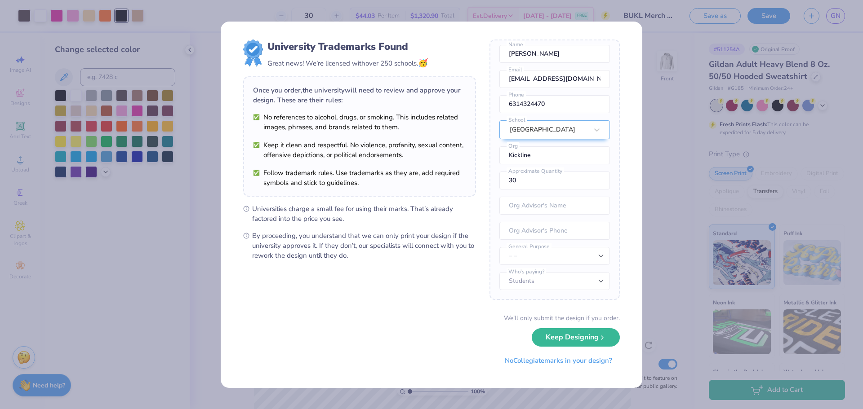
click at [626, 197] on div "University Trademarks Found Great news! We’re licensed with over 250 schools. 🥳…" at bounding box center [432, 205] width 422 height 367
click at [213, 62] on div "University Trademarks Found Great news! We’re licensed with over 250 schools. 🥳…" at bounding box center [431, 204] width 863 height 409
click at [599, 337] on icon "submit" at bounding box center [602, 335] width 7 height 7
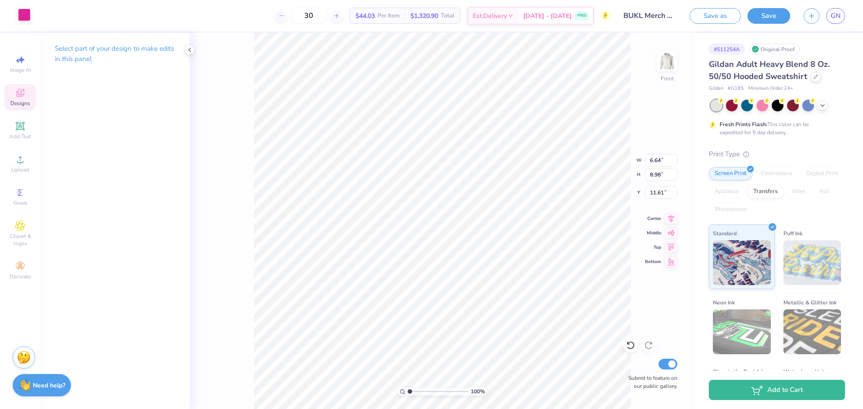
click at [27, 16] on div at bounding box center [24, 15] width 13 height 13
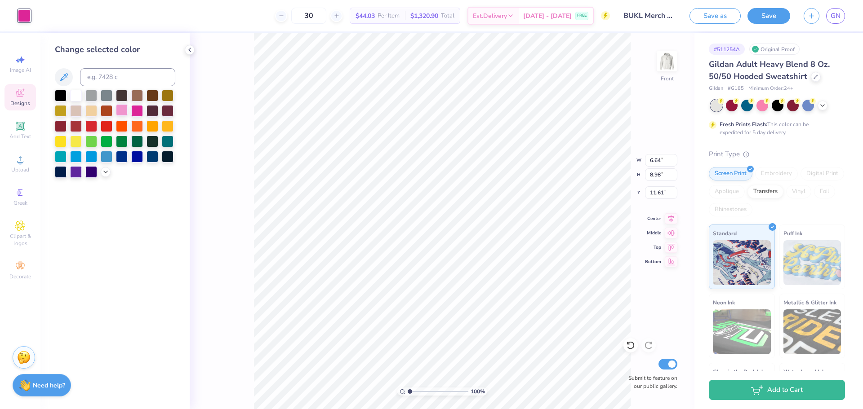
click at [120, 110] on div at bounding box center [122, 110] width 12 height 12
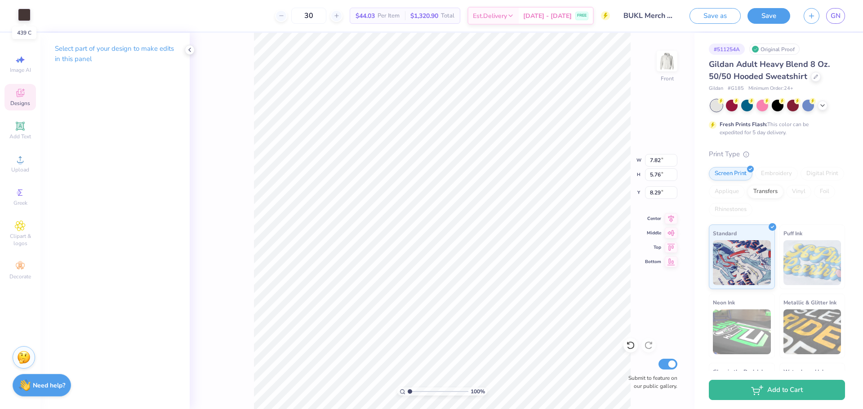
click at [20, 11] on div at bounding box center [24, 15] width 13 height 13
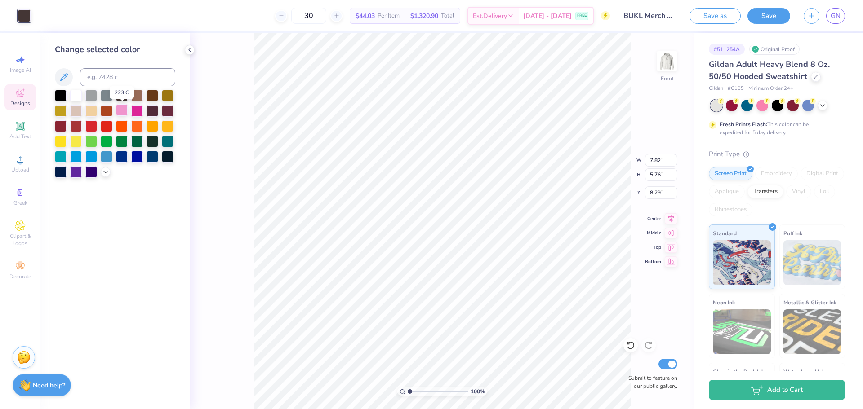
click at [121, 111] on div at bounding box center [122, 110] width 12 height 12
click at [126, 98] on div at bounding box center [122, 95] width 12 height 12
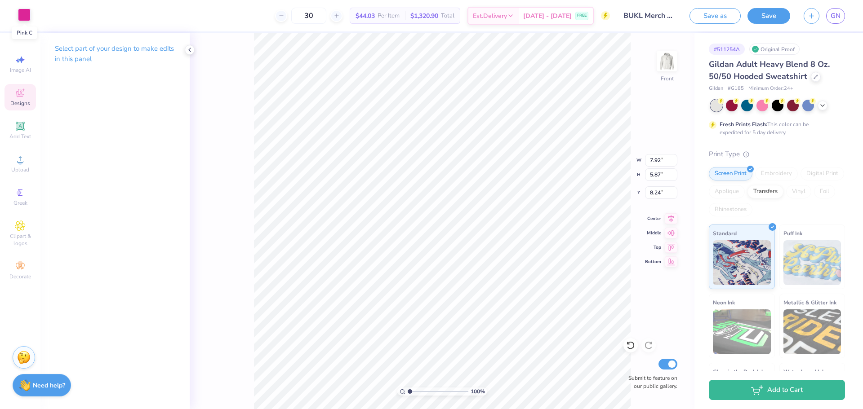
click at [21, 12] on div at bounding box center [24, 15] width 13 height 13
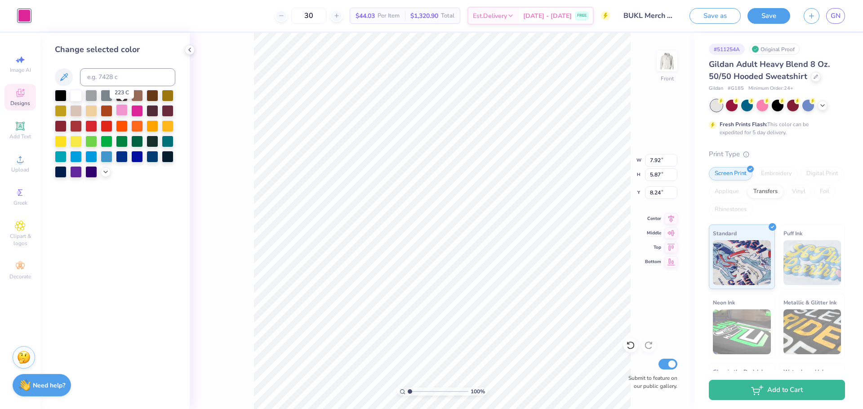
click at [119, 110] on div at bounding box center [122, 110] width 12 height 12
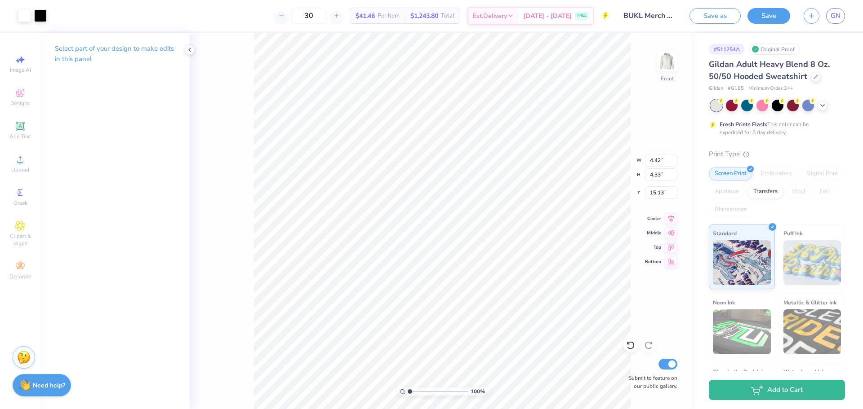
type input "4.42"
type input "4.33"
type input "15.13"
click at [40, 13] on div at bounding box center [40, 15] width 13 height 13
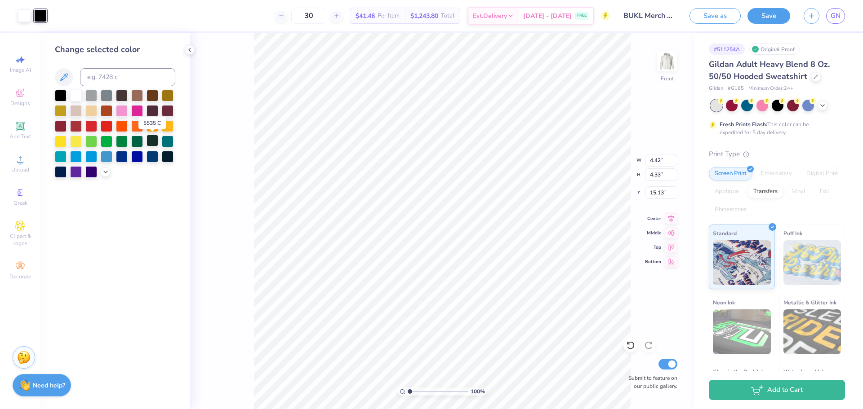
click at [153, 139] on div at bounding box center [153, 141] width 12 height 12
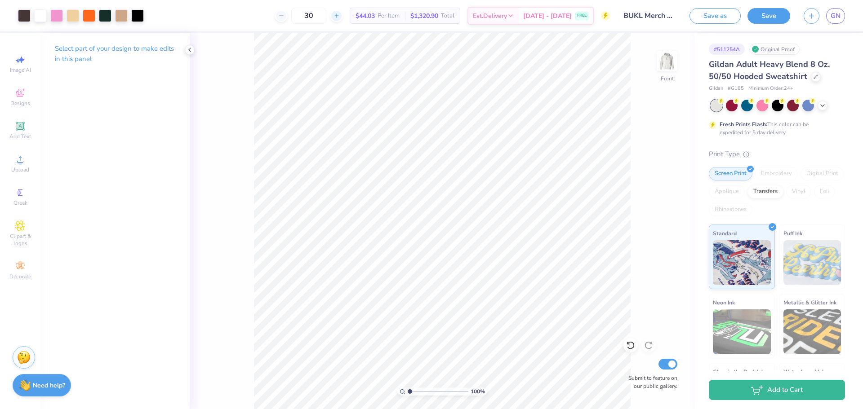
click at [340, 18] on icon at bounding box center [336, 16] width 6 height 6
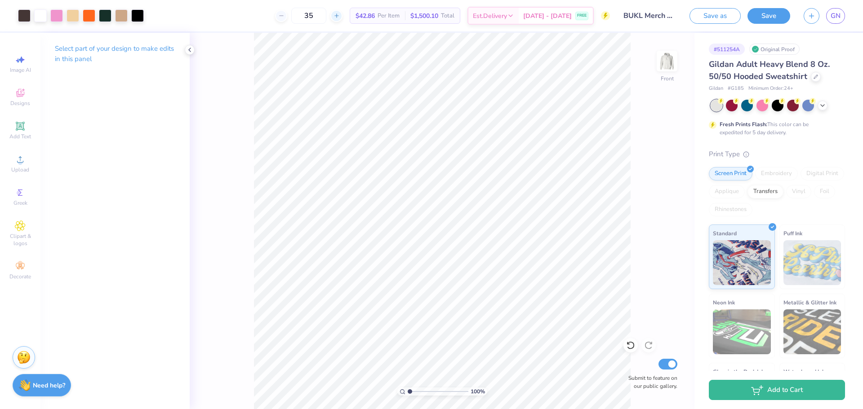
click at [340, 18] on icon at bounding box center [336, 16] width 6 height 6
click at [284, 18] on icon at bounding box center [281, 16] width 6 height 6
click at [342, 19] on div at bounding box center [336, 16] width 12 height 12
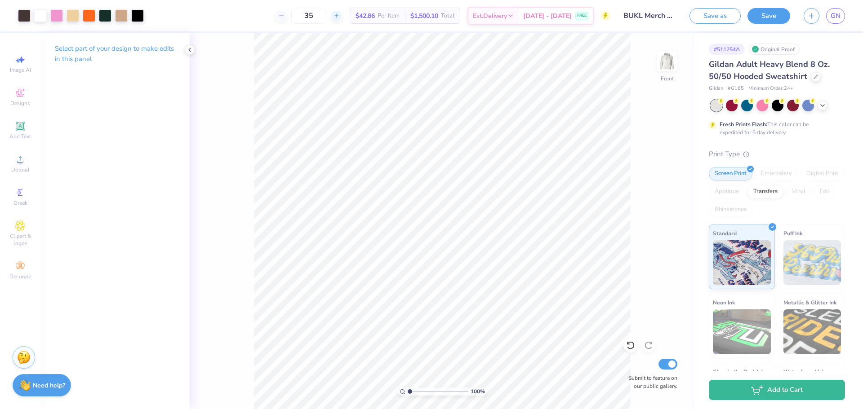
type input "36"
click at [126, 16] on div at bounding box center [121, 15] width 13 height 13
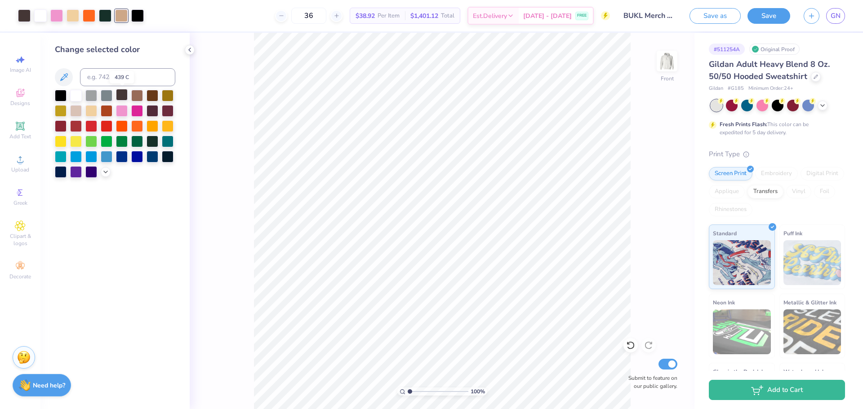
click at [124, 97] on div at bounding box center [122, 95] width 12 height 12
click at [629, 348] on icon at bounding box center [630, 346] width 8 height 8
